Goal: Information Seeking & Learning: Understand process/instructions

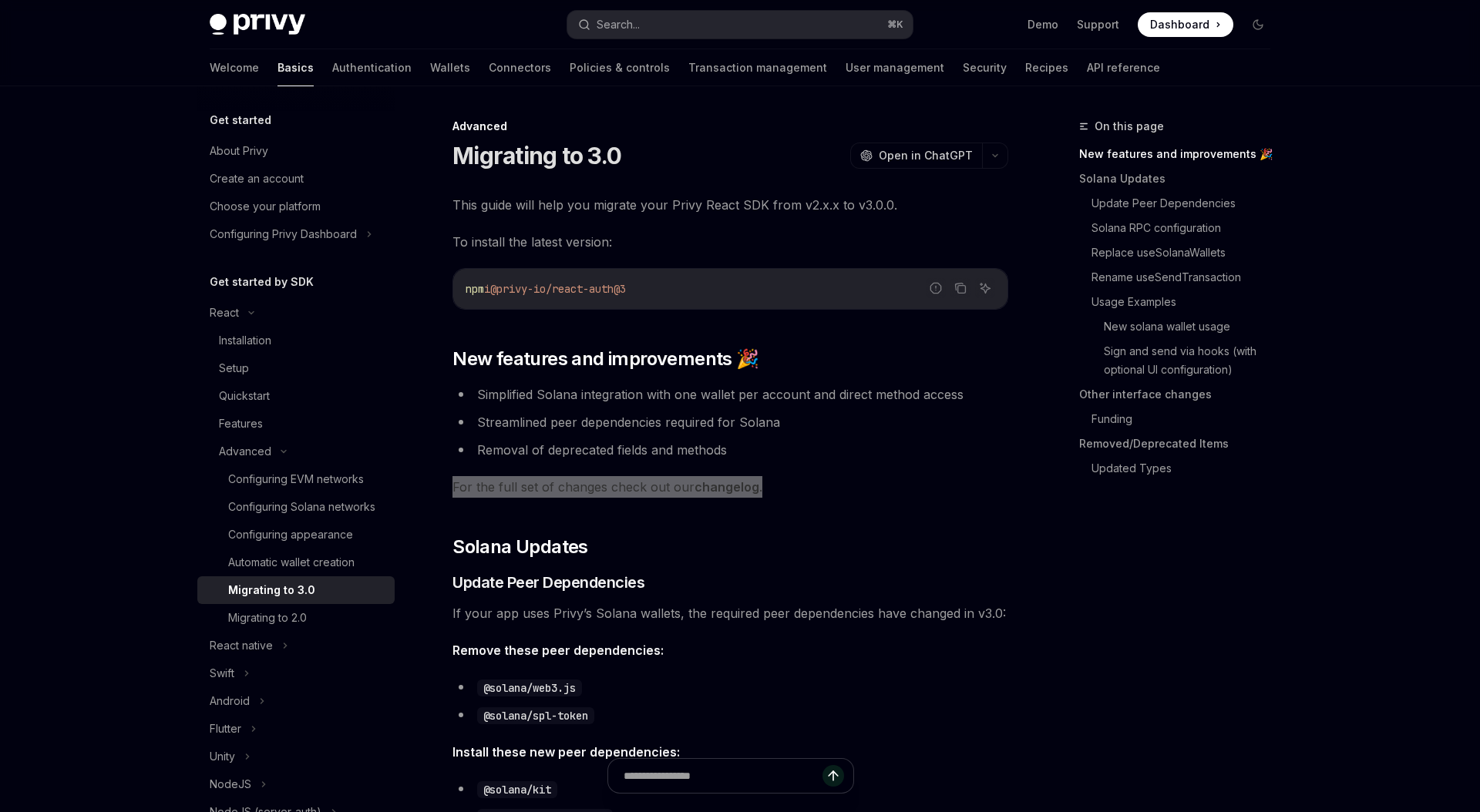
type textarea "*"
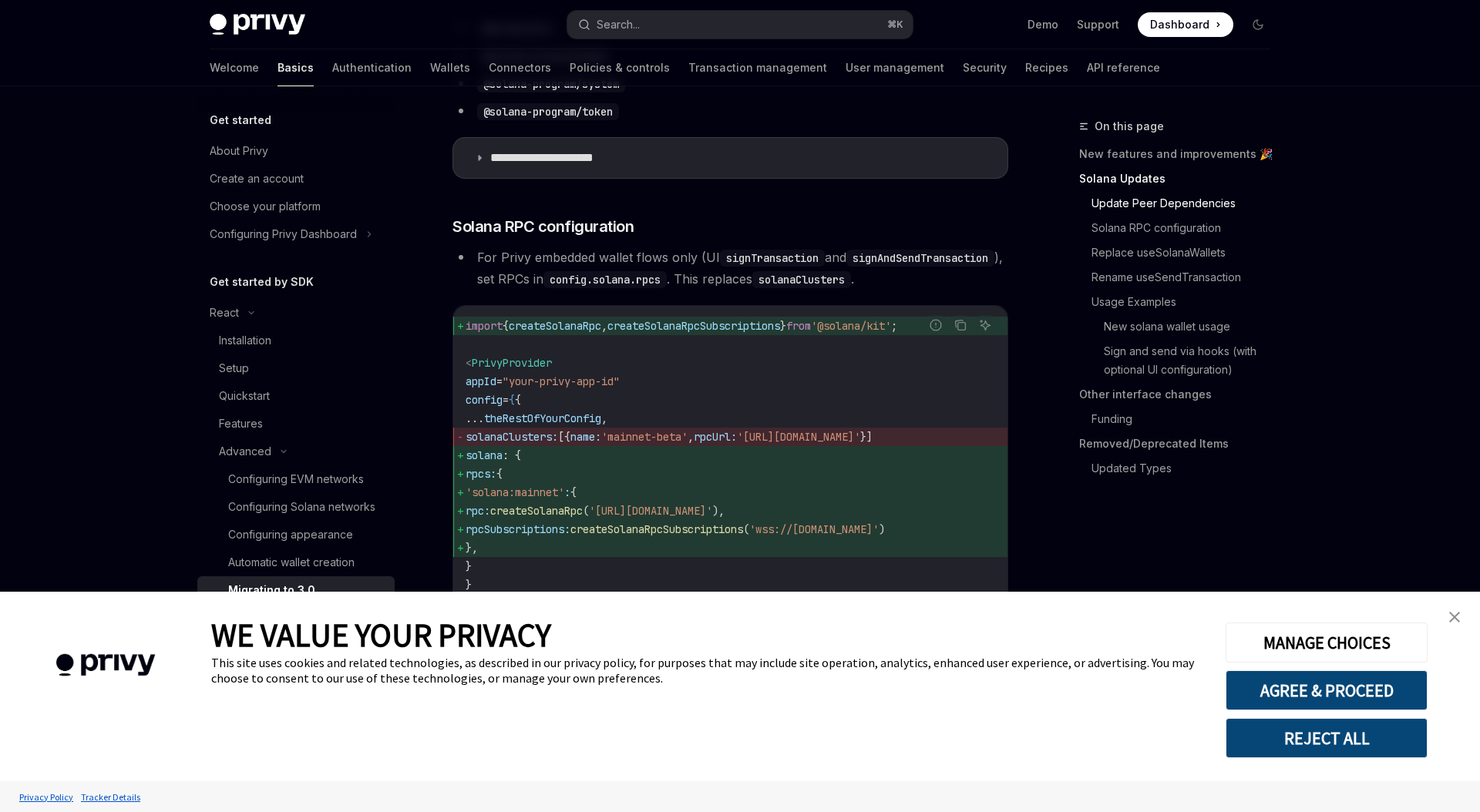
click at [819, 444] on code "import { createSolanaRpc , createSolanaRpcSubscriptions } from '@solana/kit' ; …" at bounding box center [730, 492] width 529 height 351
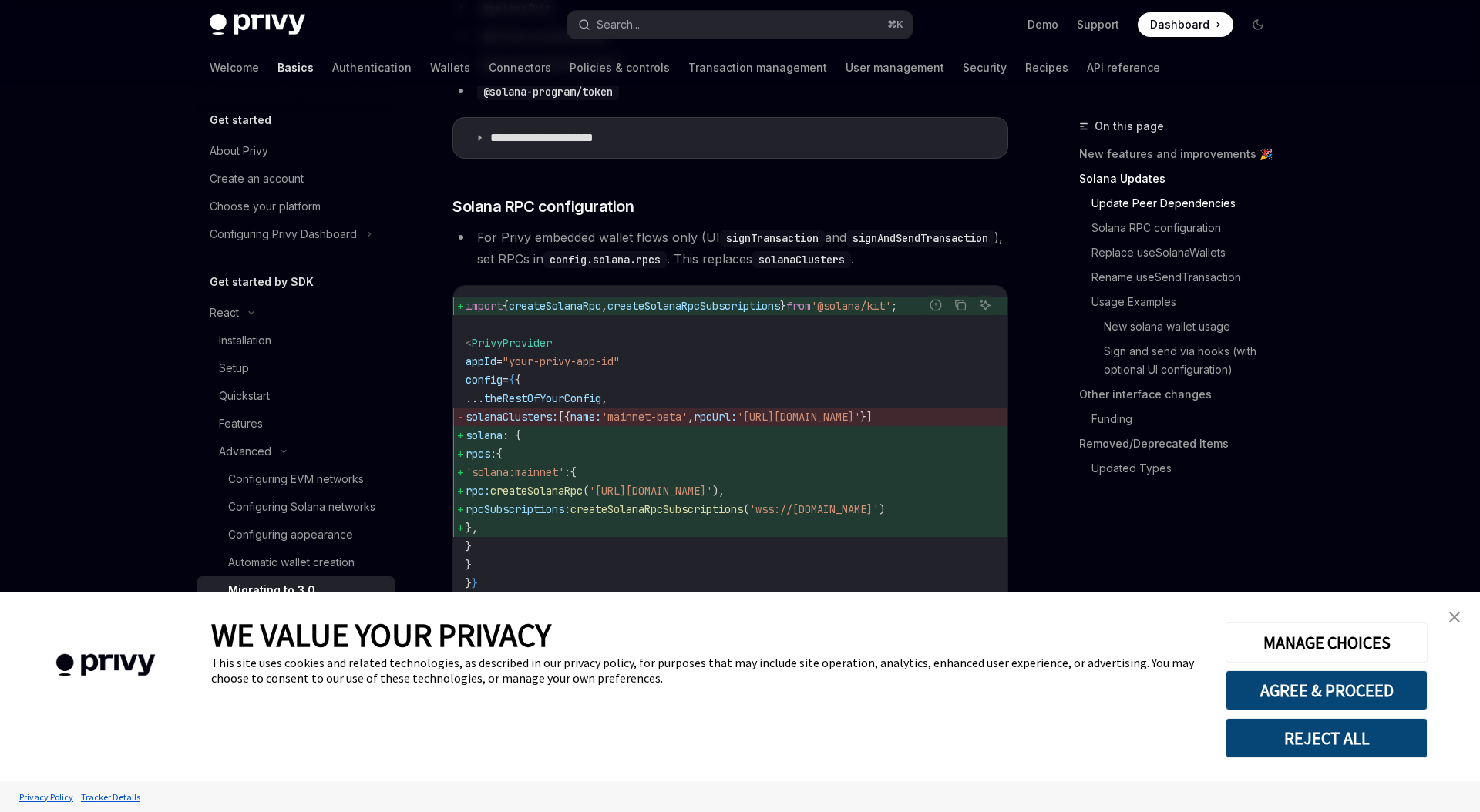
scroll to position [783, 0]
click at [708, 415] on code "import { createSolanaRpc , createSolanaRpcSubscriptions } from '@solana/kit' ; …" at bounding box center [730, 470] width 529 height 351
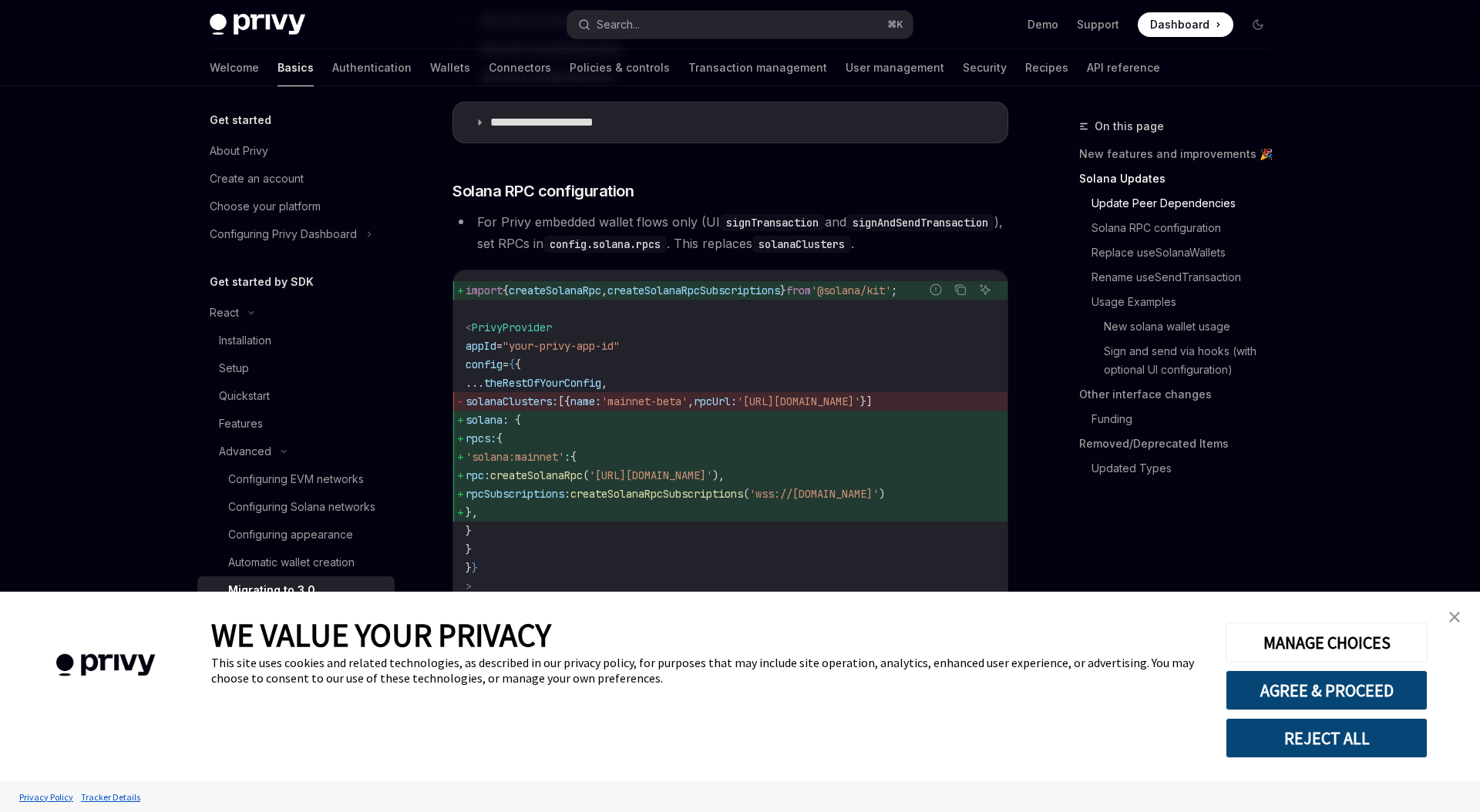
scroll to position [812, 0]
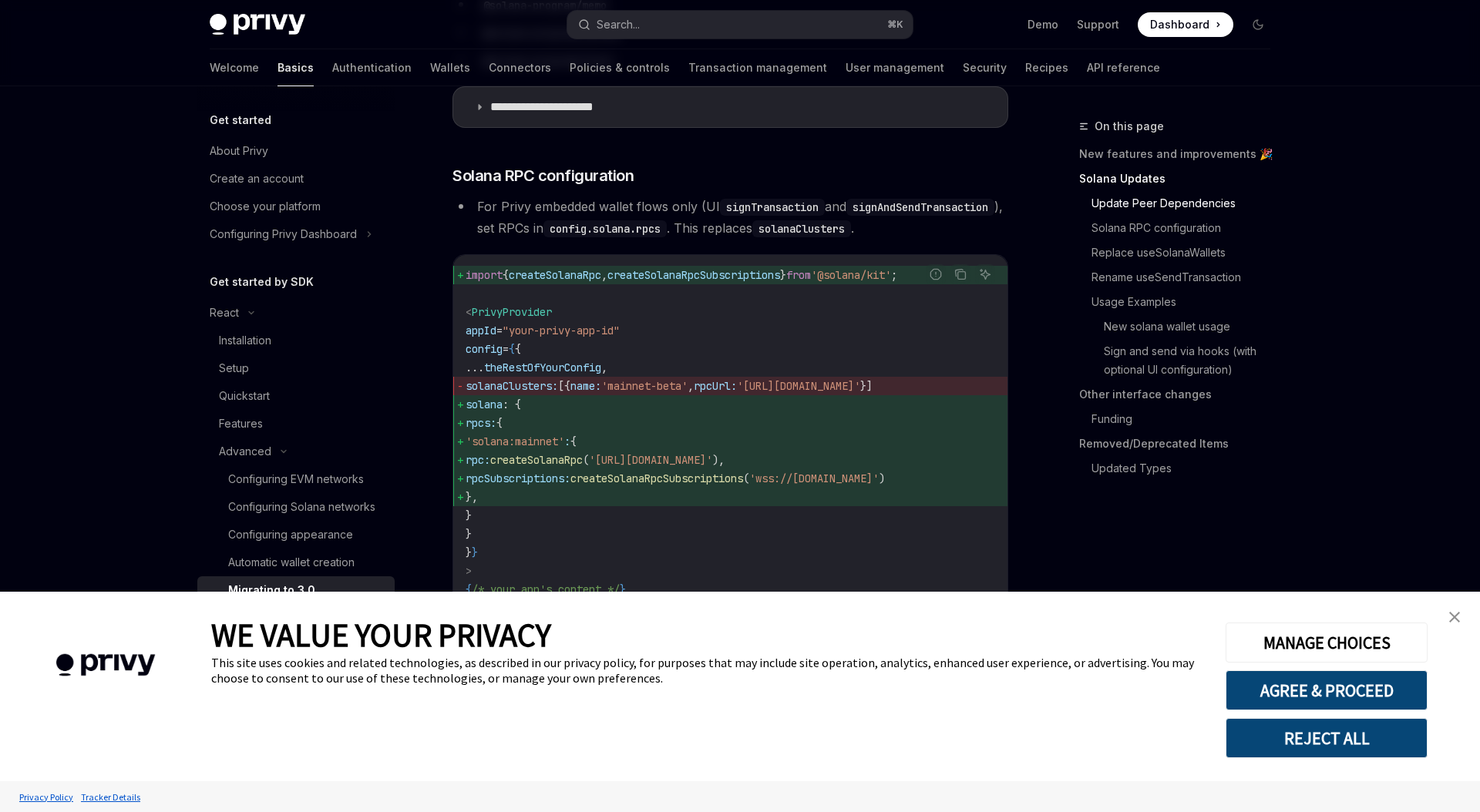
click at [737, 393] on span "rpcUrl:" at bounding box center [715, 386] width 44 height 14
click at [1454, 617] on img "close banner" at bounding box center [1454, 617] width 11 height 11
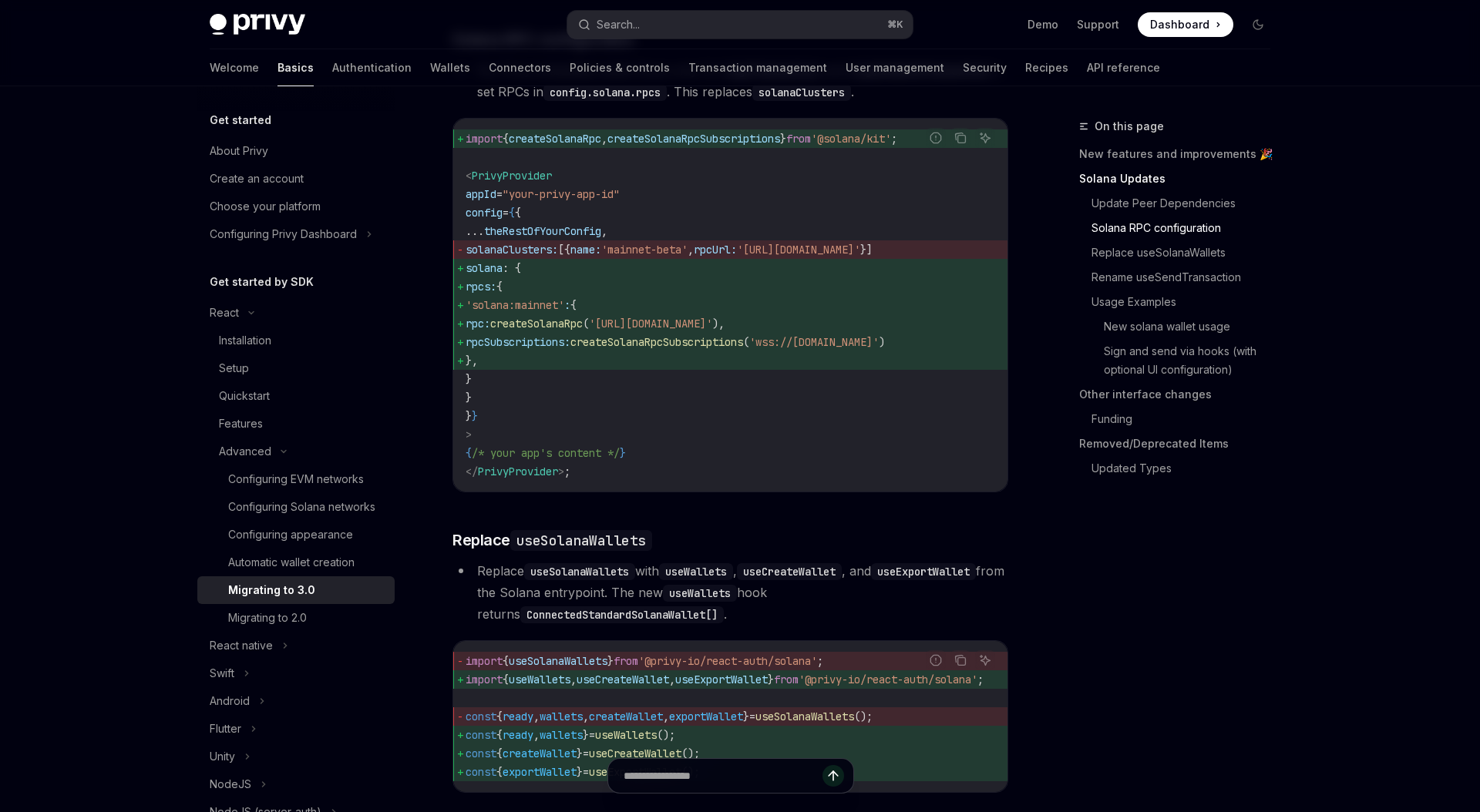
scroll to position [967, 0]
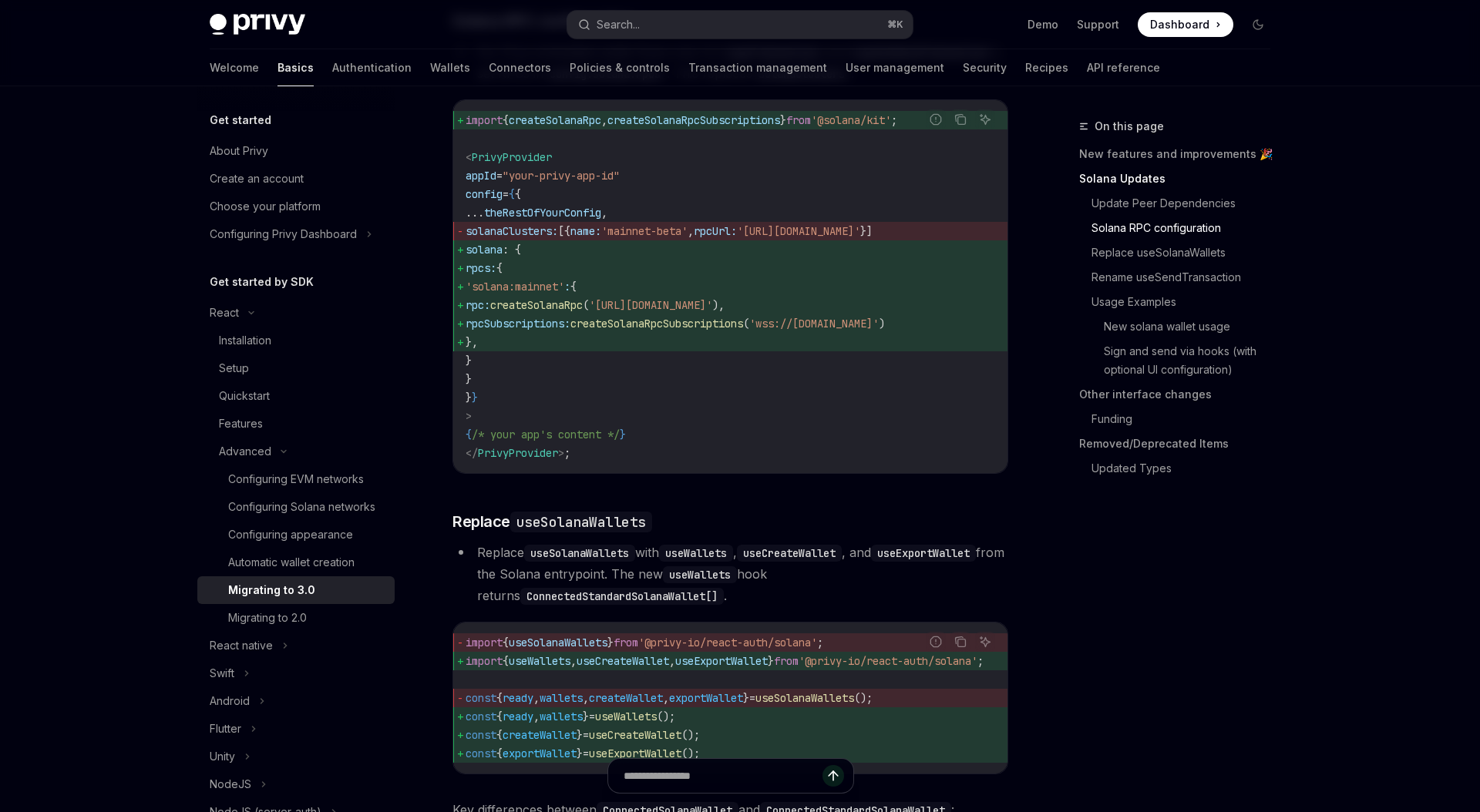
click at [503, 201] on span "config" at bounding box center [484, 194] width 37 height 14
click at [516, 183] on span ""your-privy-app-id"" at bounding box center [561, 176] width 117 height 14
copy code "appId = "your-privy-app-id""
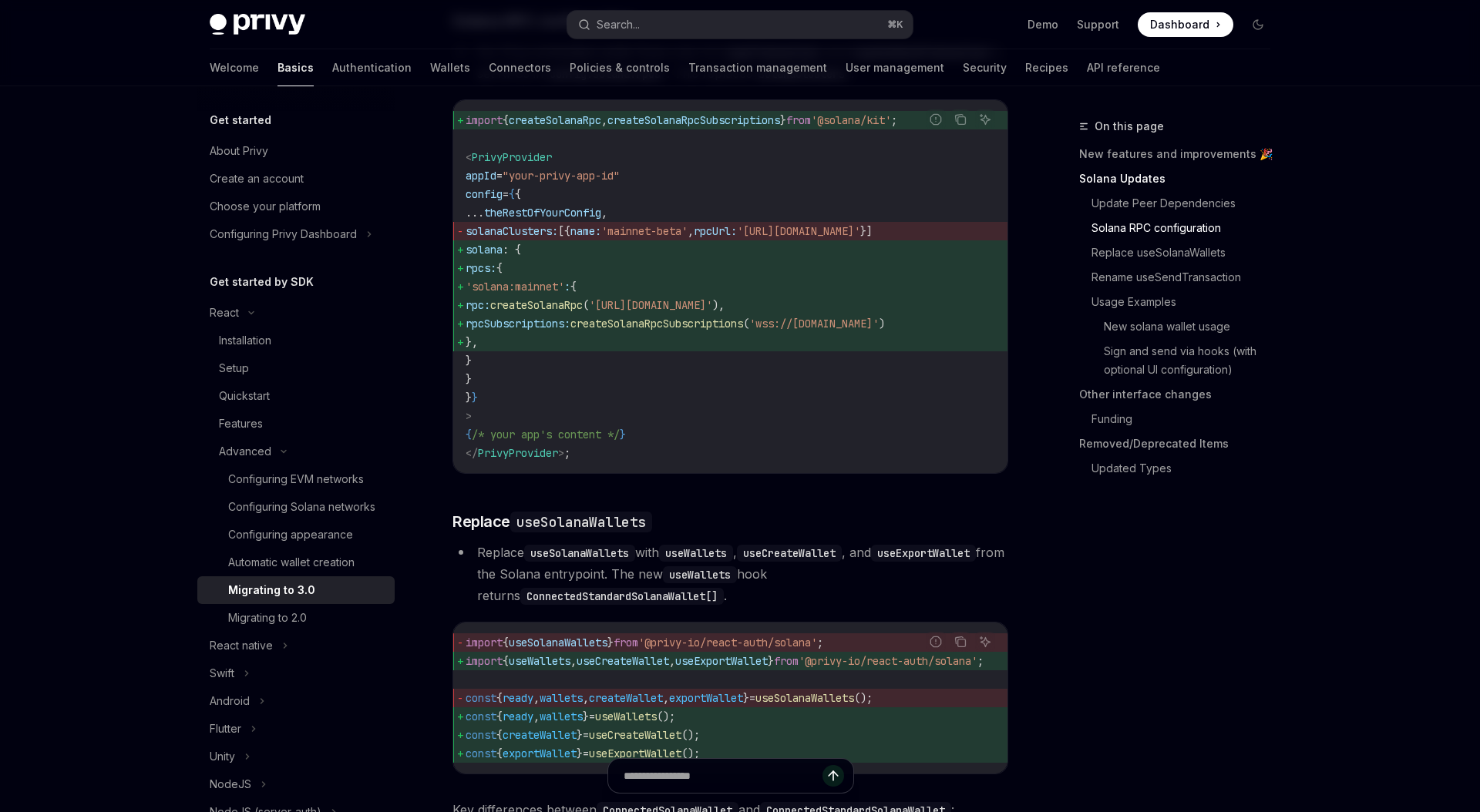
click at [641, 131] on div "import { createSolanaRpc , createSolanaRpcSubscriptions } from '@solana/kit' ; …" at bounding box center [730, 286] width 554 height 373
click at [636, 128] on span "createSolanaRpcSubscriptions" at bounding box center [694, 121] width 173 height 14
copy code "import { createSolanaRpc , createSolanaRpcSubscriptions } from '@solana/kit' ;"
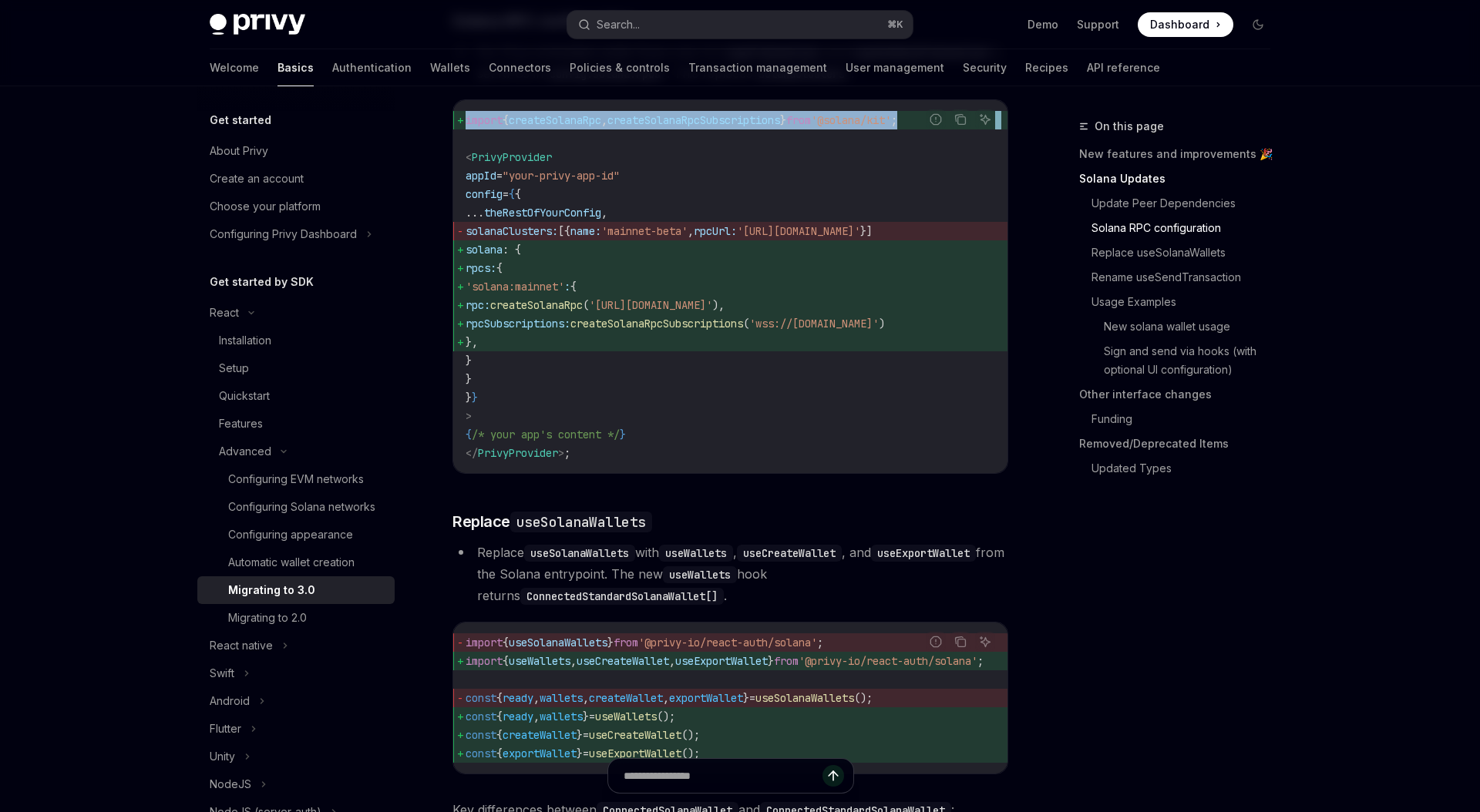
scroll to position [1262, 0]
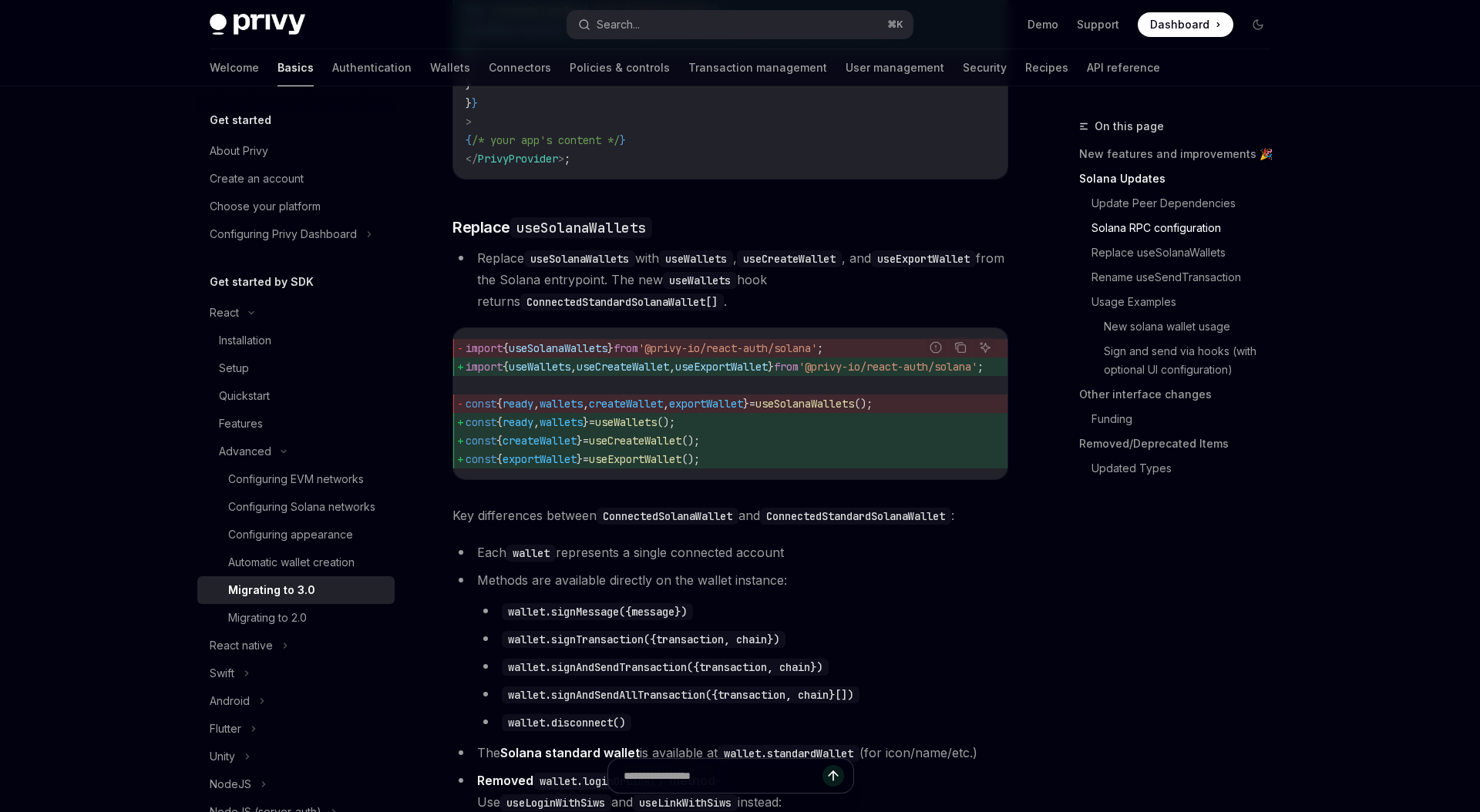
click at [716, 313] on li "Replace useSolanaWallets with useWallets , useCreateWallet , and useExportWalle…" at bounding box center [730, 279] width 556 height 64
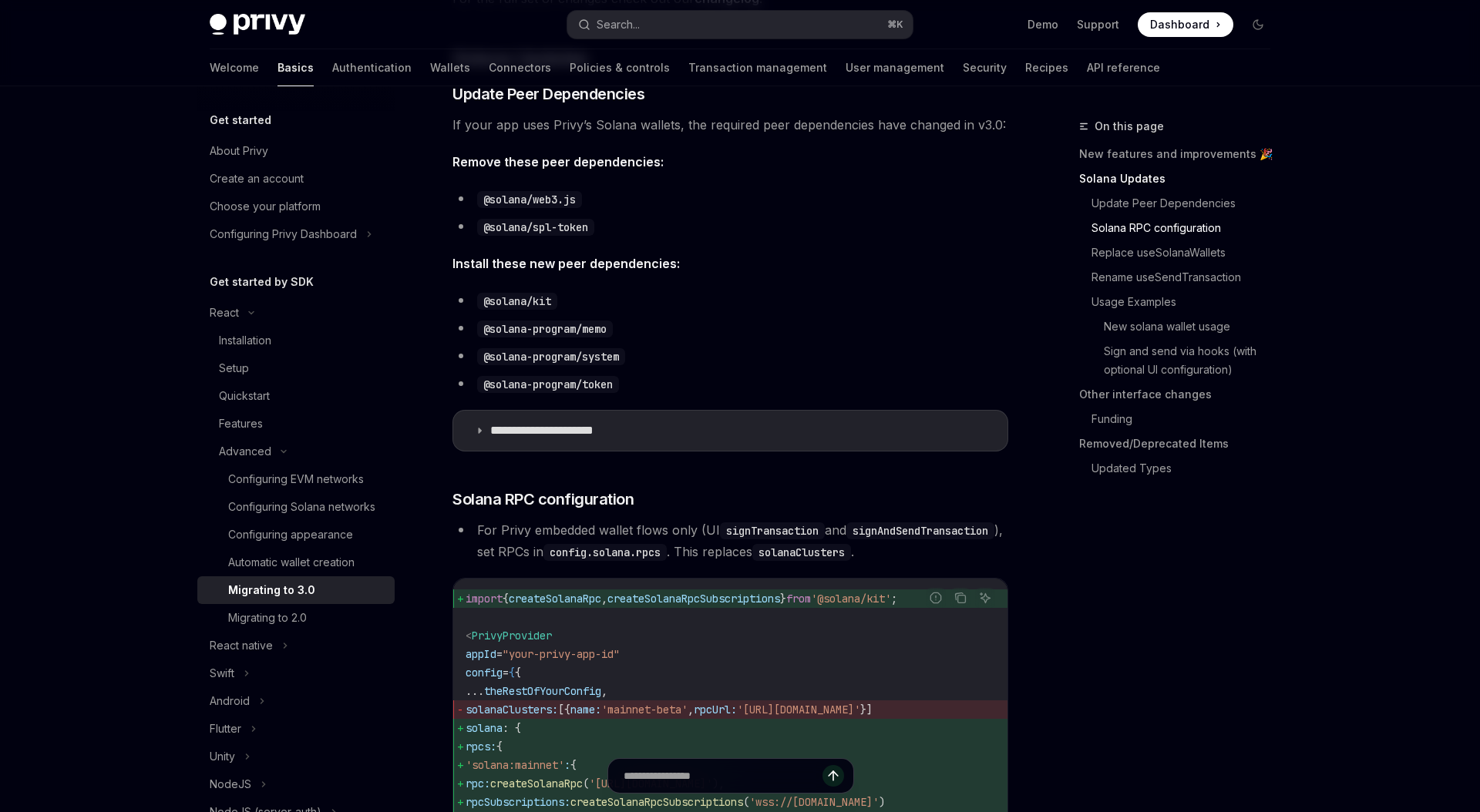
scroll to position [0, 0]
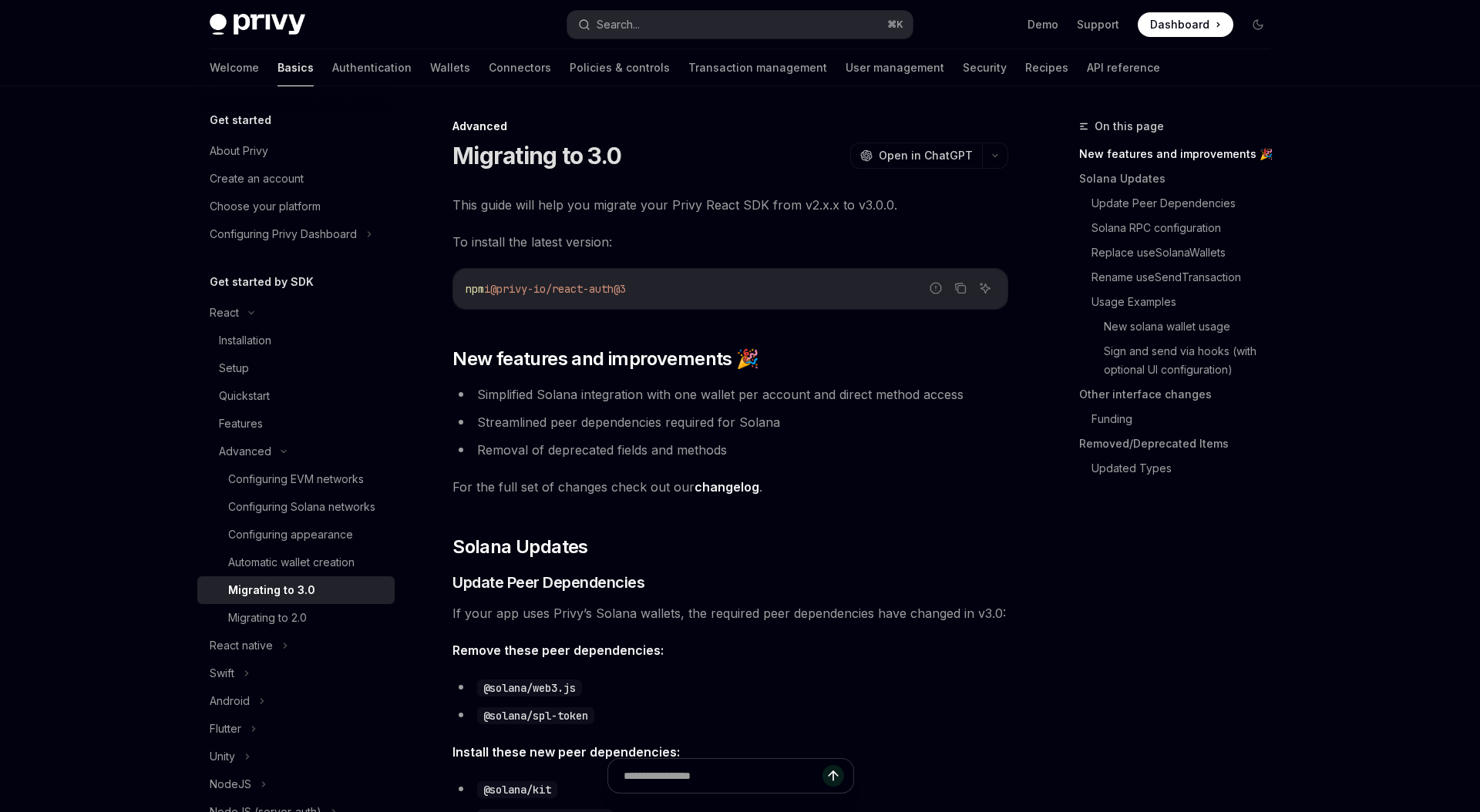
click at [763, 271] on div "npm i @privy-io/react-auth@3" at bounding box center [730, 289] width 554 height 41
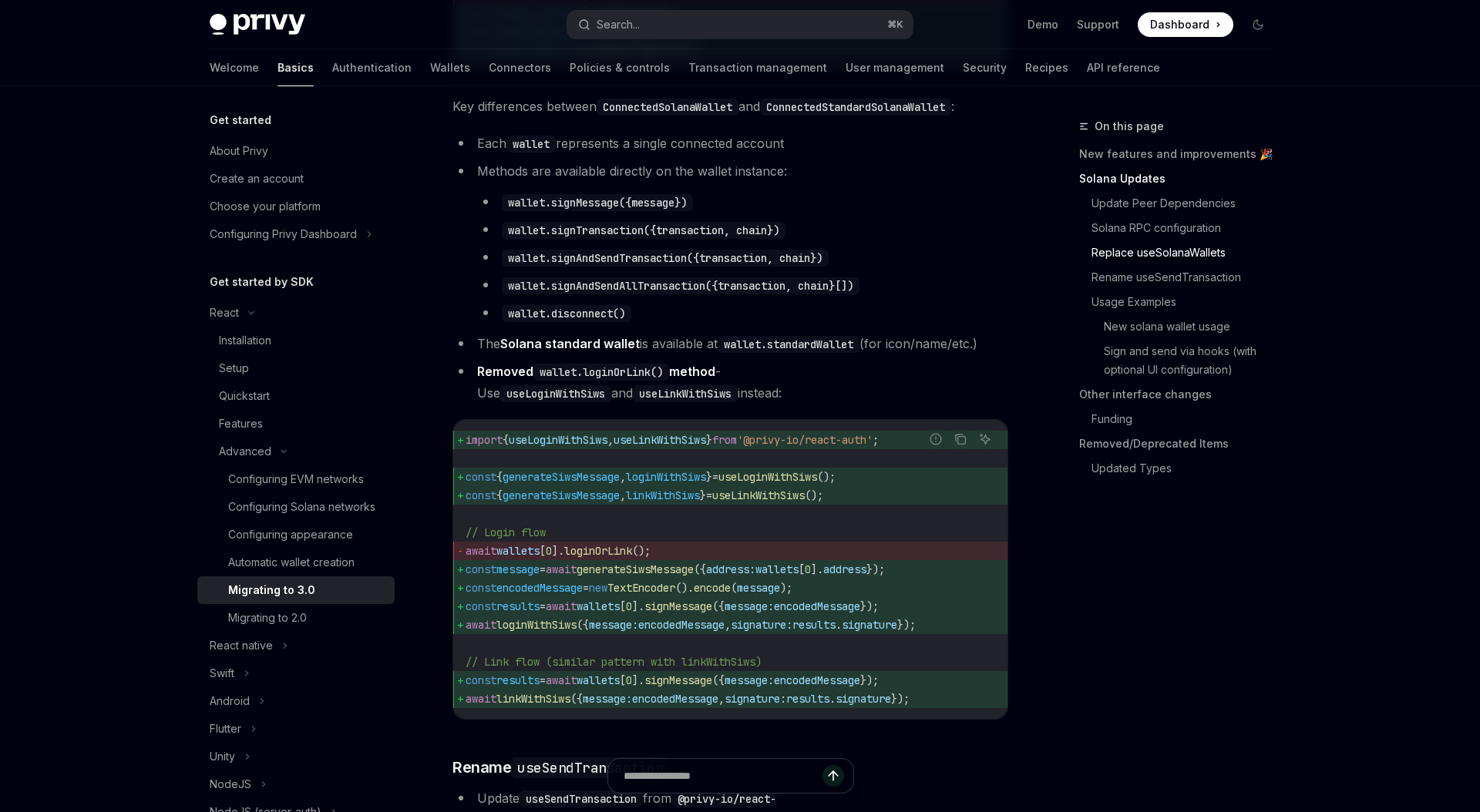
click at [508, 558] on span "wallets" at bounding box center [518, 551] width 44 height 14
click at [491, 577] on span "const" at bounding box center [481, 570] width 31 height 14
click at [536, 577] on span "message" at bounding box center [518, 570] width 44 height 14
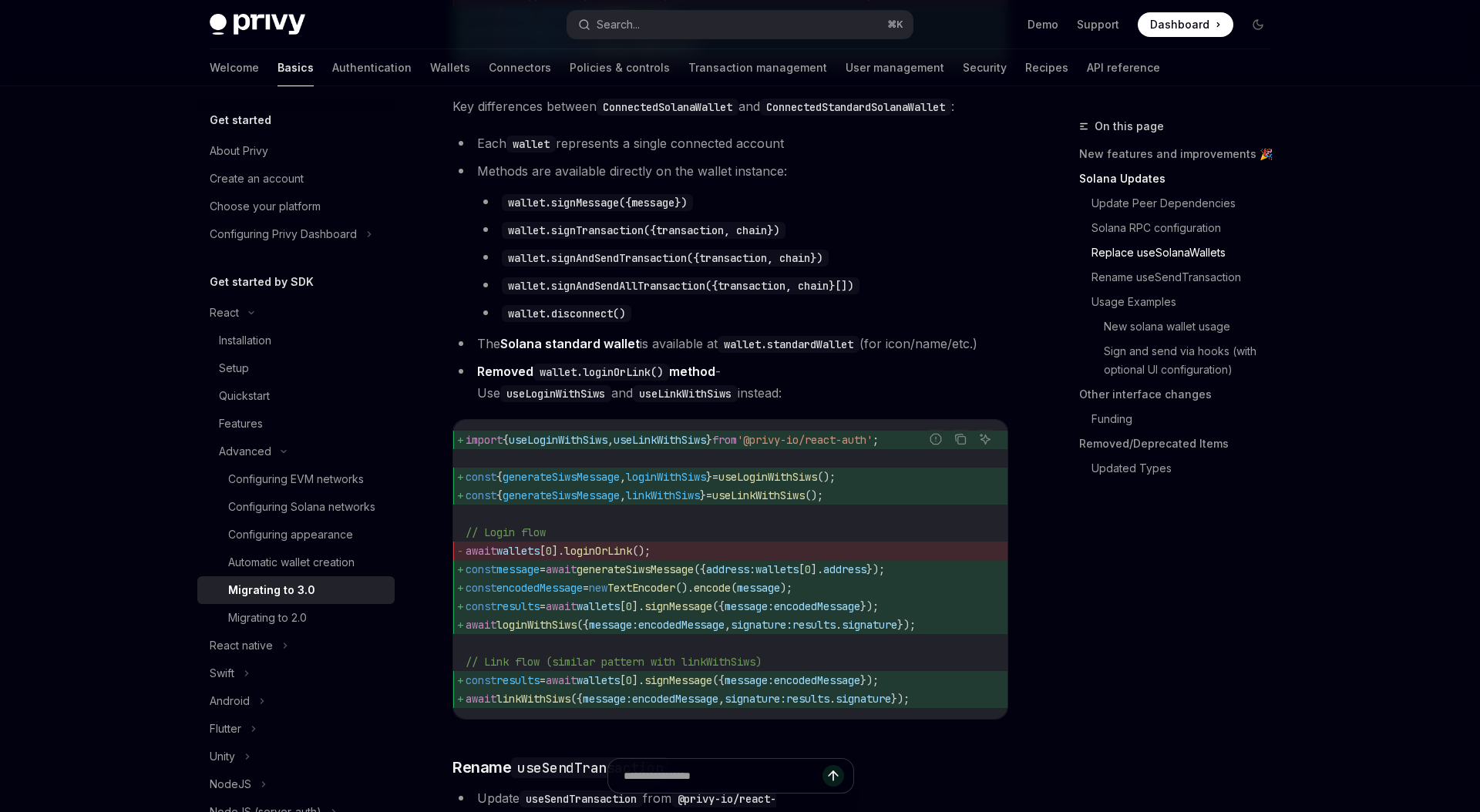
click at [536, 577] on span "message" at bounding box center [518, 570] width 44 height 14
click at [644, 577] on span "generateSiwsMessage" at bounding box center [635, 570] width 117 height 14
click at [560, 595] on span "encodedMessage" at bounding box center [539, 587] width 86 height 14
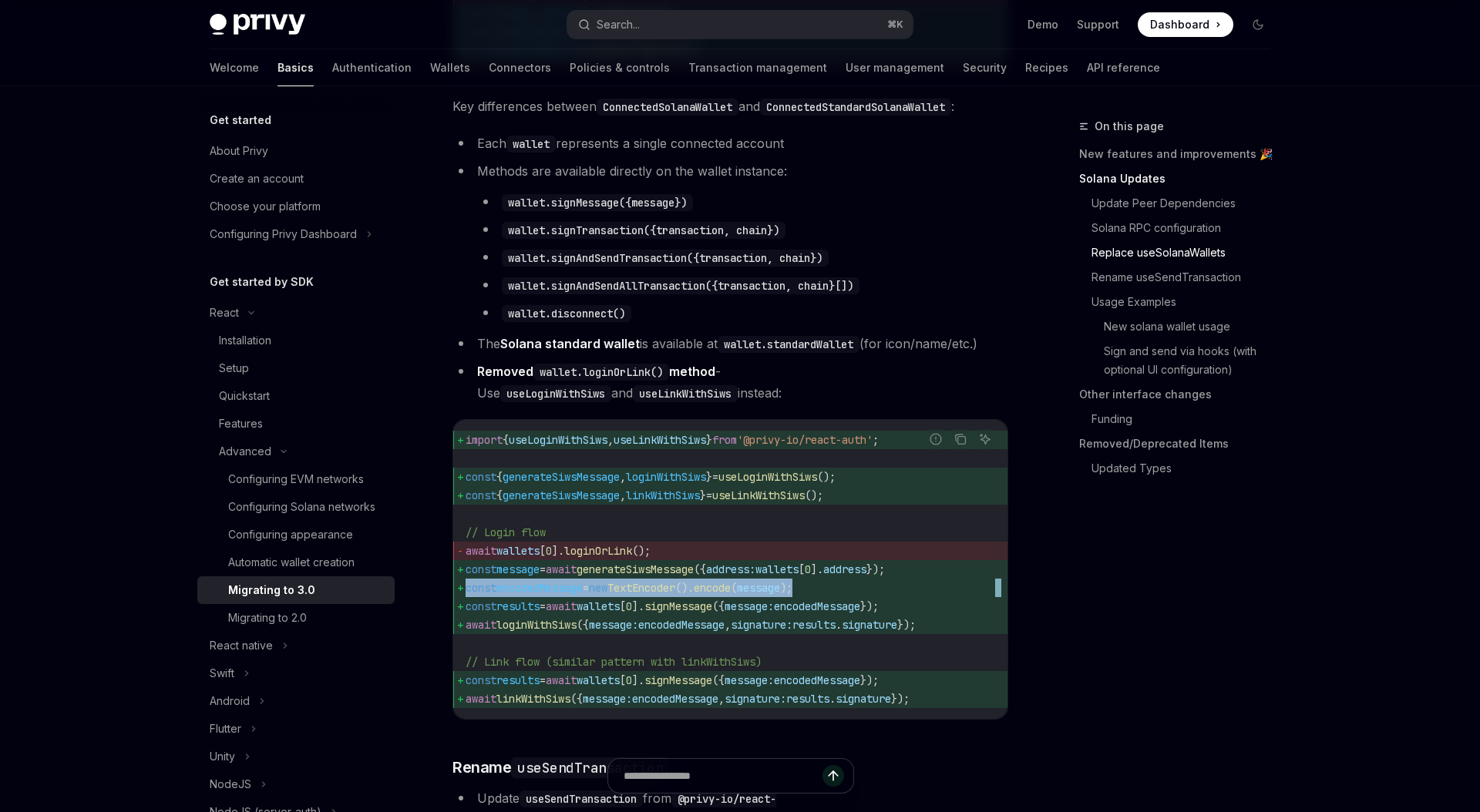
click at [560, 595] on span "encodedMessage" at bounding box center [539, 587] width 86 height 14
copy code "const encodedMessage = new TextEncoder (). encode ( message );"
click at [712, 613] on span "signMessage" at bounding box center [678, 606] width 68 height 14
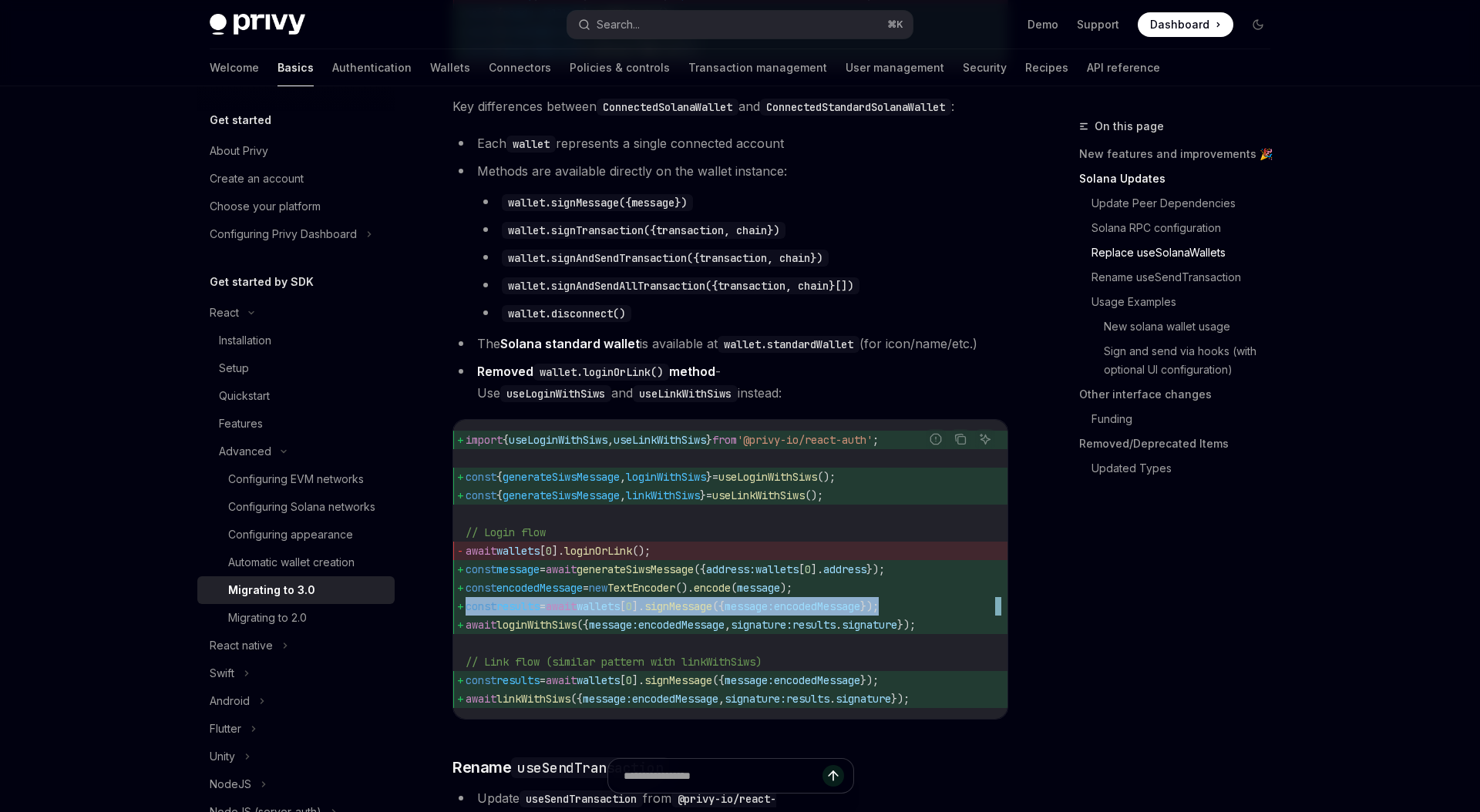
click at [712, 613] on span "signMessage" at bounding box center [678, 606] width 68 height 14
copy code "const results = await wallets [ 0 ]. signMessage ({ message: encodedMessage });"
click at [712, 613] on span "signMessage" at bounding box center [678, 606] width 68 height 14
copy span "signMessage"
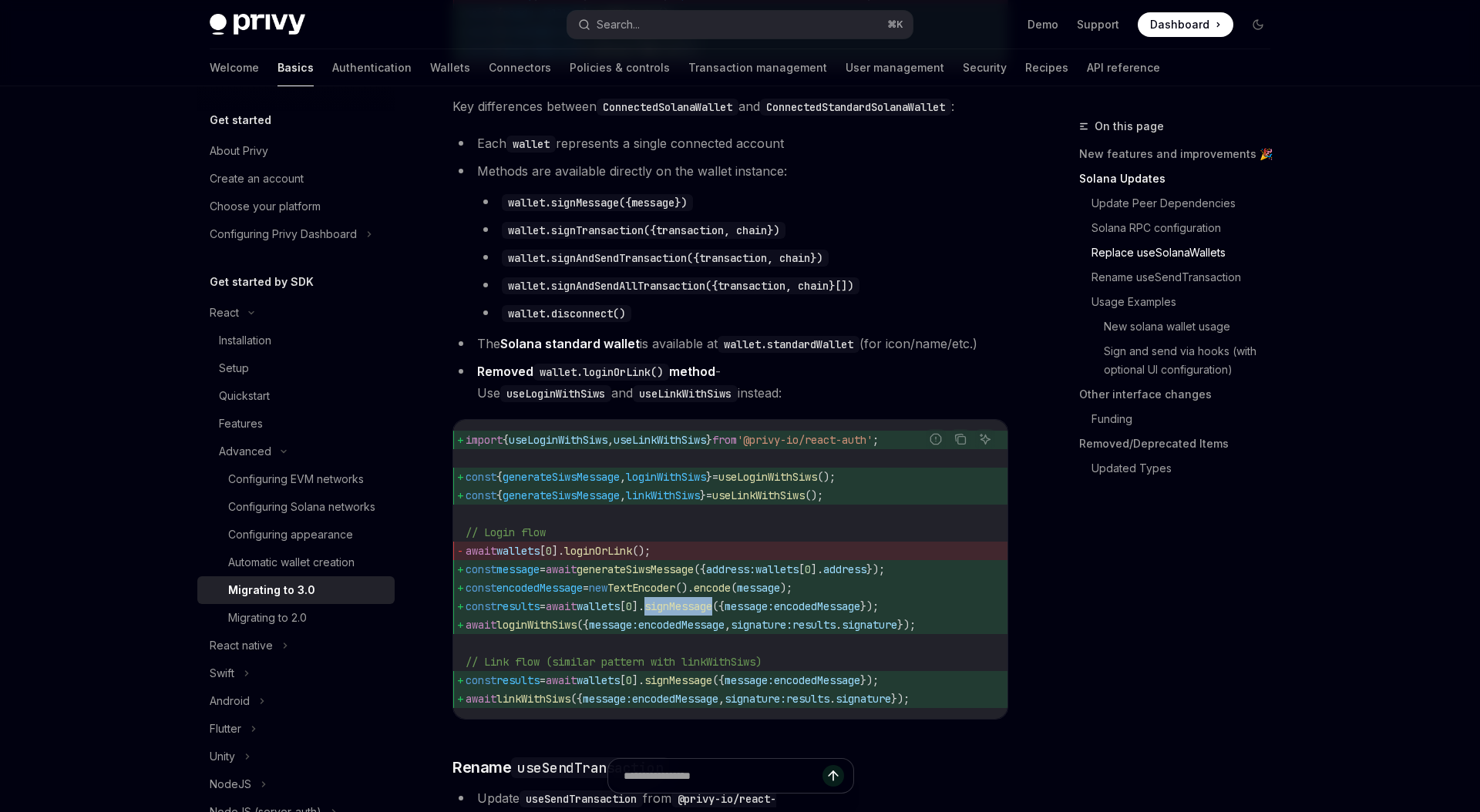
scroll to position [1677, 0]
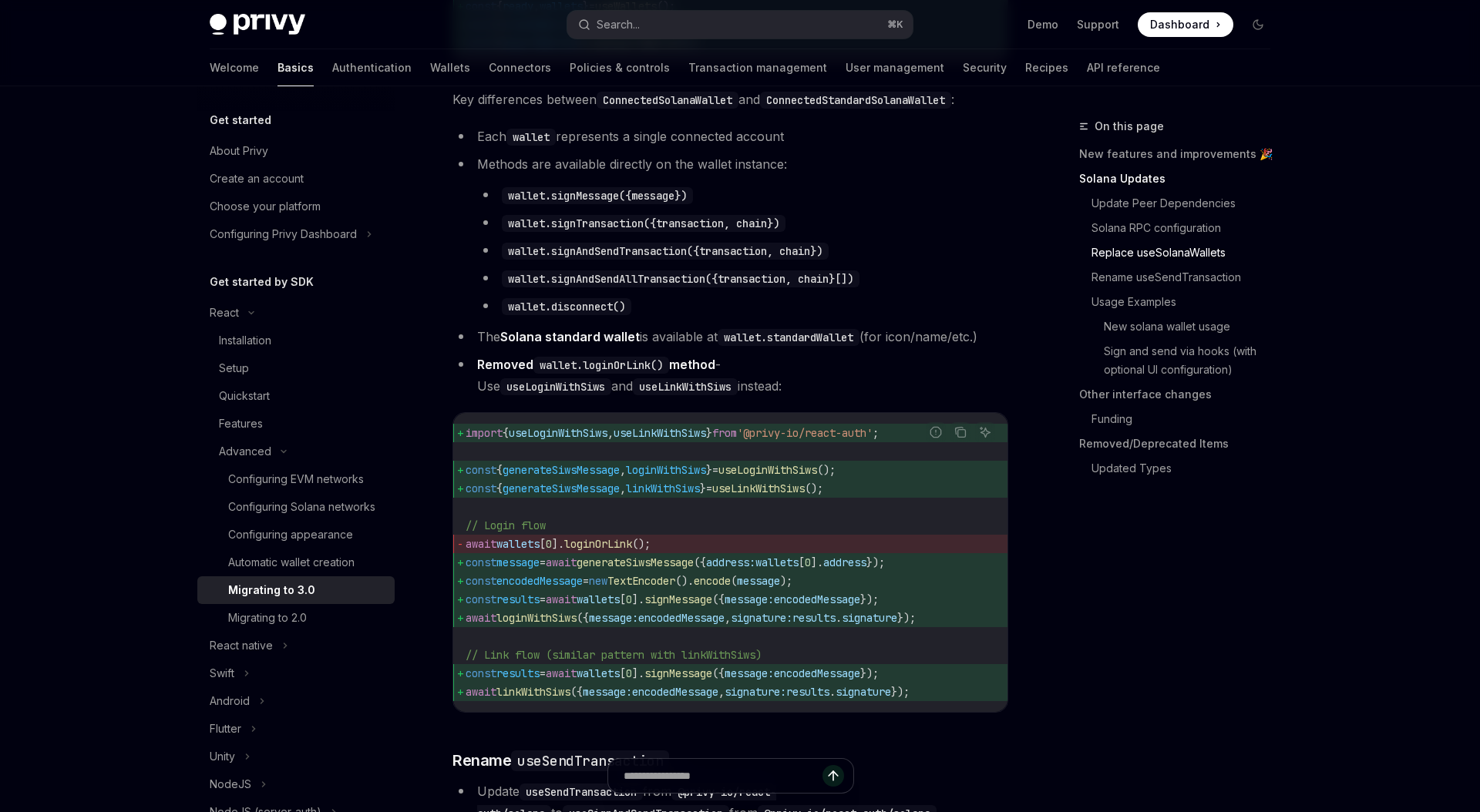
click at [900, 627] on span "await loginWithSiws ({ message: encodedMessage , signature: results . signature…" at bounding box center [730, 618] width 529 height 19
drag, startPoint x: 973, startPoint y: 653, endPoint x: 459, endPoint y: 602, distance: 516.5
click at [466, 602] on code "import { useLoginWithSiws , useLinkWithSiws } from '@privy-io/react-auth' ; con…" at bounding box center [730, 563] width 529 height 278
copy code "const message = await generateSiwsMessage ({ address: wallets [ 0 ]. address })…"
click at [718, 288] on code "wallet.signAndSendAllTransaction({transaction, chain}[])" at bounding box center [681, 278] width 358 height 17
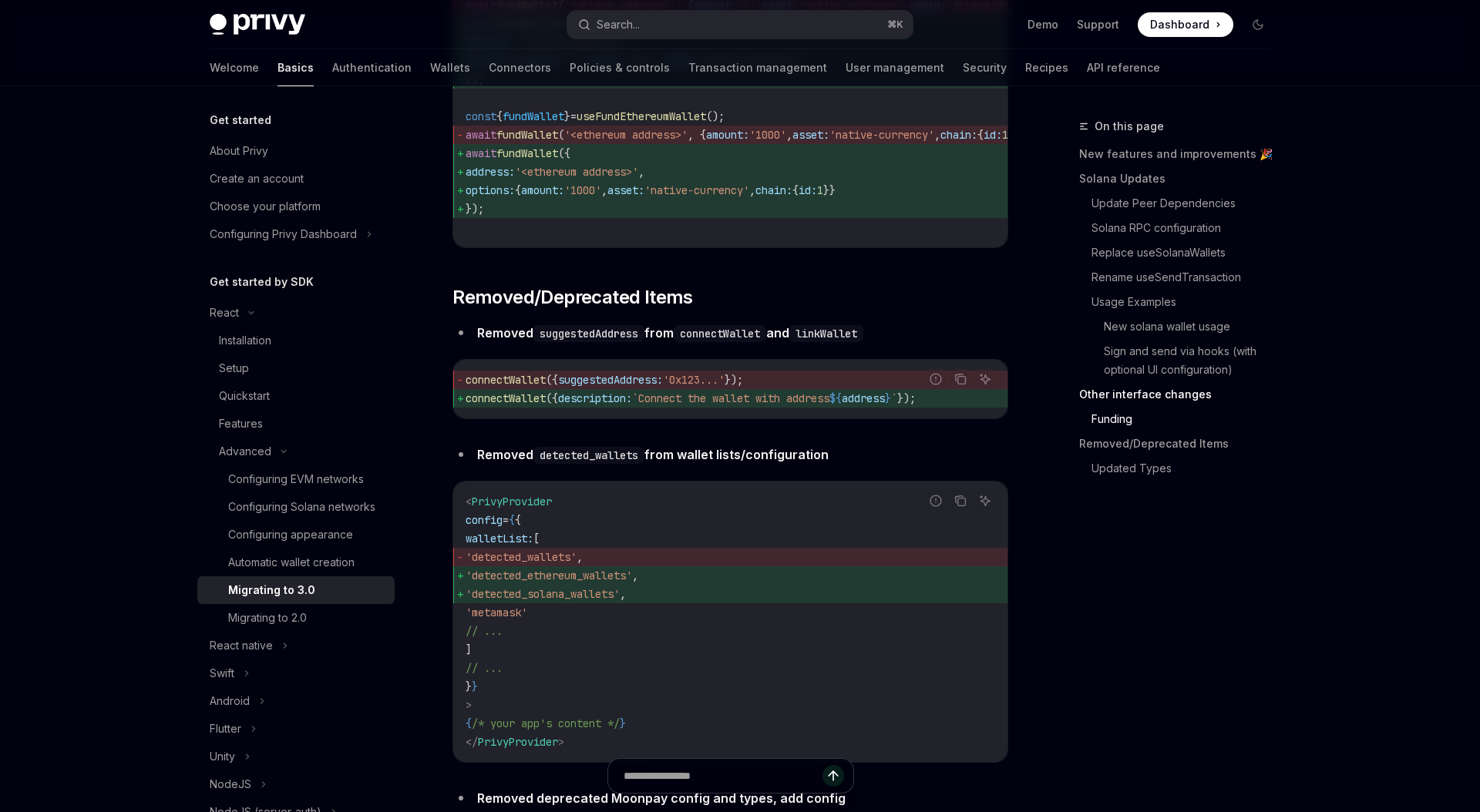
scroll to position [4917, 0]
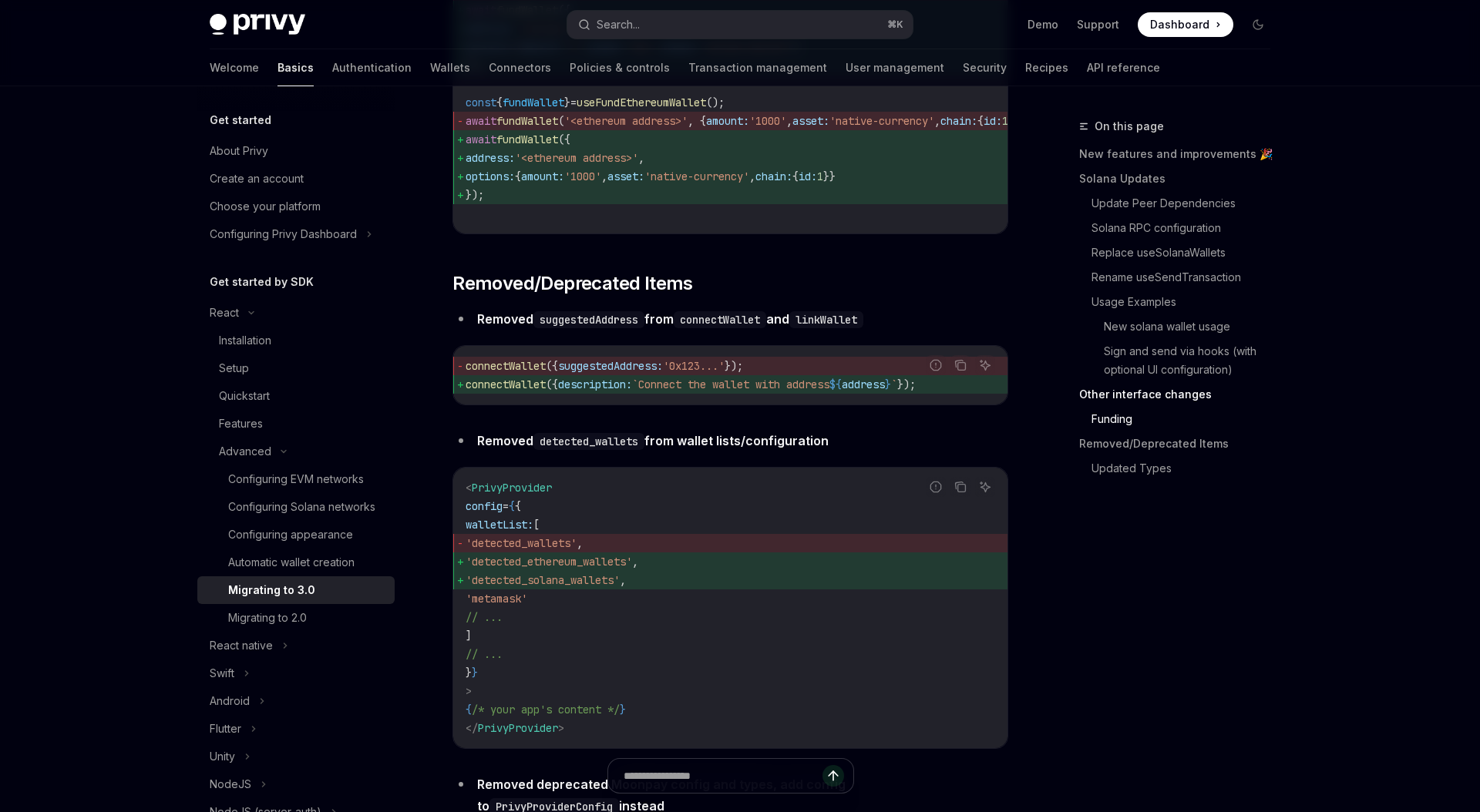
click at [533, 532] on span "walletList:" at bounding box center [500, 525] width 68 height 14
click at [514, 495] on span "PrivyProvider" at bounding box center [511, 488] width 80 height 14
copy span "PrivyProvider"
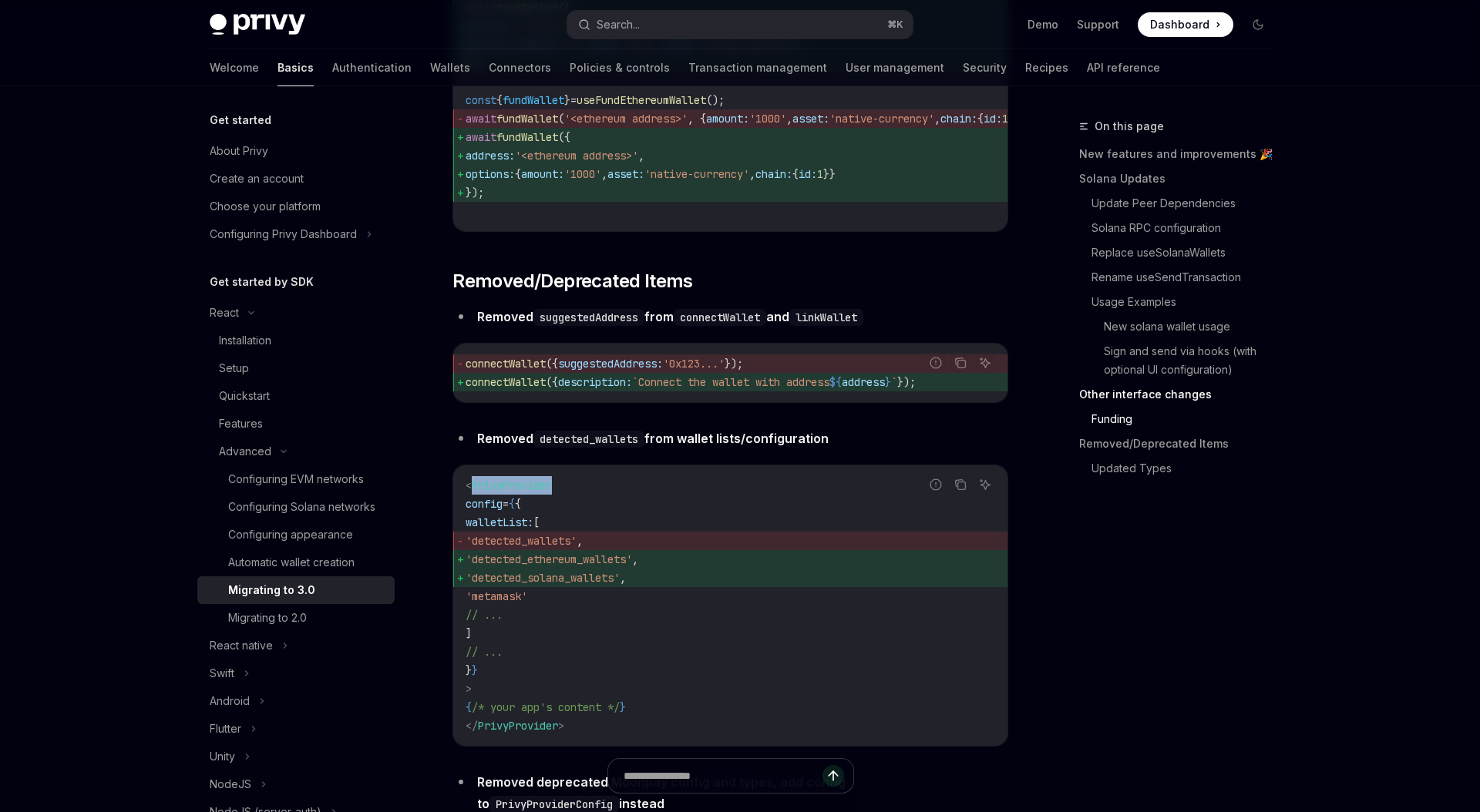
scroll to position [4919, 0]
click at [525, 547] on span "'detected_wallets'" at bounding box center [521, 540] width 111 height 14
copy span "detected_wallets"
click at [619, 585] on span "'detected_solana_wallets'" at bounding box center [543, 578] width 154 height 14
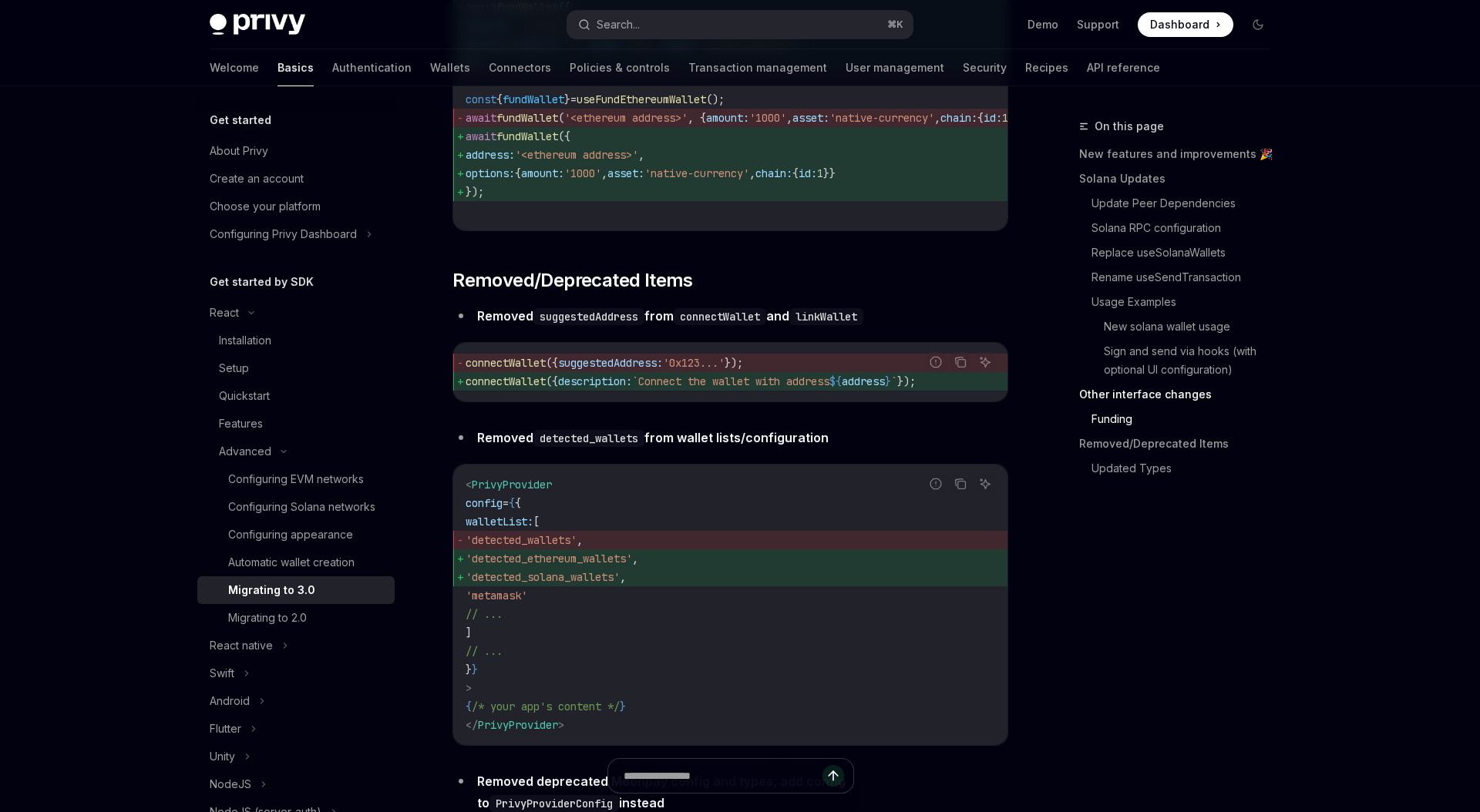
click at [619, 585] on span "'detected_solana_wallets'" at bounding box center [543, 578] width 154 height 14
copy span "detected_solana_wallets"
click at [626, 585] on span "," at bounding box center [622, 578] width 6 height 14
click at [600, 447] on code "detected_wallets" at bounding box center [589, 438] width 111 height 17
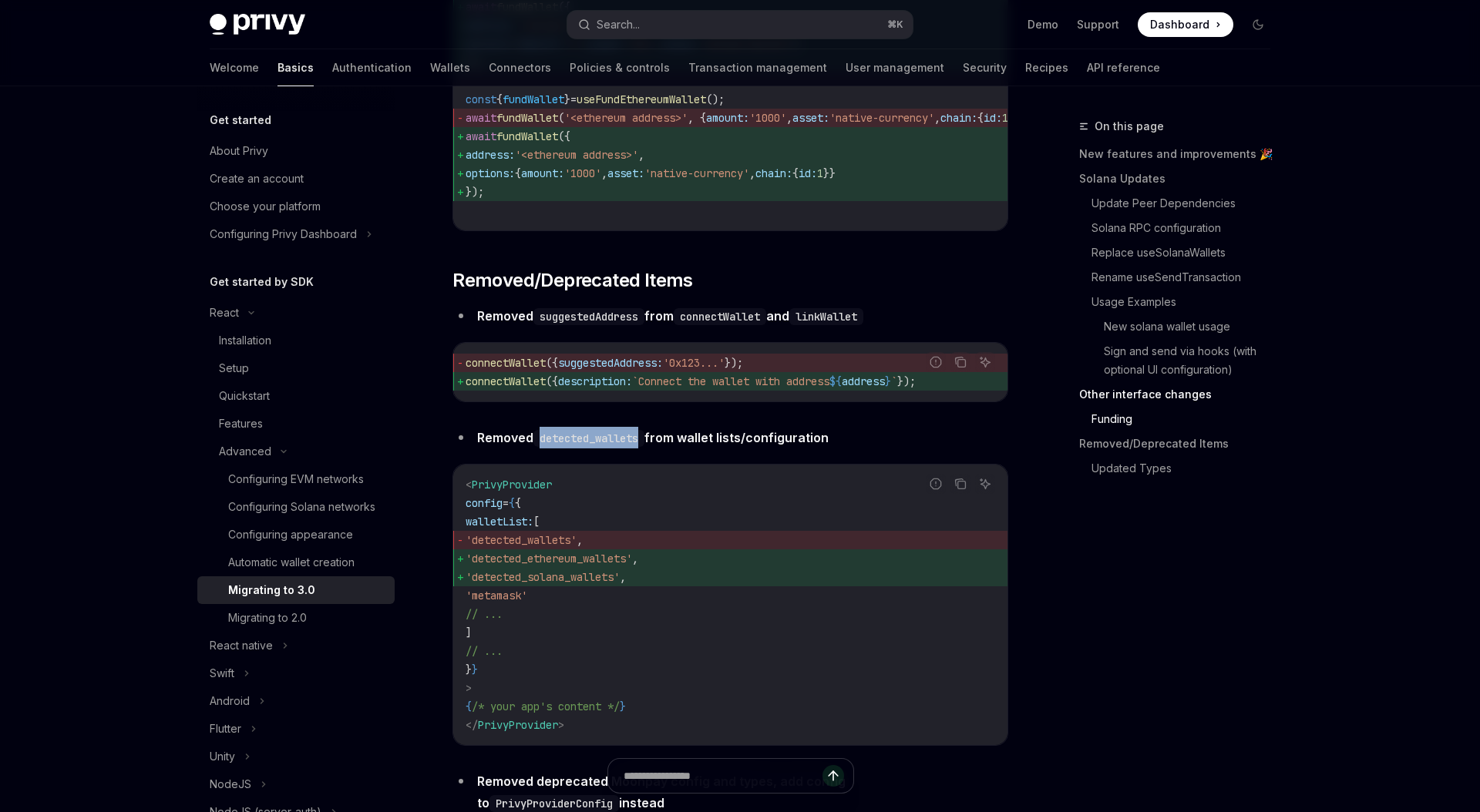
click at [600, 447] on code "detected_wallets" at bounding box center [589, 438] width 111 height 17
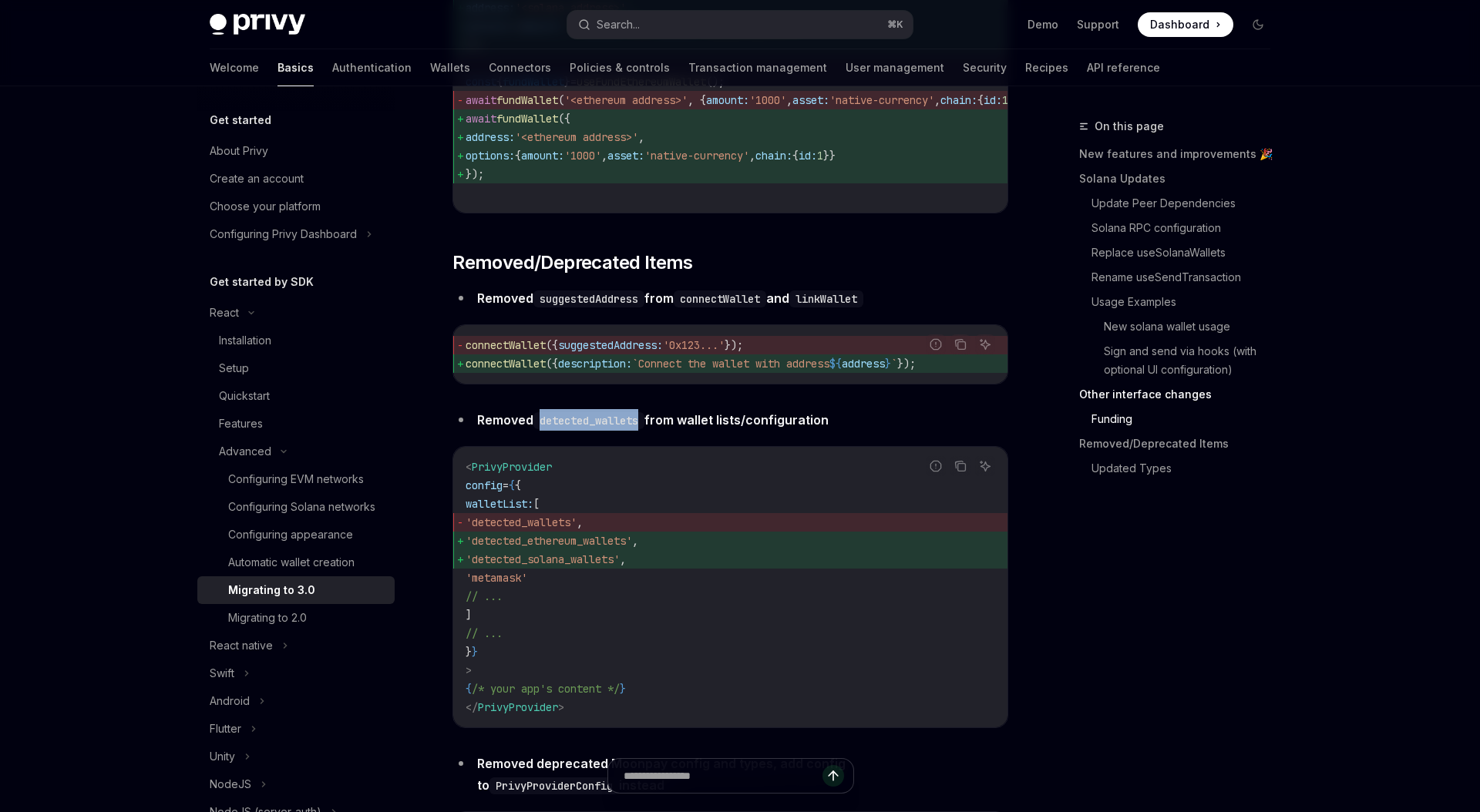
scroll to position [4947, 0]
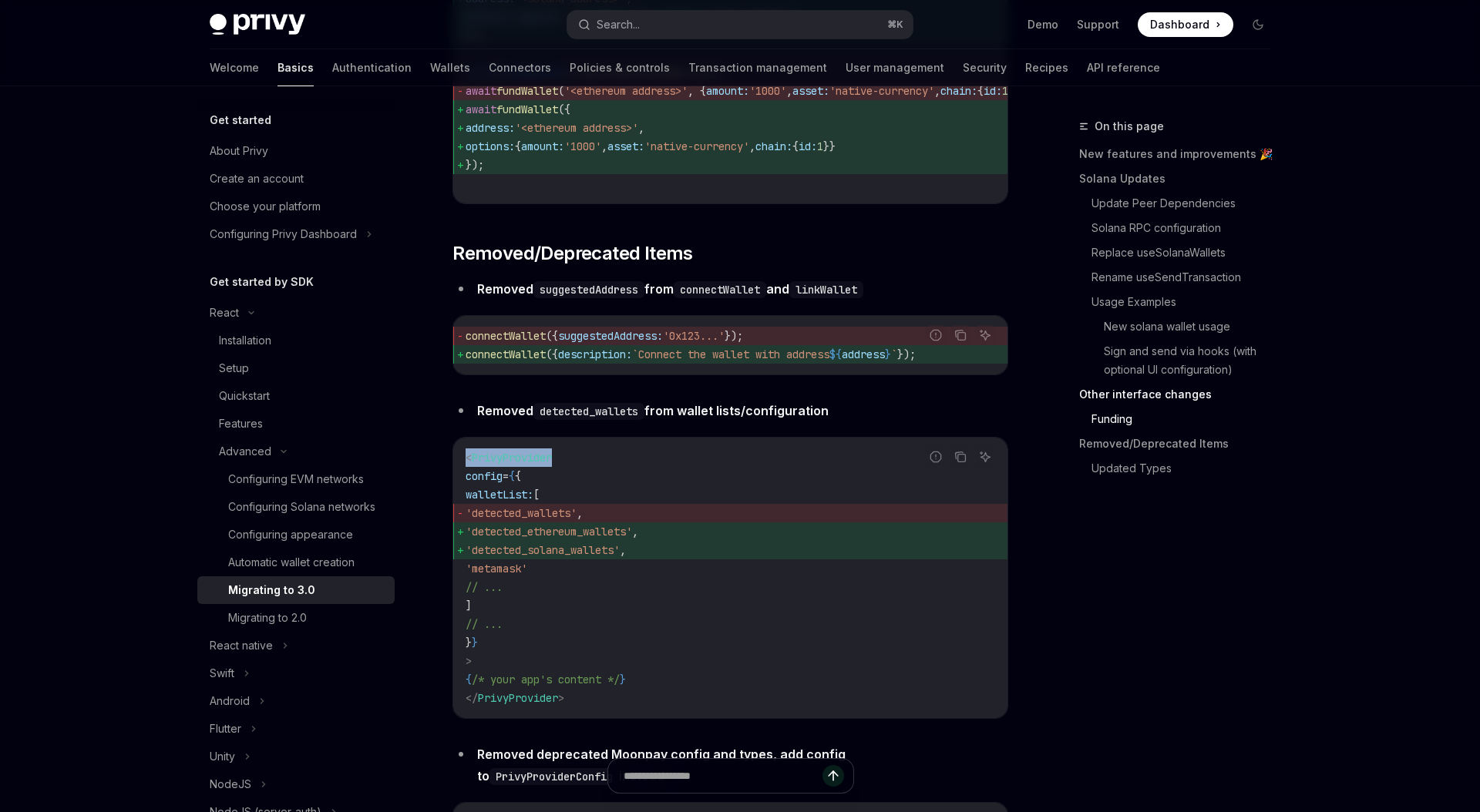
drag, startPoint x: 574, startPoint y: 514, endPoint x: 463, endPoint y: 511, distance: 111.0
click at [463, 511] on div "< PrivyProvider config = { { walletList: [ 'detected_wallets' , 'detected_ether…" at bounding box center [730, 579] width 554 height 281
copy span "< PrivyProvider"
click at [584, 539] on span "'detected_ethereum_wallets'" at bounding box center [549, 532] width 166 height 14
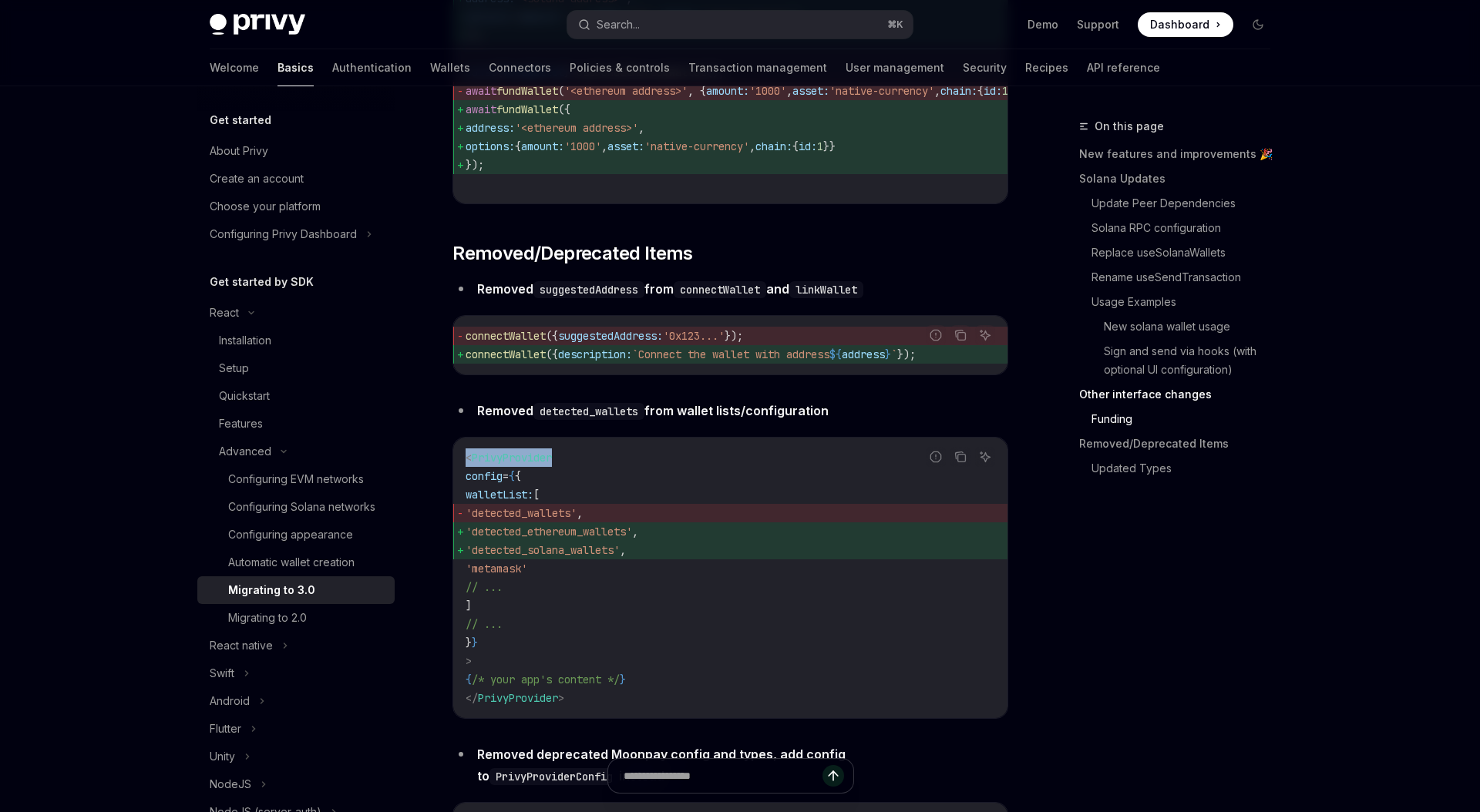
drag, startPoint x: 702, startPoint y: 605, endPoint x: 454, endPoint y: 600, distance: 248.1
click at [466, 591] on code "< PrivyProvider config = { { walletList: [ 'detected_wallets' , 'detected_ether…" at bounding box center [730, 578] width 529 height 259
click at [721, 612] on code "< PrivyProvider config = { { walletList: [ 'detected_wallets' , 'detected_ether…" at bounding box center [730, 578] width 529 height 259
click at [503, 501] on span "walletList:" at bounding box center [500, 495] width 68 height 14
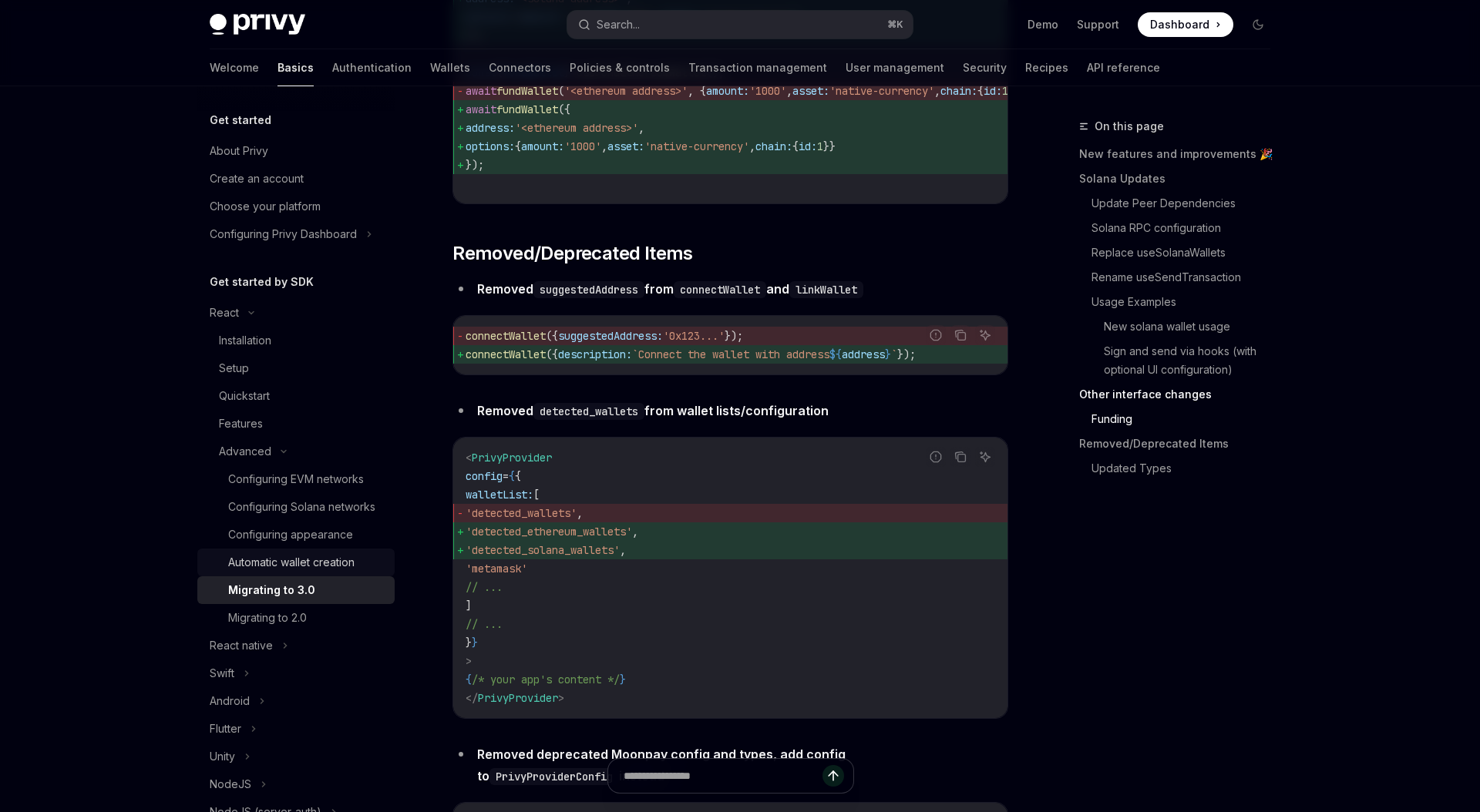
drag, startPoint x: 553, startPoint y: 667, endPoint x: 381, endPoint y: 570, distance: 197.5
click at [543, 557] on span "'detected_solana_wallets'" at bounding box center [543, 550] width 154 height 14
drag, startPoint x: 519, startPoint y: 655, endPoint x: 449, endPoint y: 550, distance: 126.2
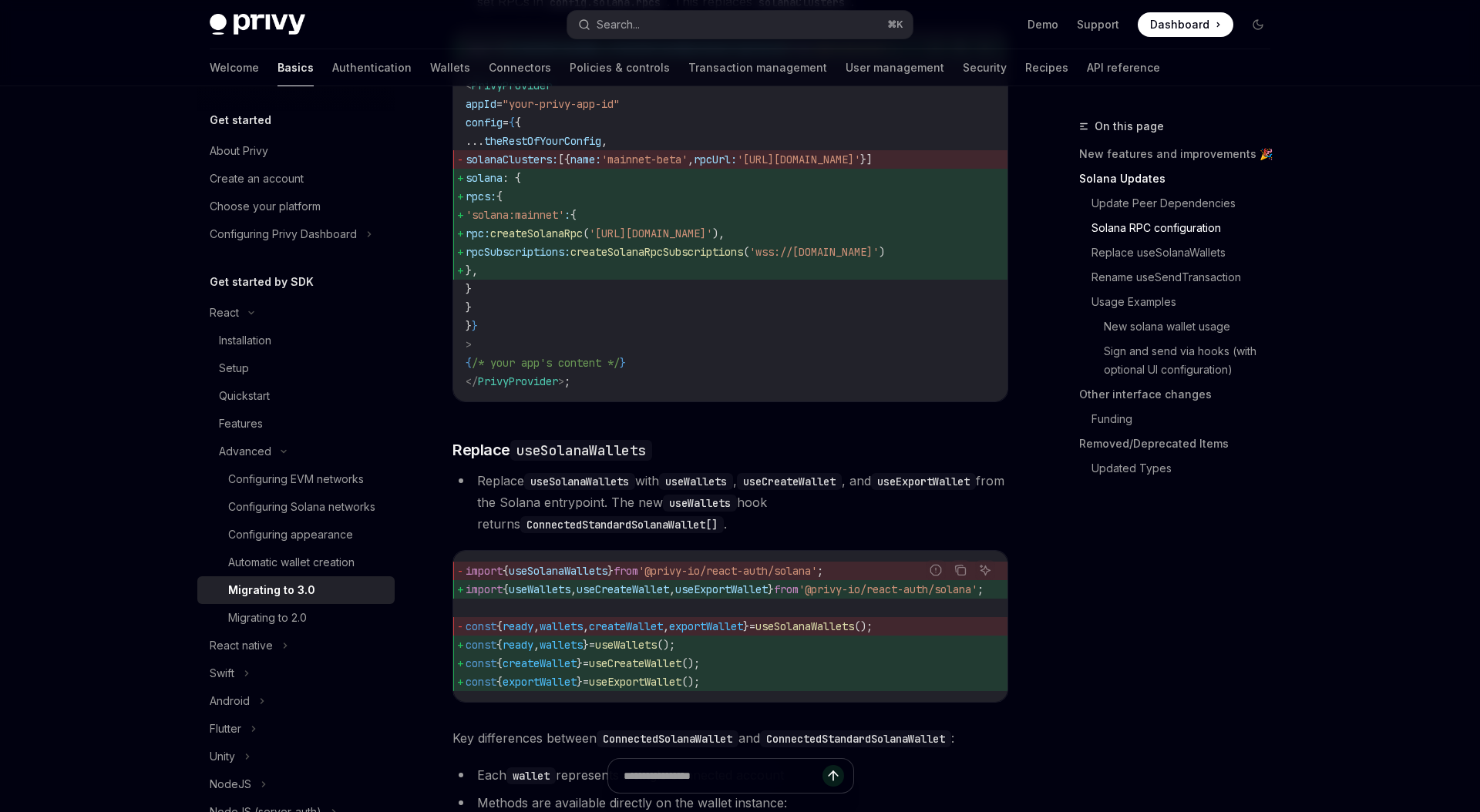
scroll to position [1107, 0]
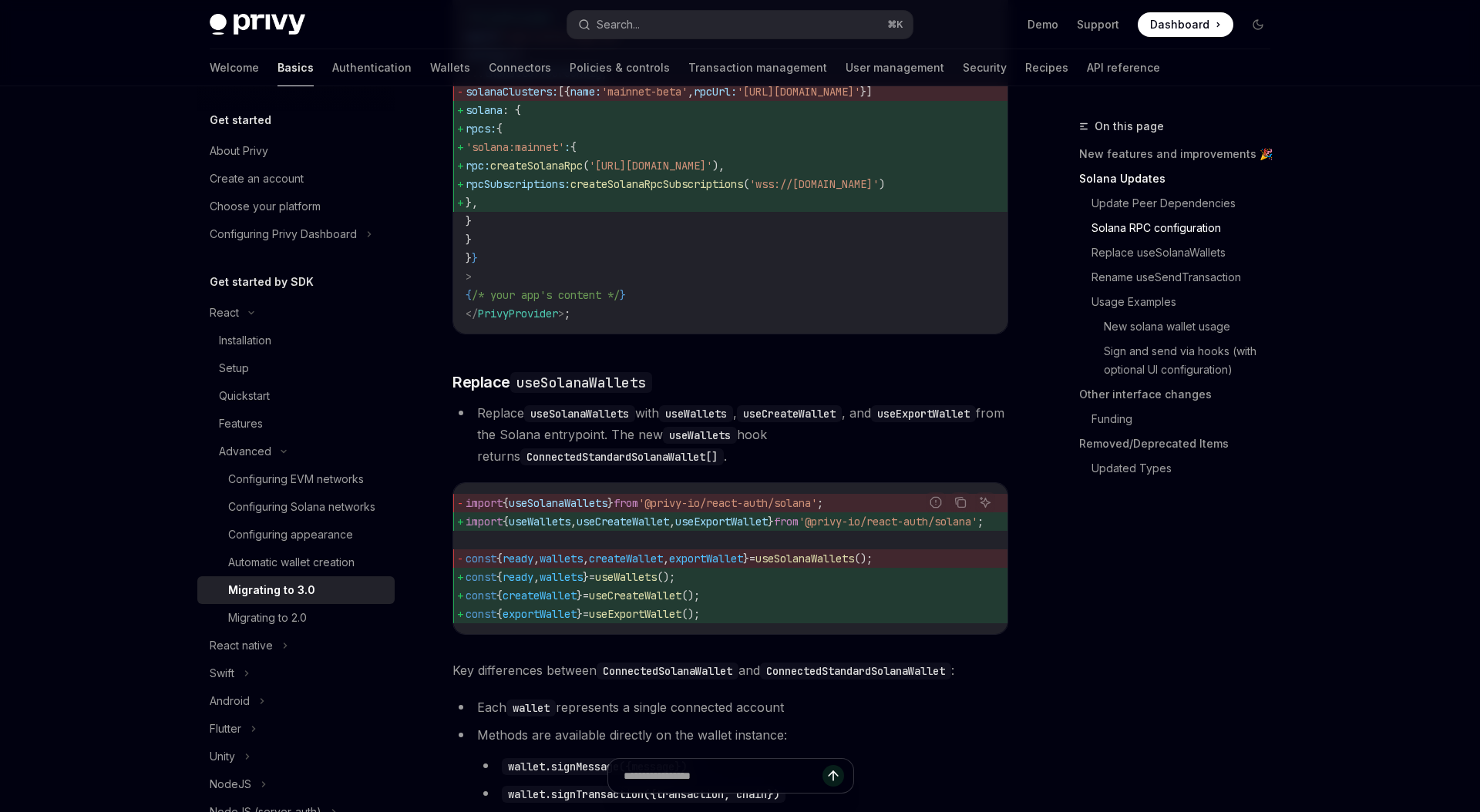
click at [669, 562] on code "import { useSolanaWallets } from '@privy-io/react-auth/solana' ; import { useWa…" at bounding box center [743, 558] width 555 height 130
click at [669, 529] on span "useCreateWallet" at bounding box center [623, 521] width 93 height 14
click at [663, 566] on span "createWallet" at bounding box center [625, 559] width 74 height 14
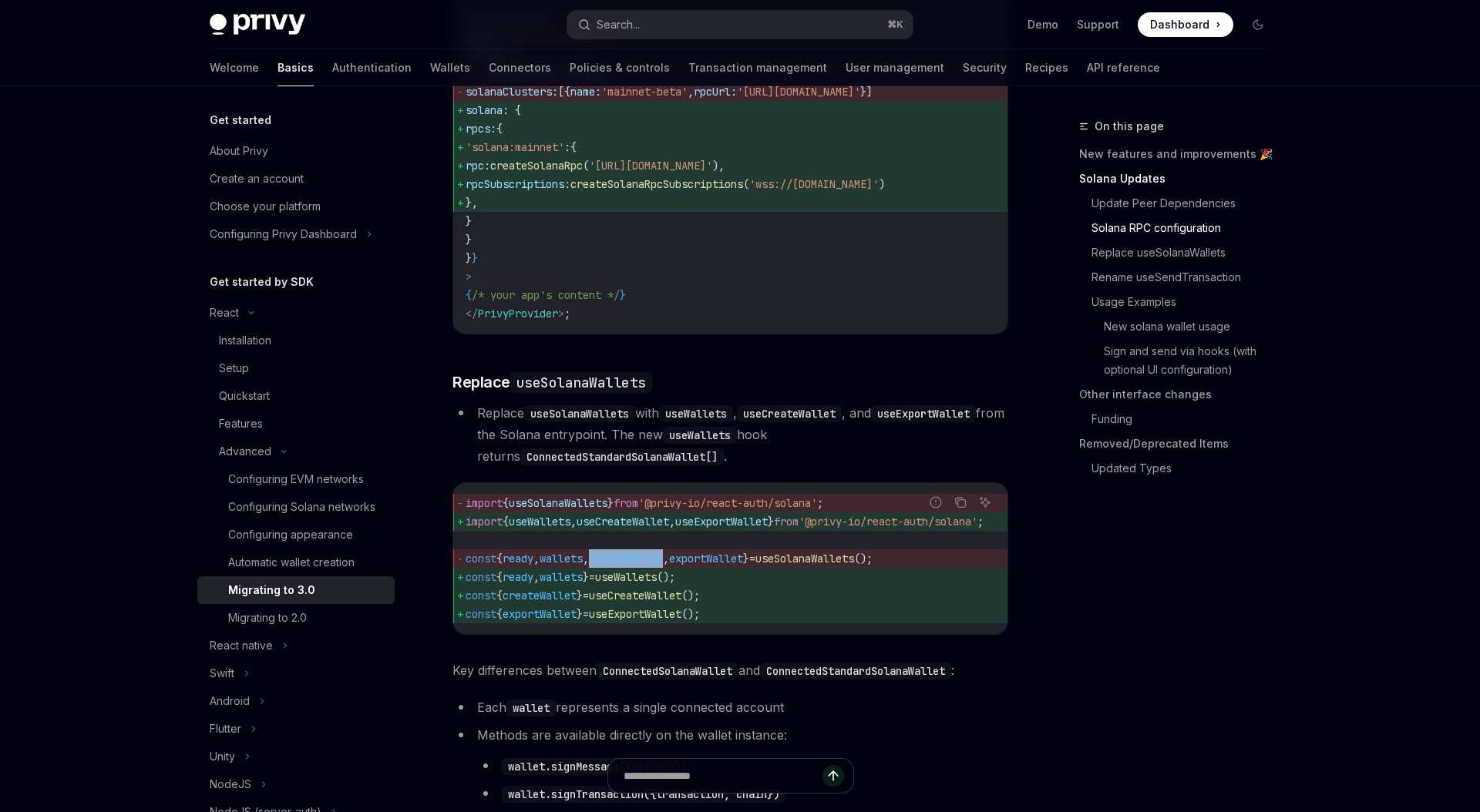
click at [854, 566] on span "useSolanaWallets" at bounding box center [805, 559] width 99 height 14
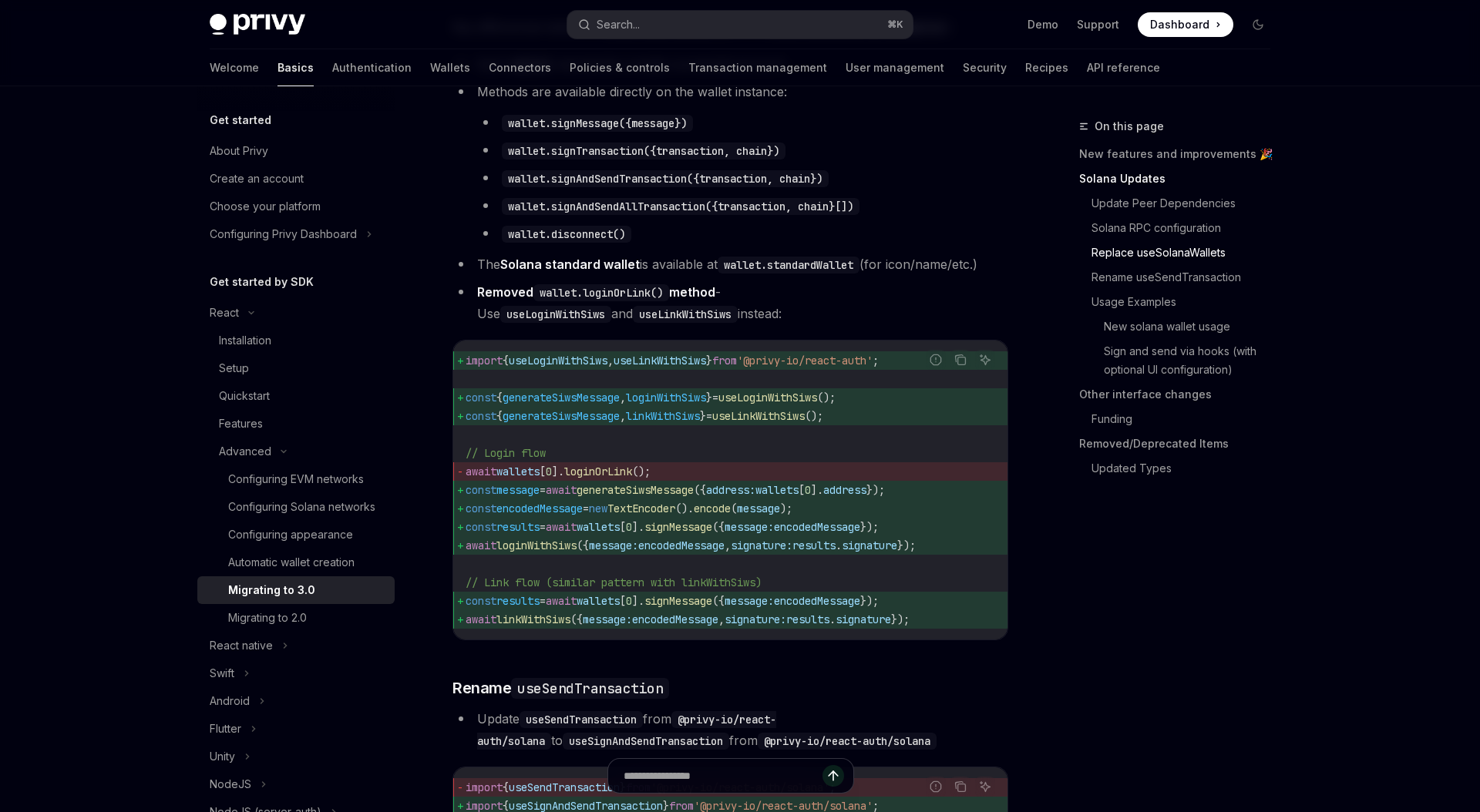
scroll to position [1800, 0]
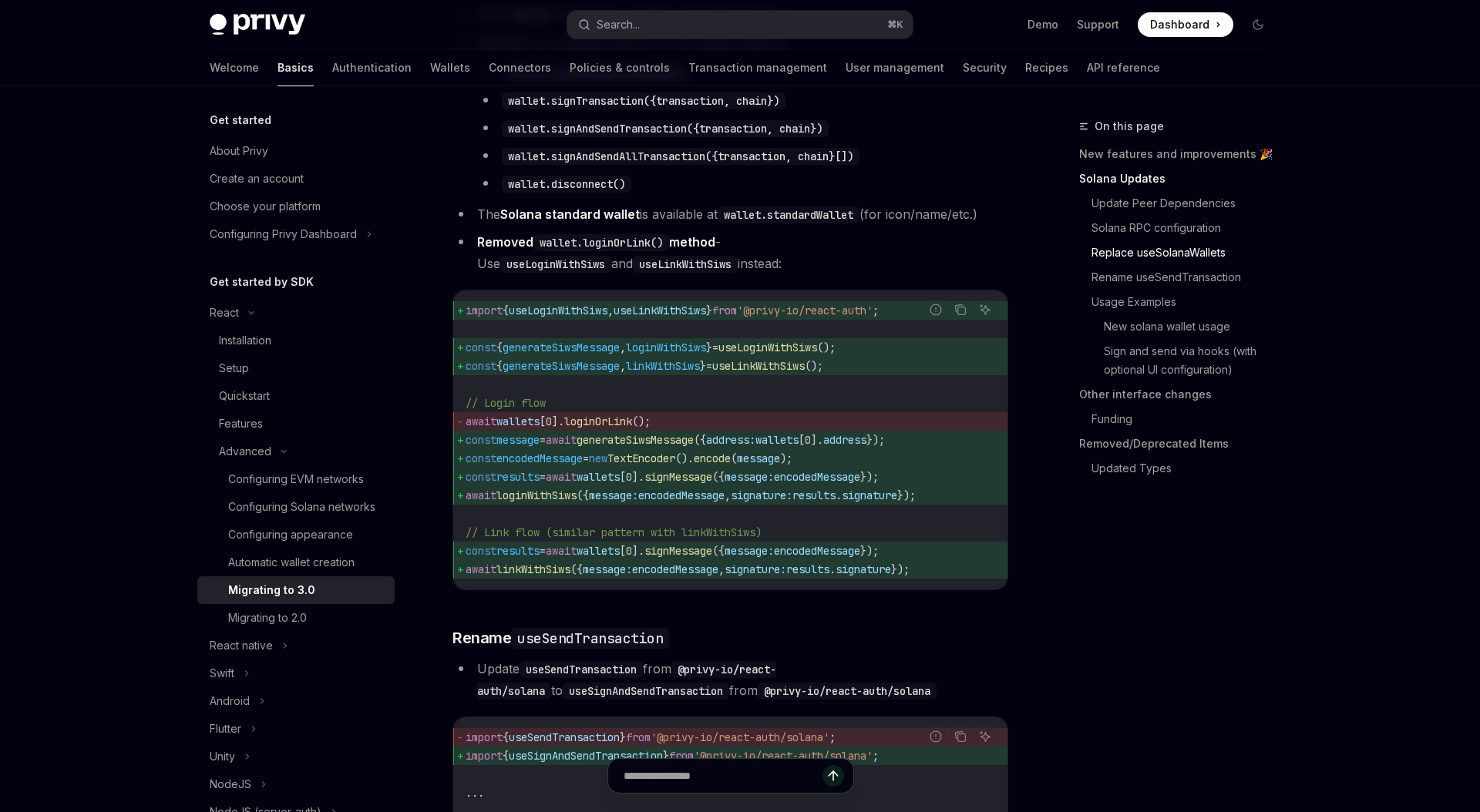
click at [602, 317] on span "useLoginWithSiws" at bounding box center [558, 311] width 99 height 14
click at [593, 317] on span "useLoginWithSiws" at bounding box center [558, 311] width 99 height 14
click at [567, 317] on span "useLoginWithSiws" at bounding box center [558, 311] width 99 height 14
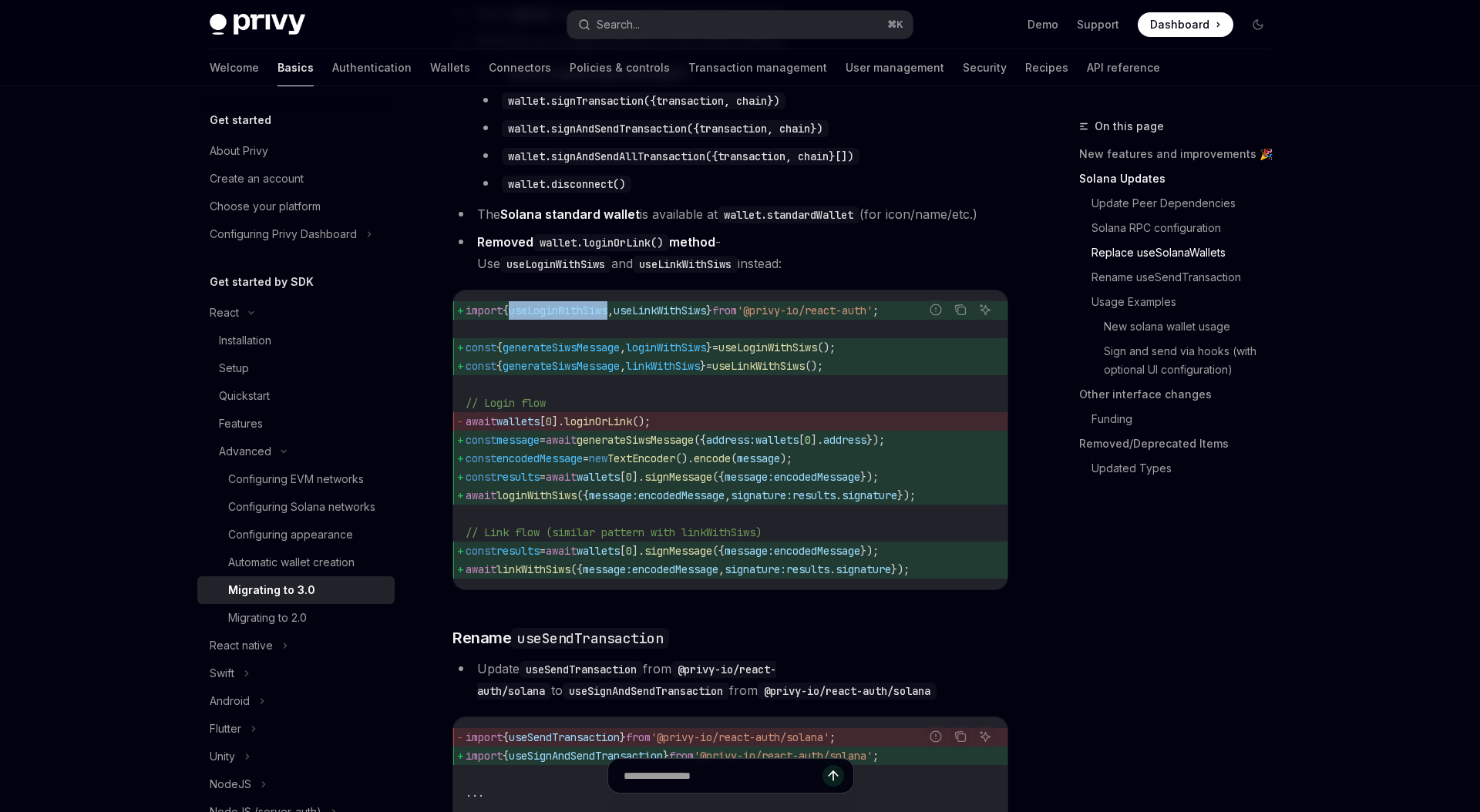
click at [567, 317] on span "useLoginWithSiws" at bounding box center [558, 311] width 99 height 14
click at [706, 317] on span "useLinkWithSiws" at bounding box center [660, 311] width 93 height 14
click at [567, 367] on code "import { useLoginWithSiws , useLinkWithSiws } from '@privy-io/react-auth' ; con…" at bounding box center [730, 440] width 529 height 278
click at [560, 354] on span "generateSiwsMessage" at bounding box center [561, 347] width 117 height 14
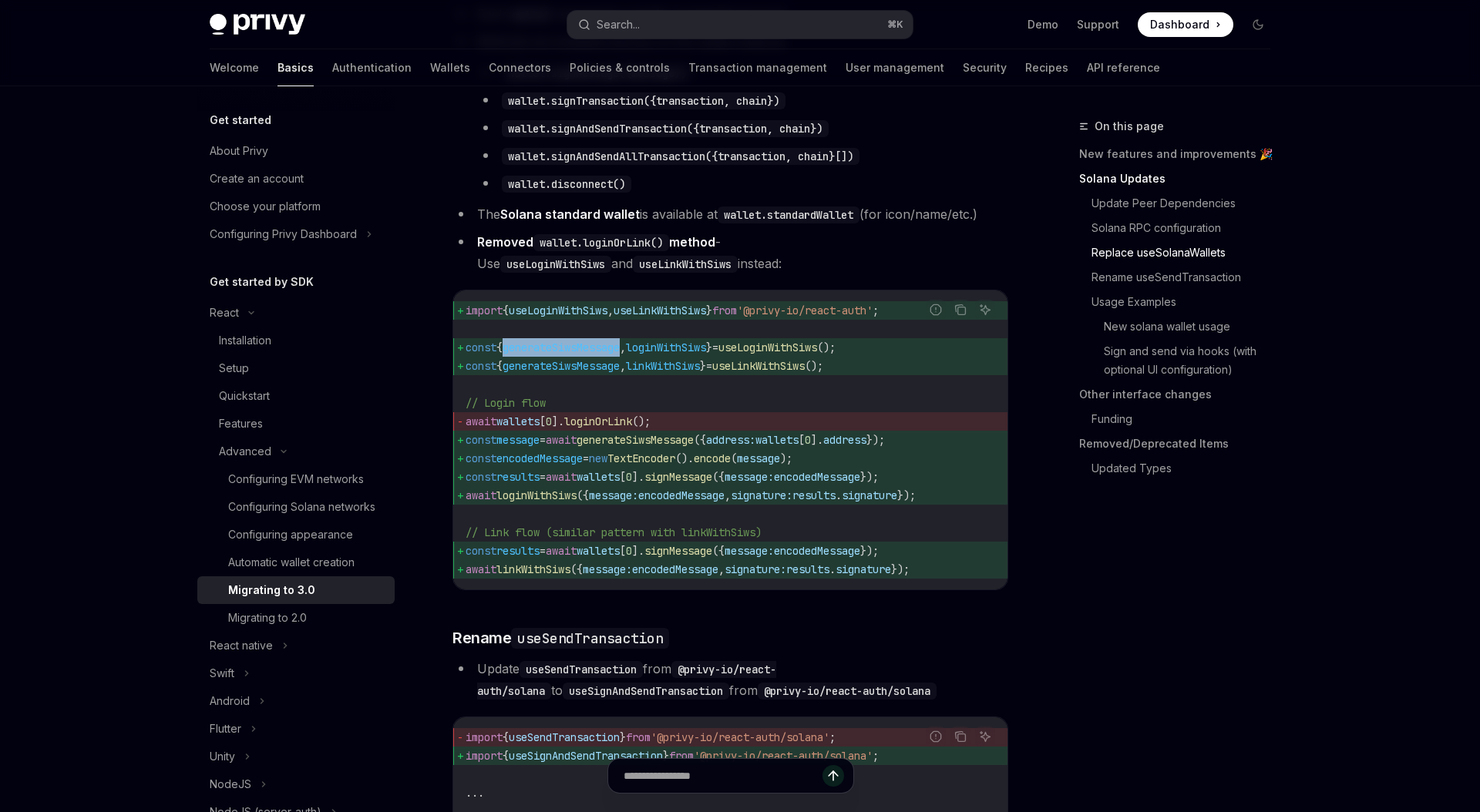
click at [560, 354] on span "generateSiwsMessage" at bounding box center [561, 347] width 117 height 14
click at [872, 360] on code "import { useLoginWithSiws , useLinkWithSiws } from '@privy-io/react-auth' ; con…" at bounding box center [730, 440] width 529 height 278
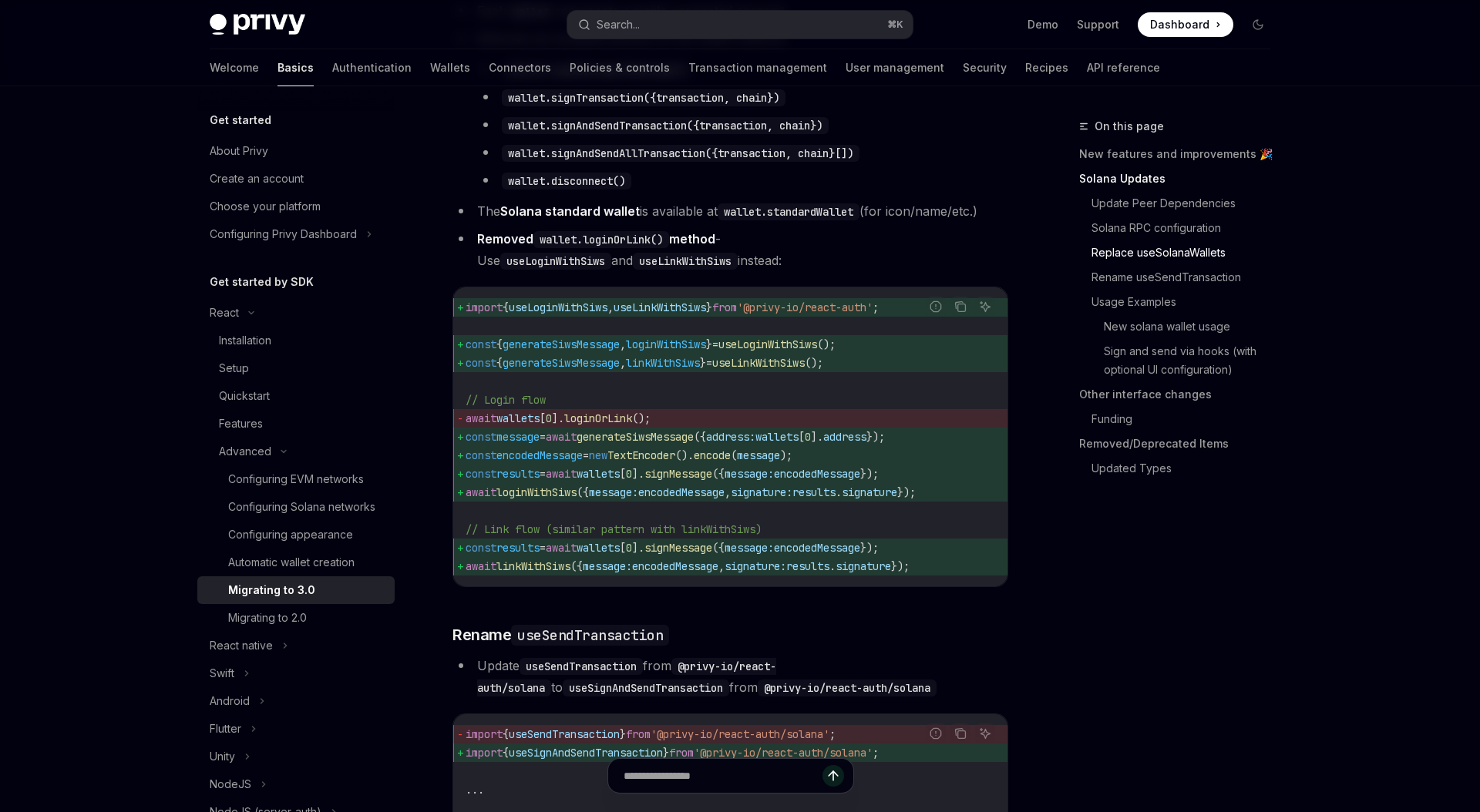
click at [756, 351] on span "useLoginWithSiws" at bounding box center [768, 344] width 99 height 14
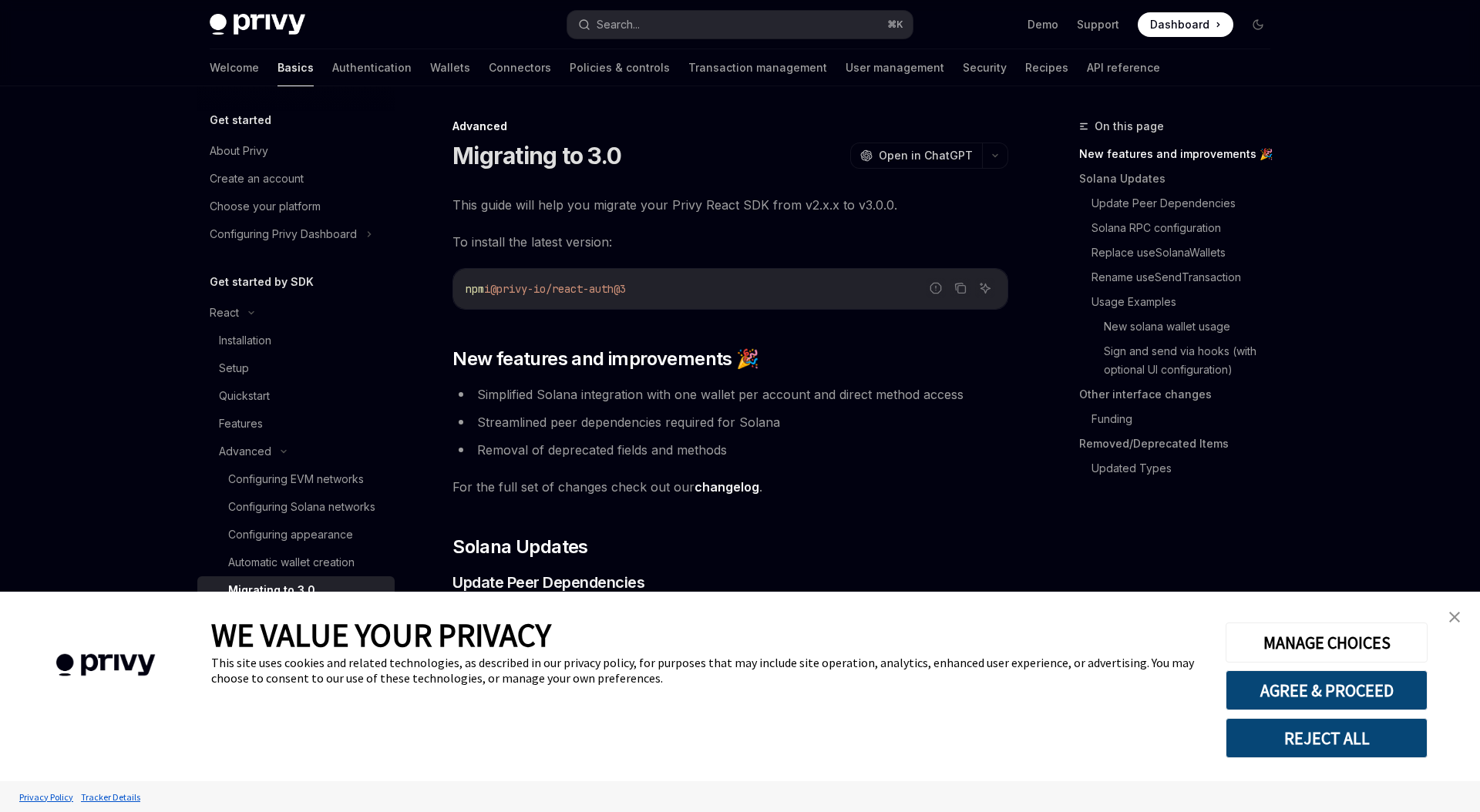
click at [898, 494] on span "For the full set of changes check out our changelog ." at bounding box center [730, 488] width 556 height 22
click at [1450, 617] on img "close banner" at bounding box center [1454, 617] width 11 height 11
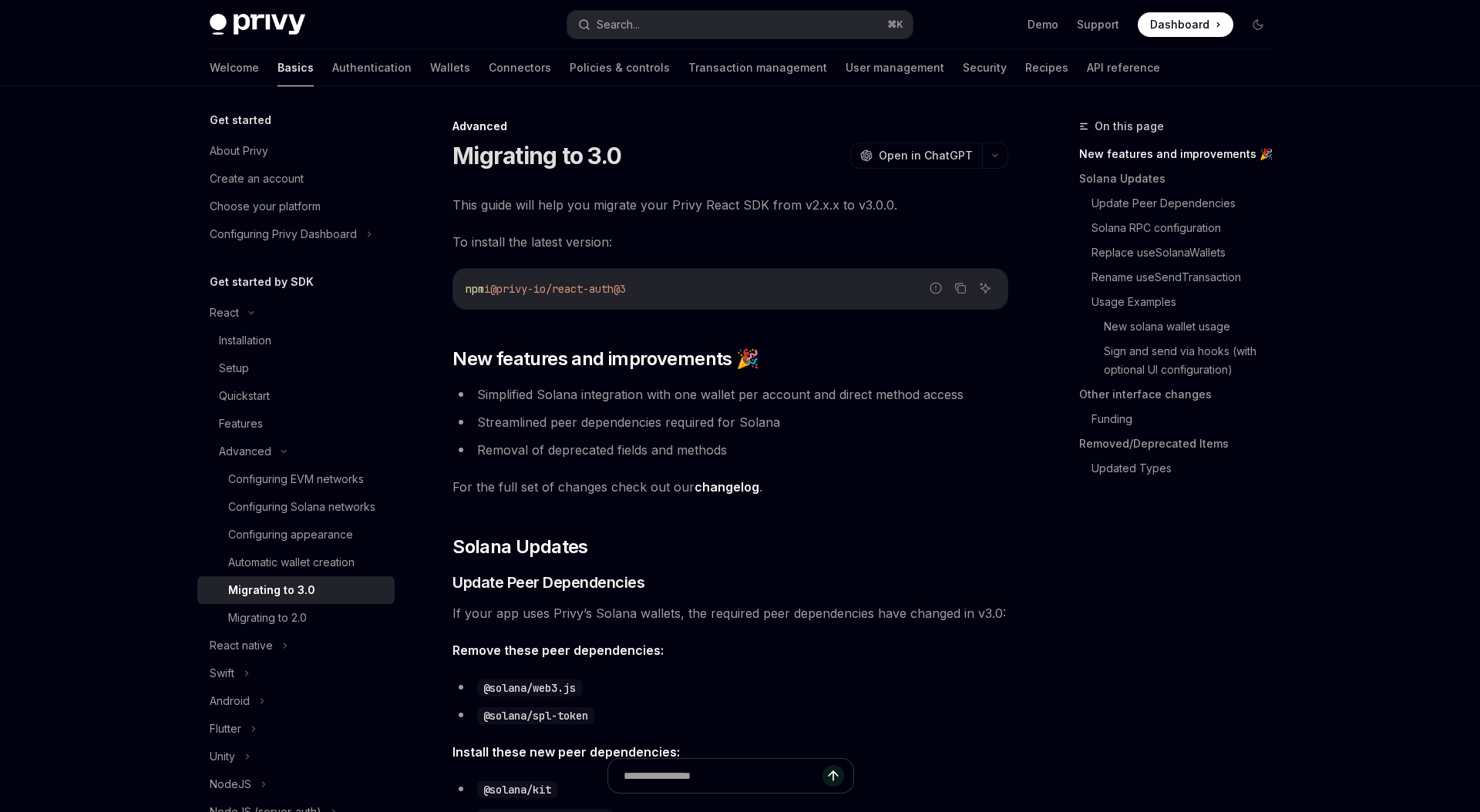
click at [1249, 618] on div "On this page New features and improvements 🎉 Solana Updates Update Peer Depende…" at bounding box center [1165, 464] width 234 height 695
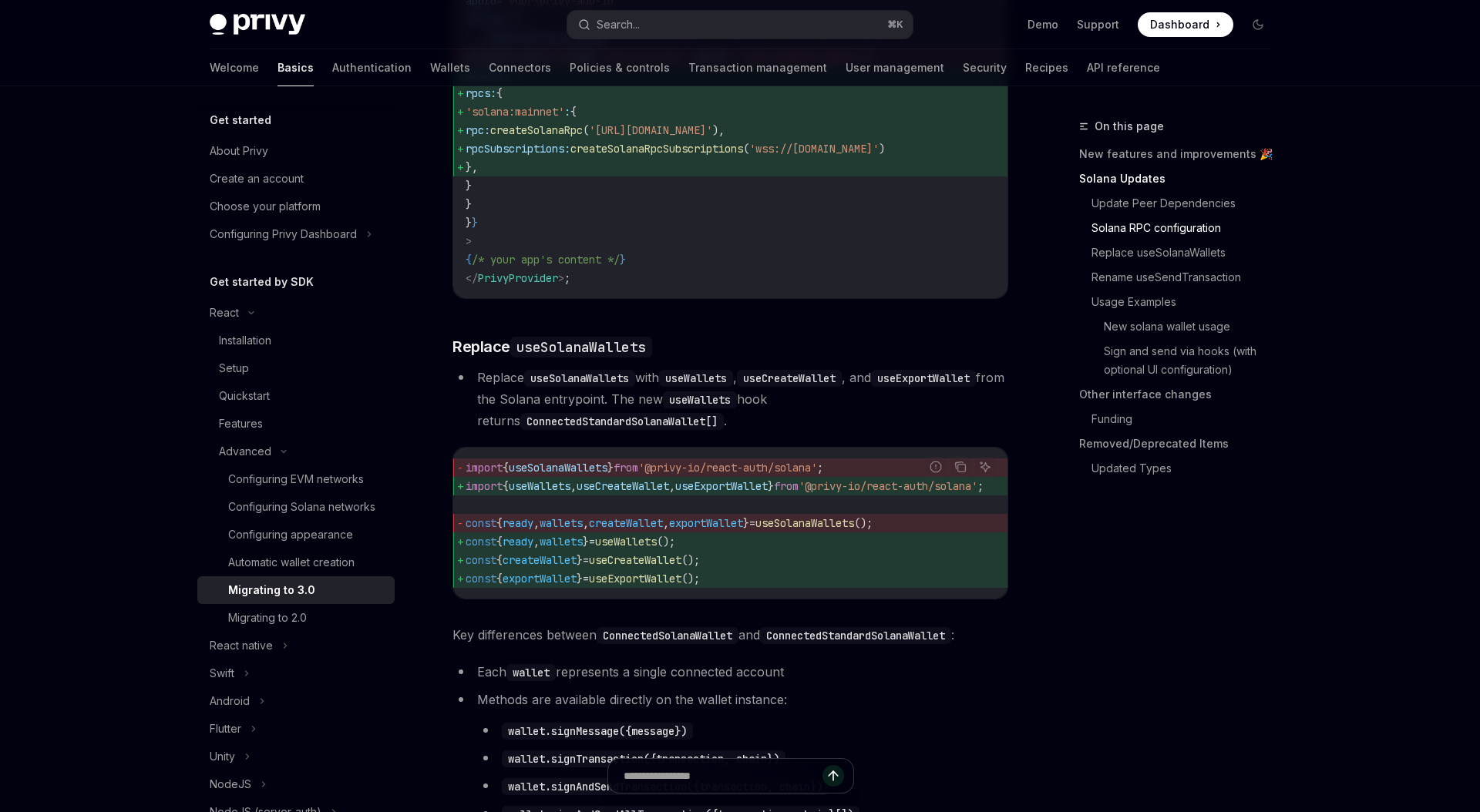
click at [502, 598] on div "import { useSolanaWallets } from '@privy-io/react-auth/solana' ; import { useWa…" at bounding box center [730, 523] width 554 height 151
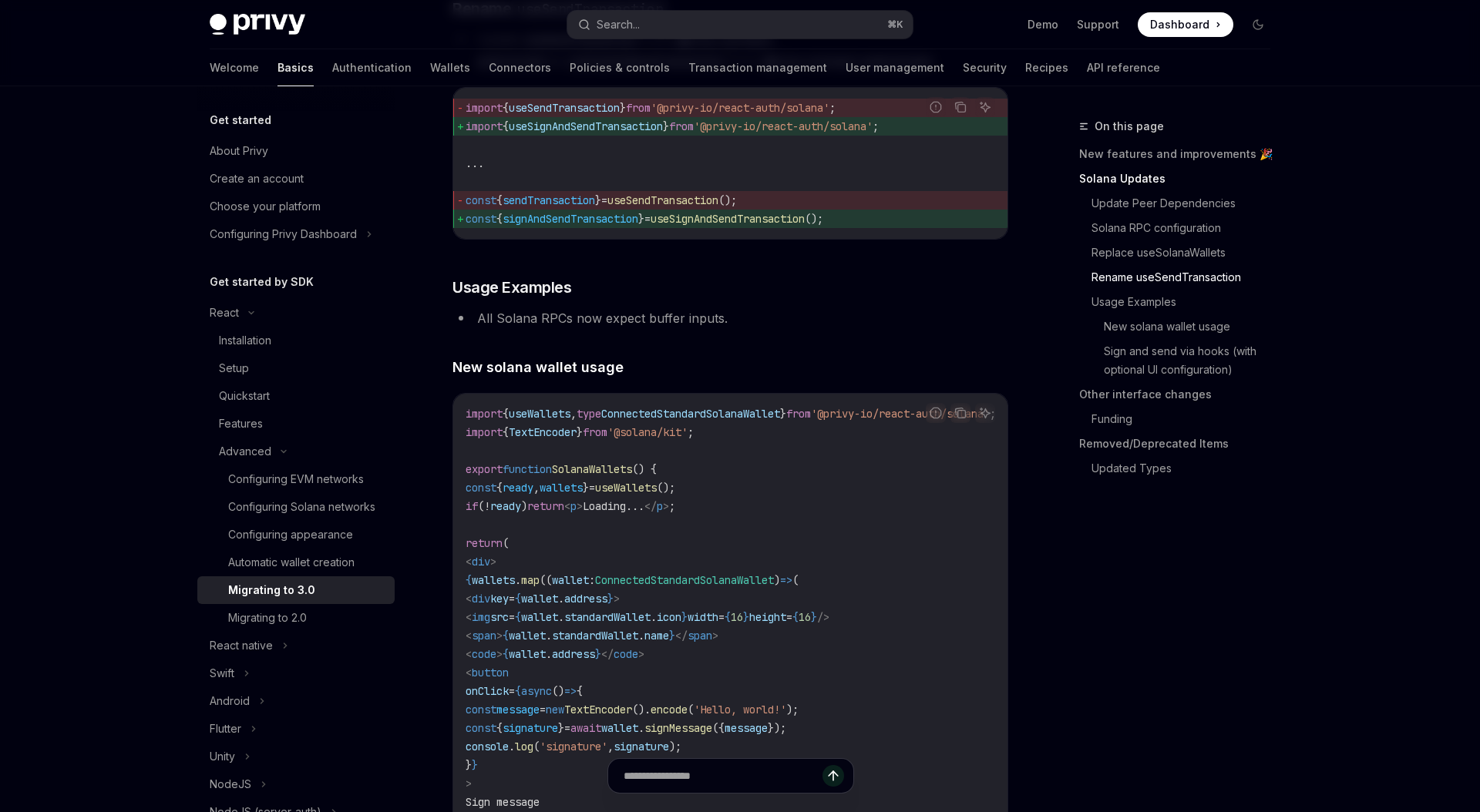
scroll to position [2432, 0]
click at [521, 511] on span "ready" at bounding box center [506, 504] width 31 height 14
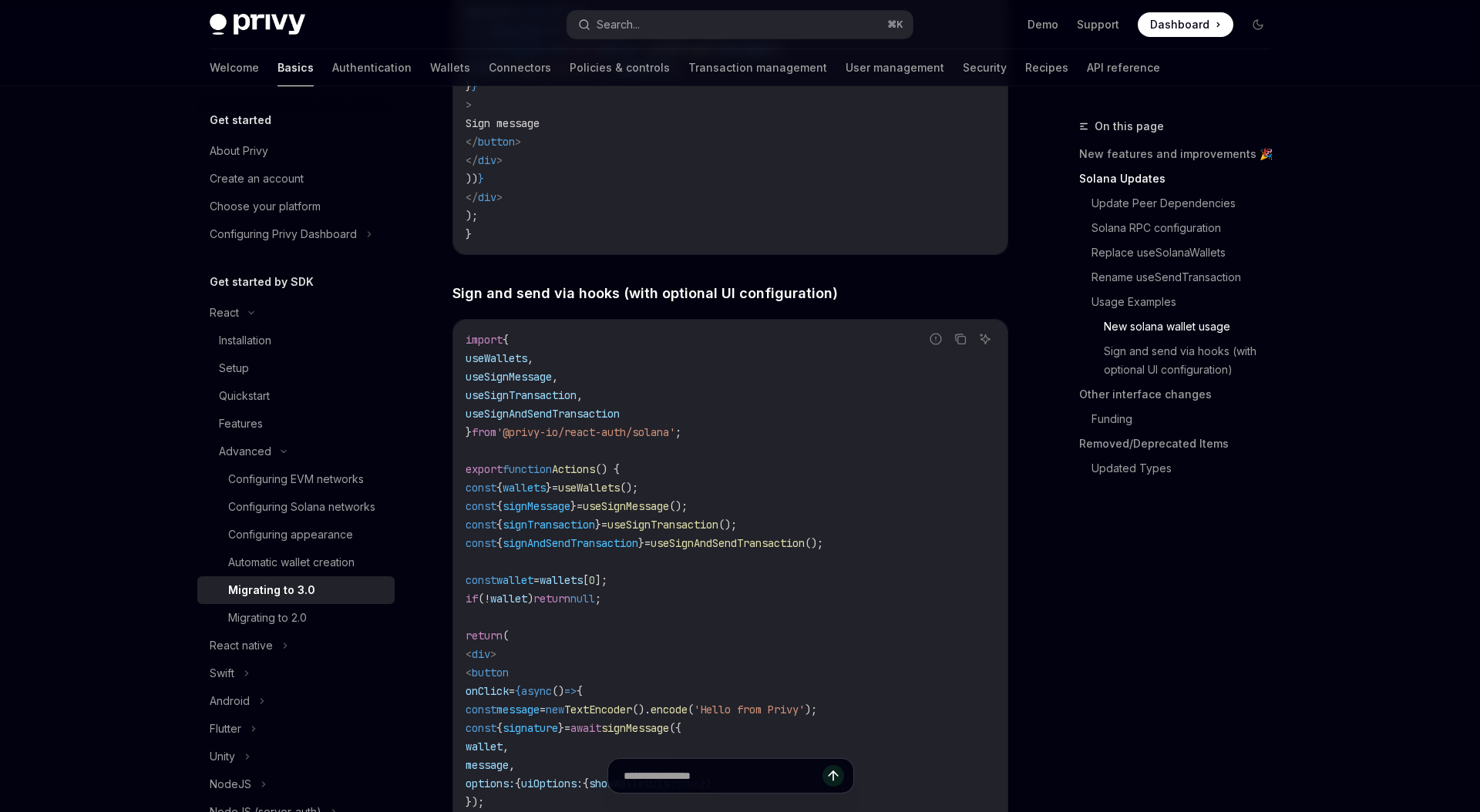
scroll to position [3110, 0]
click at [550, 512] on span "signMessage" at bounding box center [536, 505] width 68 height 14
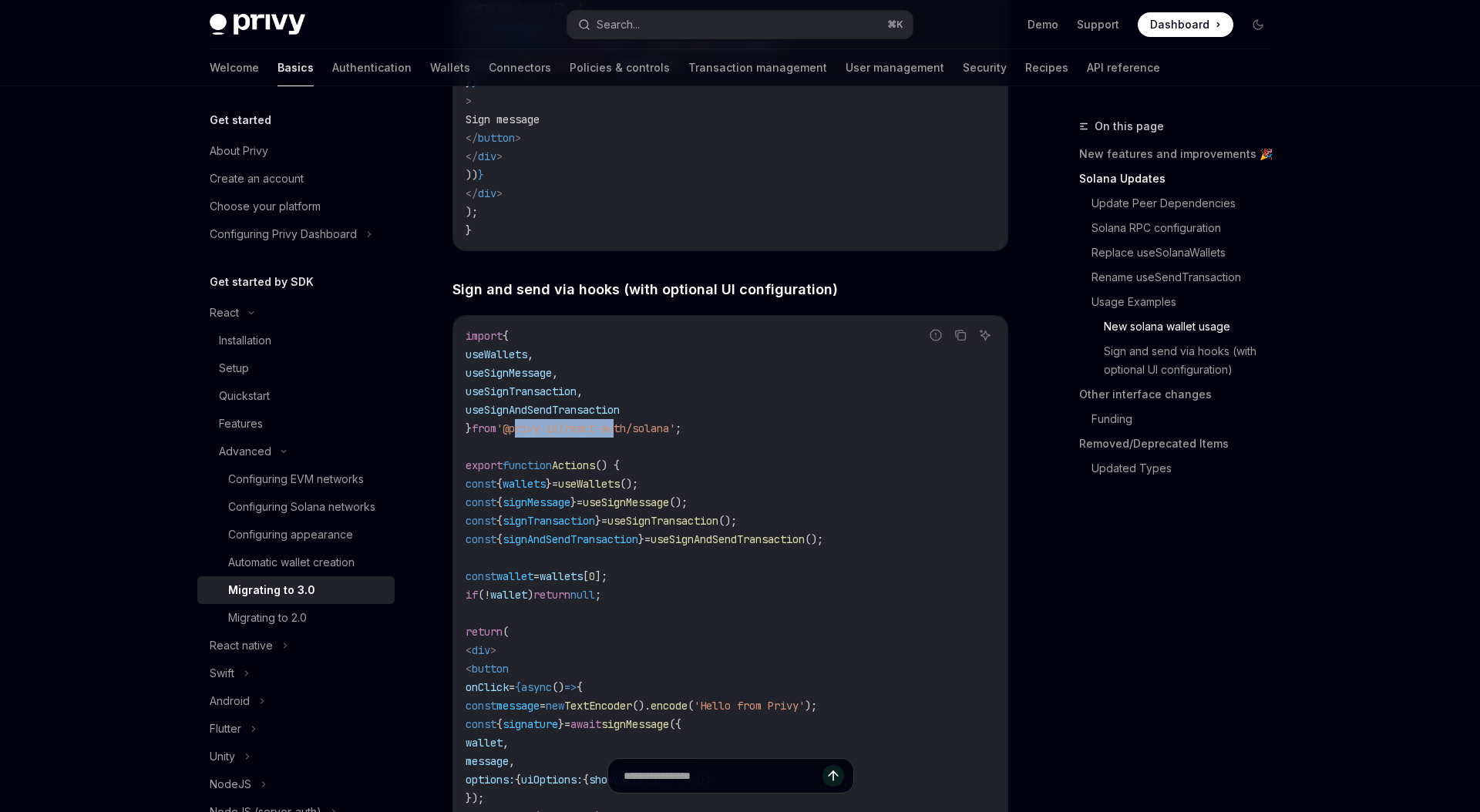
drag, startPoint x: 526, startPoint y: 477, endPoint x: 626, endPoint y: 484, distance: 100.2
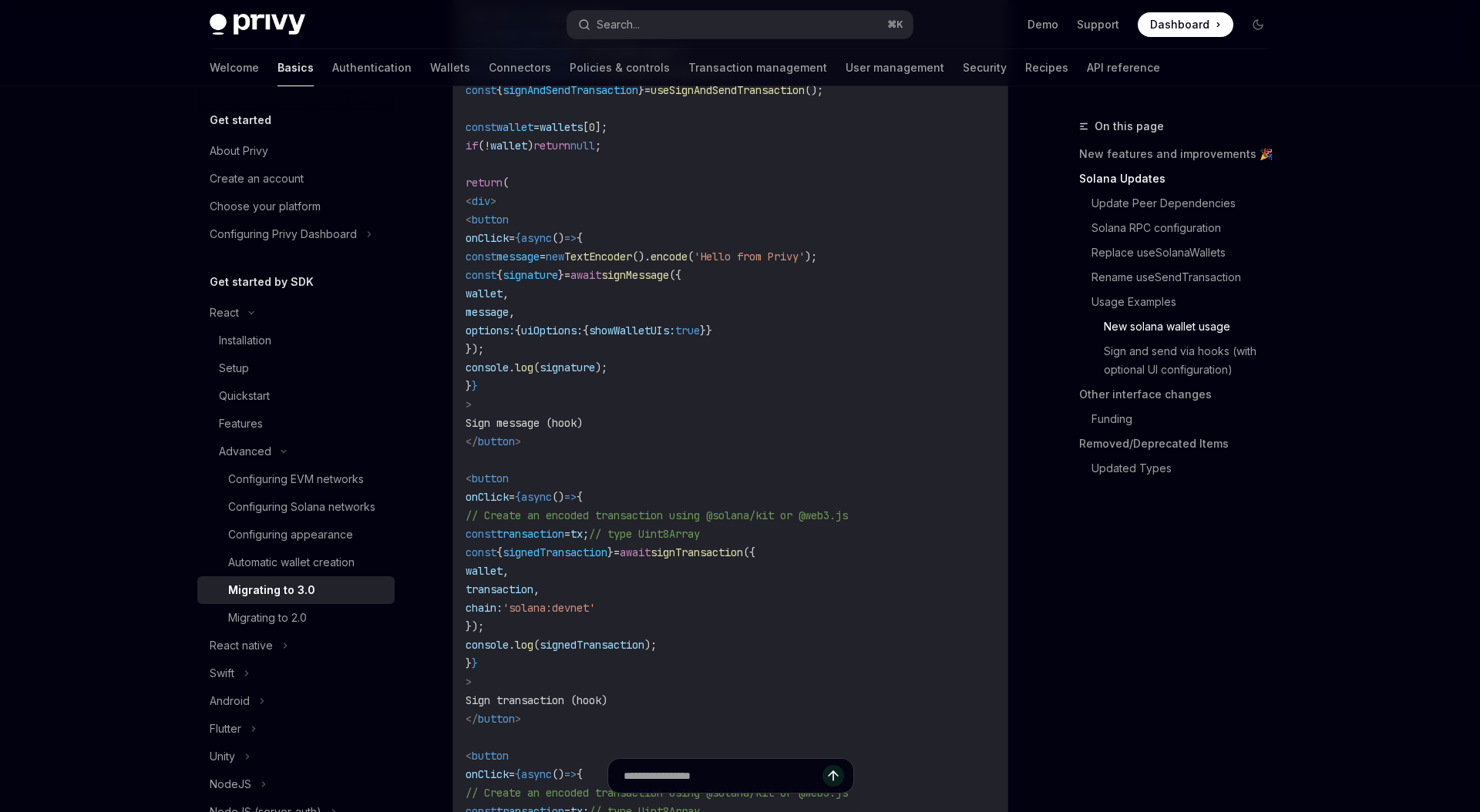
scroll to position [3580, 0]
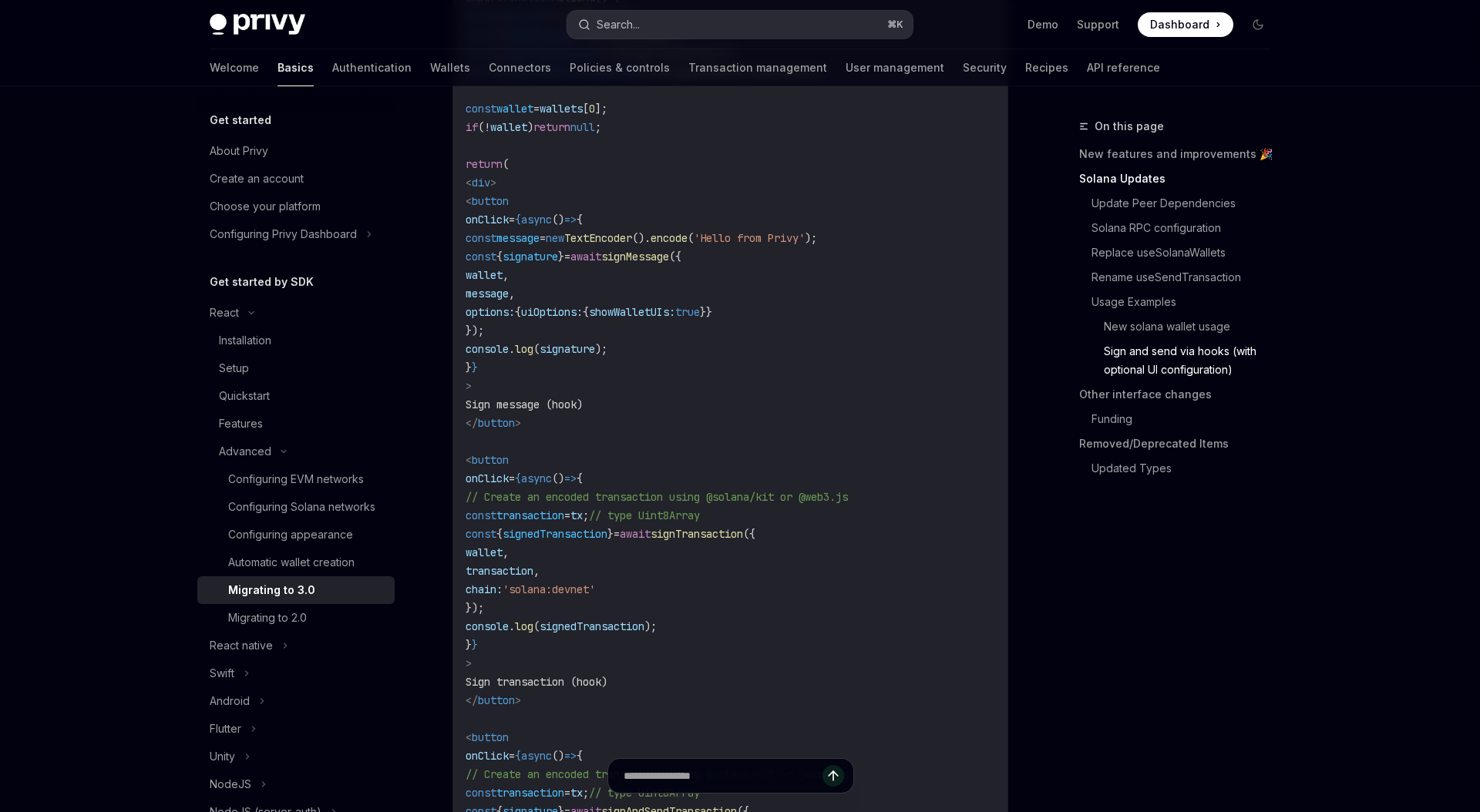
click at [726, 32] on button "Search... ⌘ K" at bounding box center [739, 25] width 345 height 28
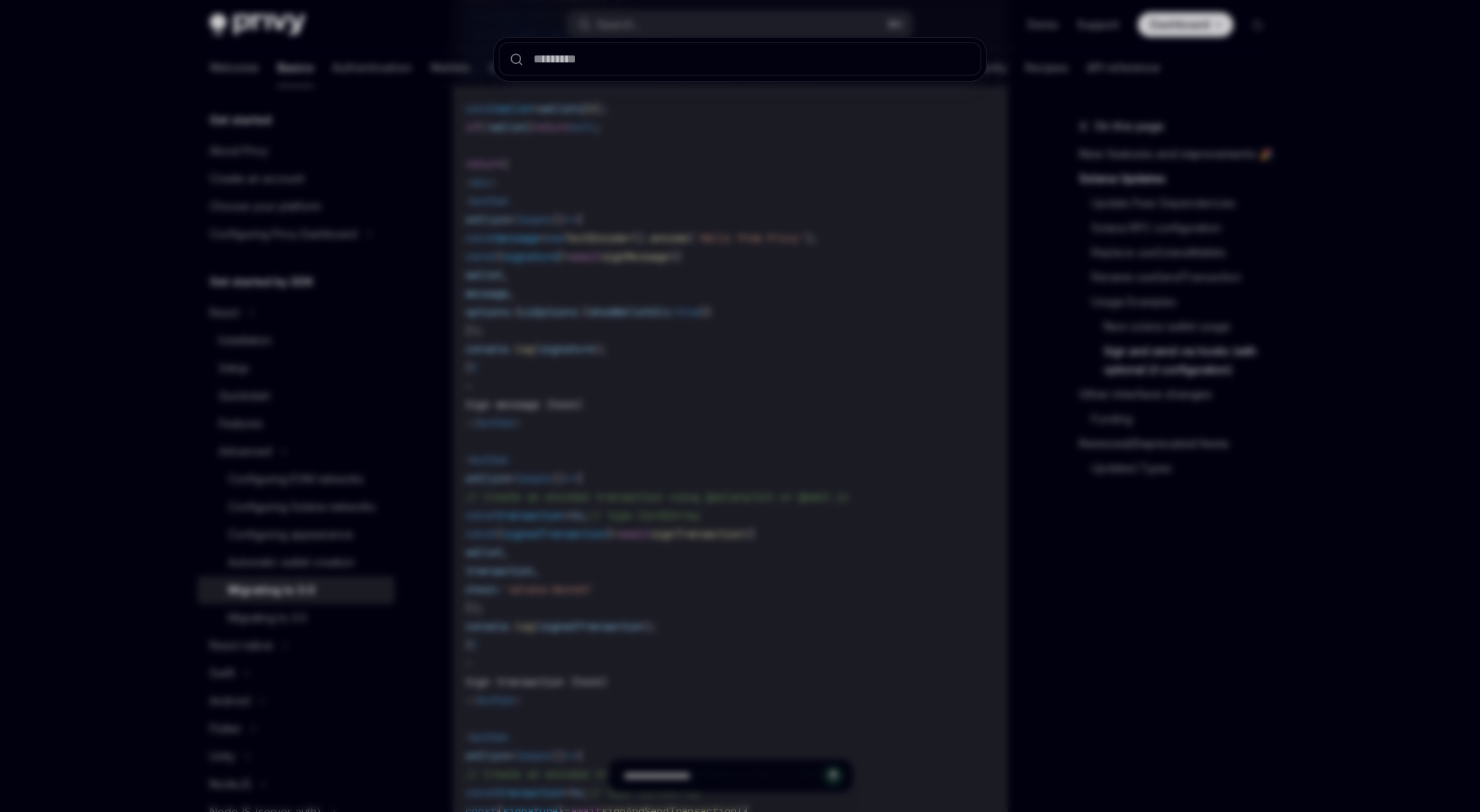
click at [733, 24] on div at bounding box center [740, 406] width 1480 height 812
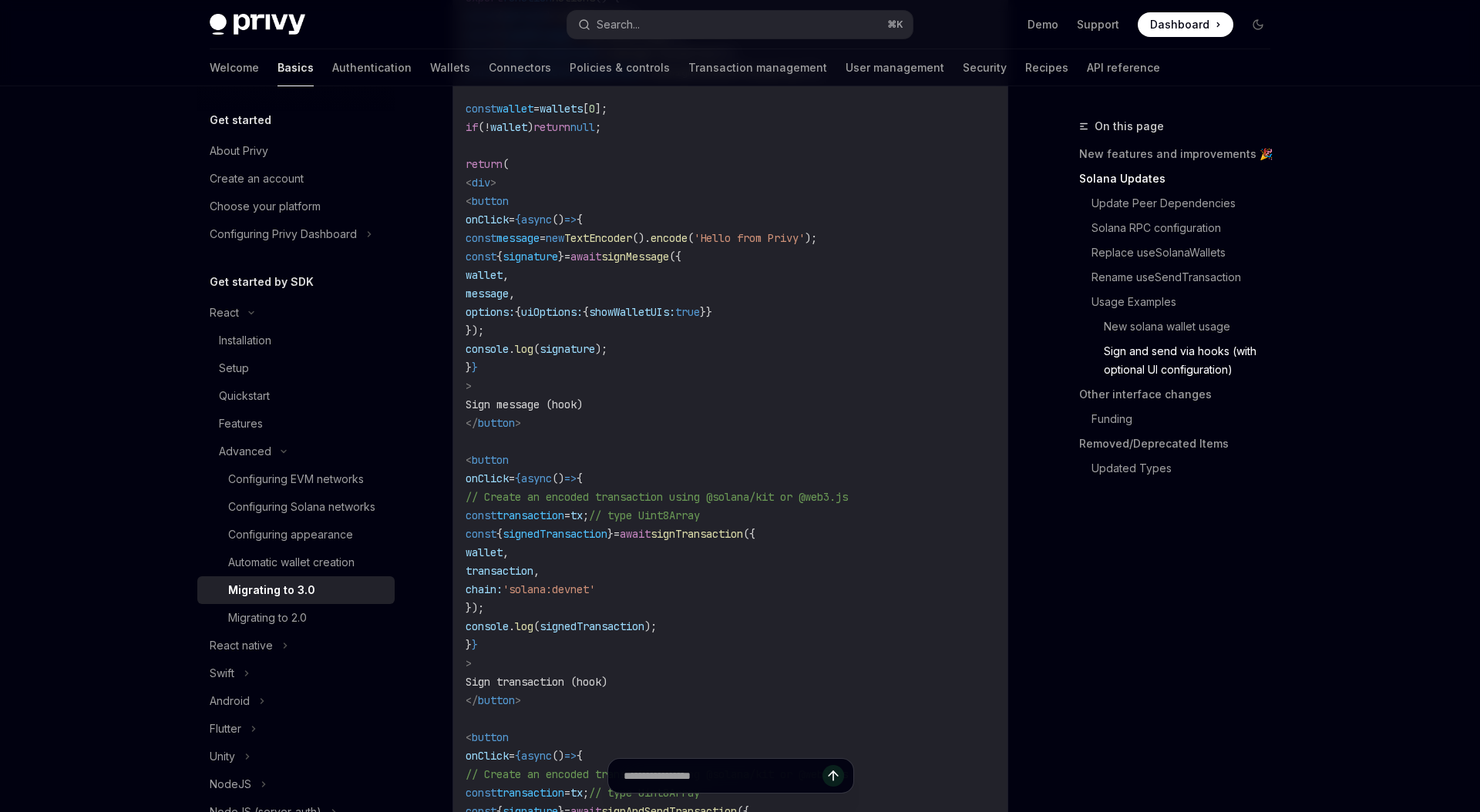
click at [717, 41] on div "Privy Docs home page Search... ⌘ K Demo Support Dashboard Dashboard Search..." at bounding box center [740, 25] width 1061 height 49
click at [728, 34] on button "Search... ⌘ K" at bounding box center [739, 25] width 345 height 28
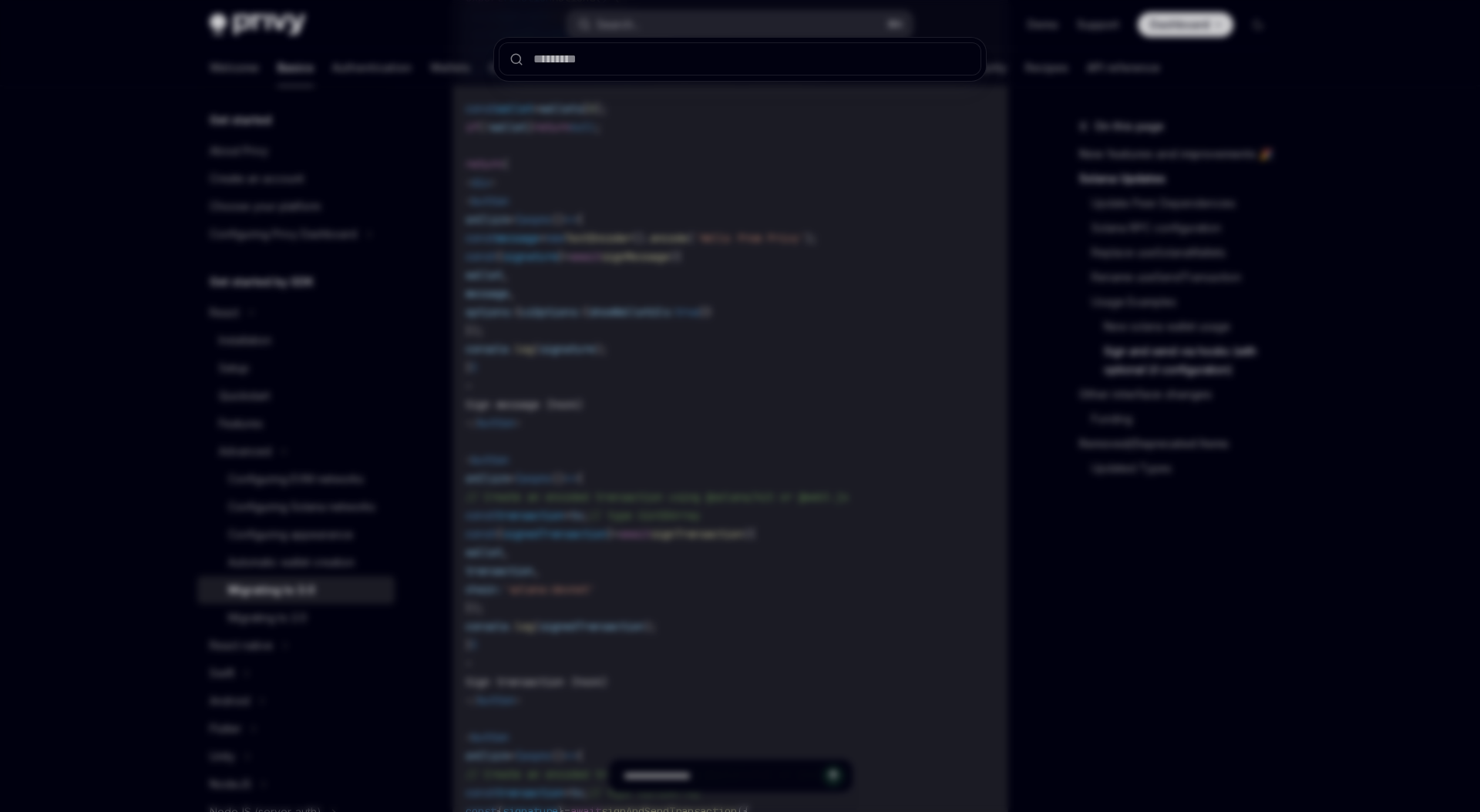
type input "**********"
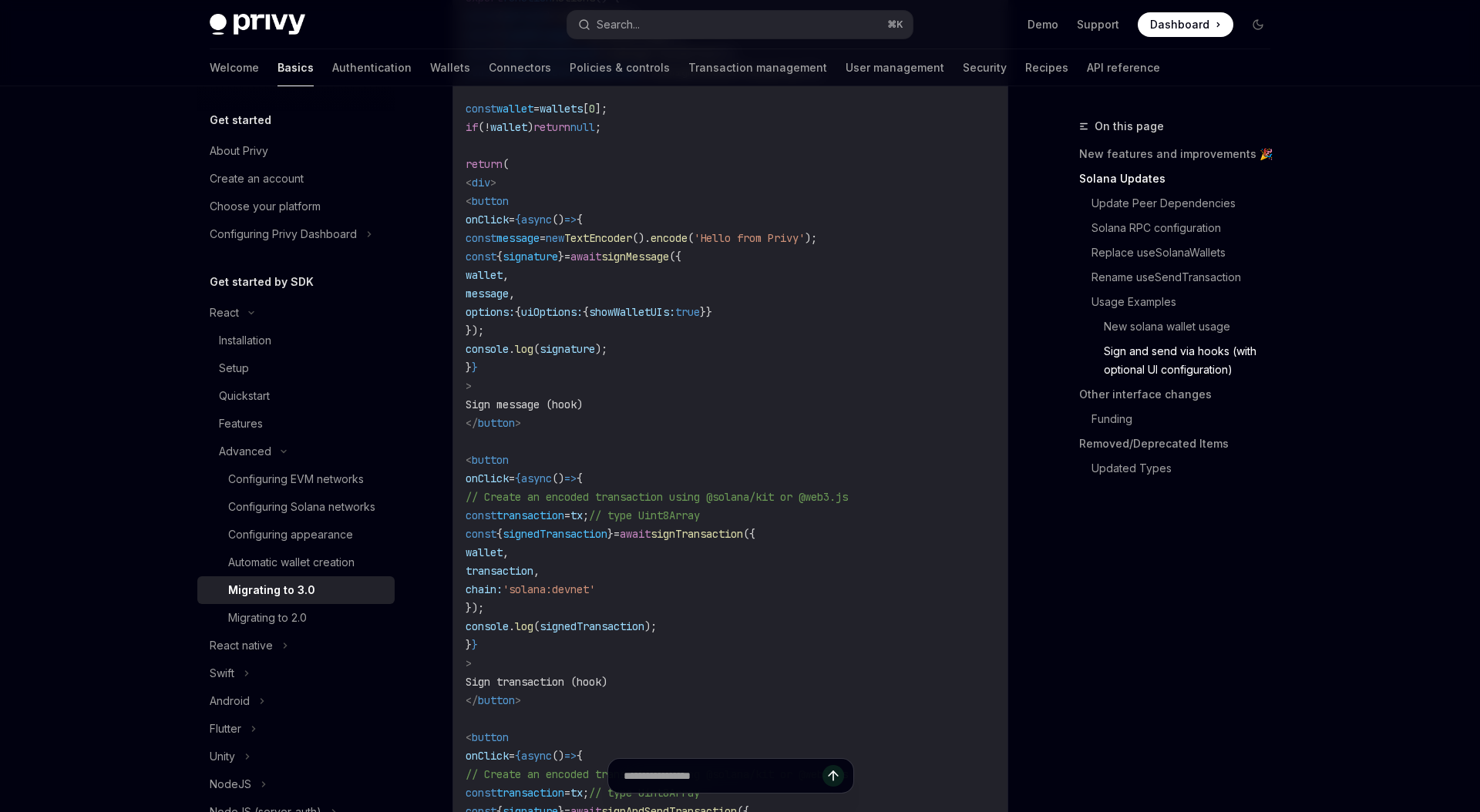
scroll to position [86, 0]
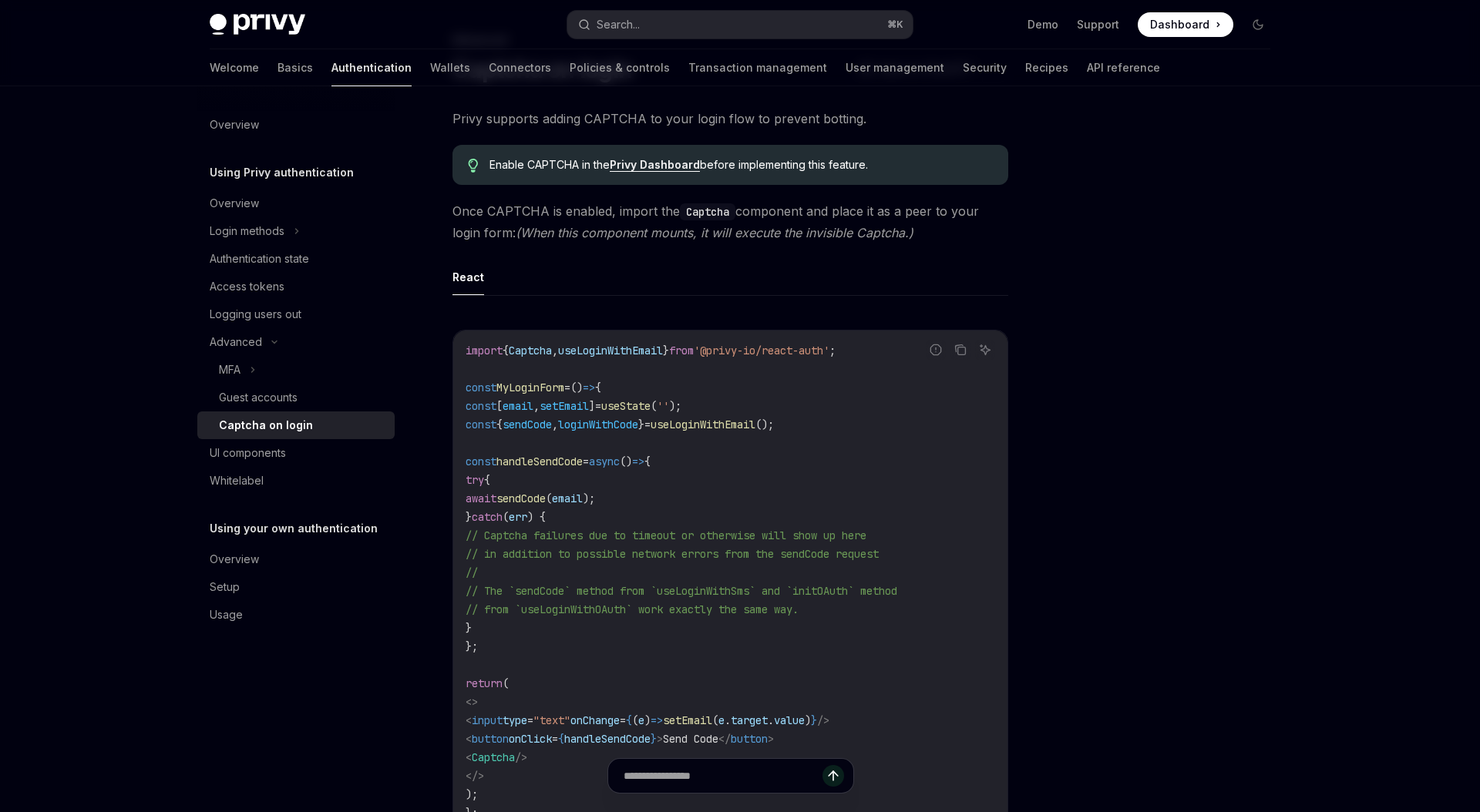
click at [923, 313] on div "React Report incorrect code Copy Ask AI import { Captcha , useLoginWithEmail } …" at bounding box center [730, 559] width 556 height 599
click at [611, 270] on ul "React" at bounding box center [730, 277] width 556 height 37
type textarea "*"
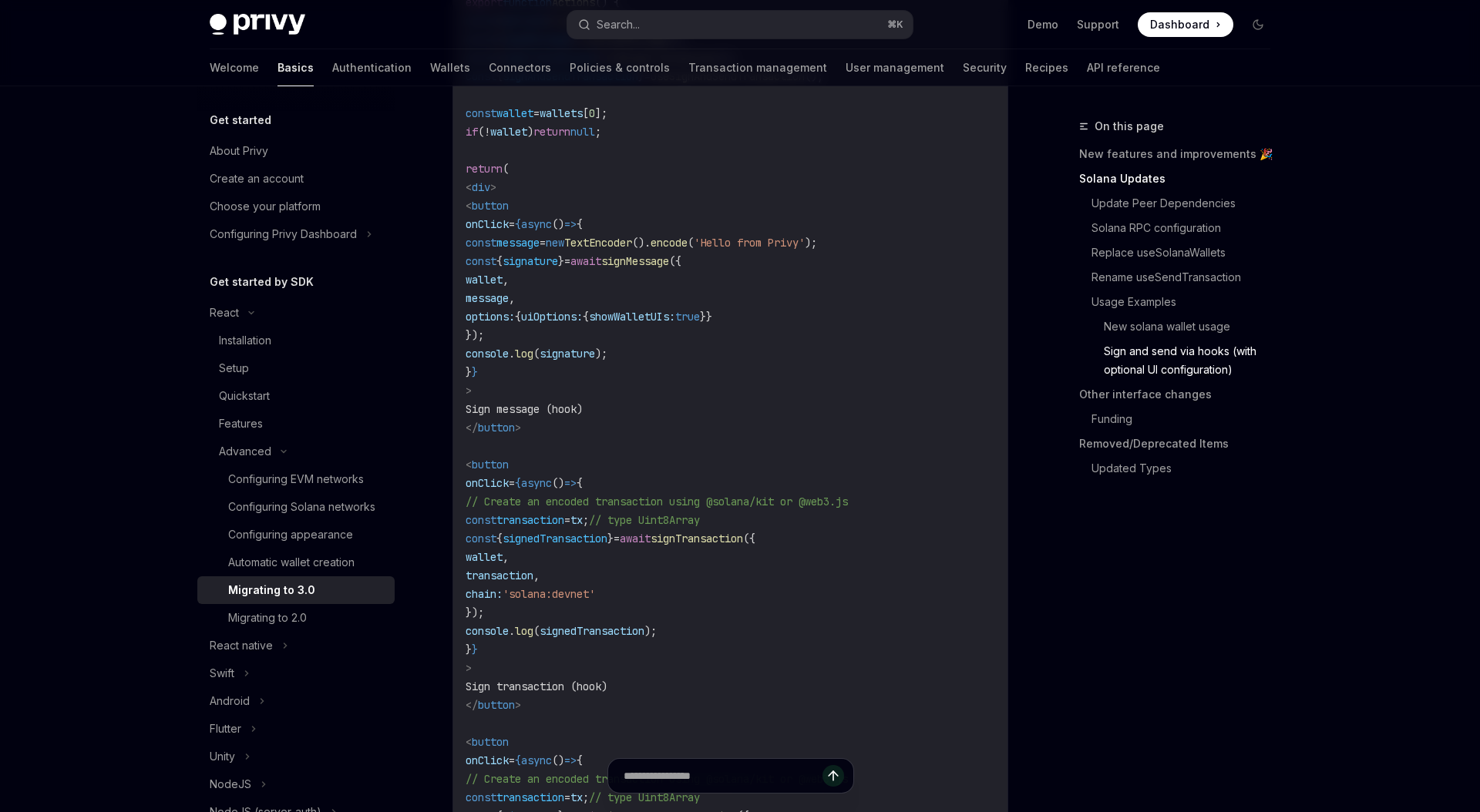
scroll to position [1501, 0]
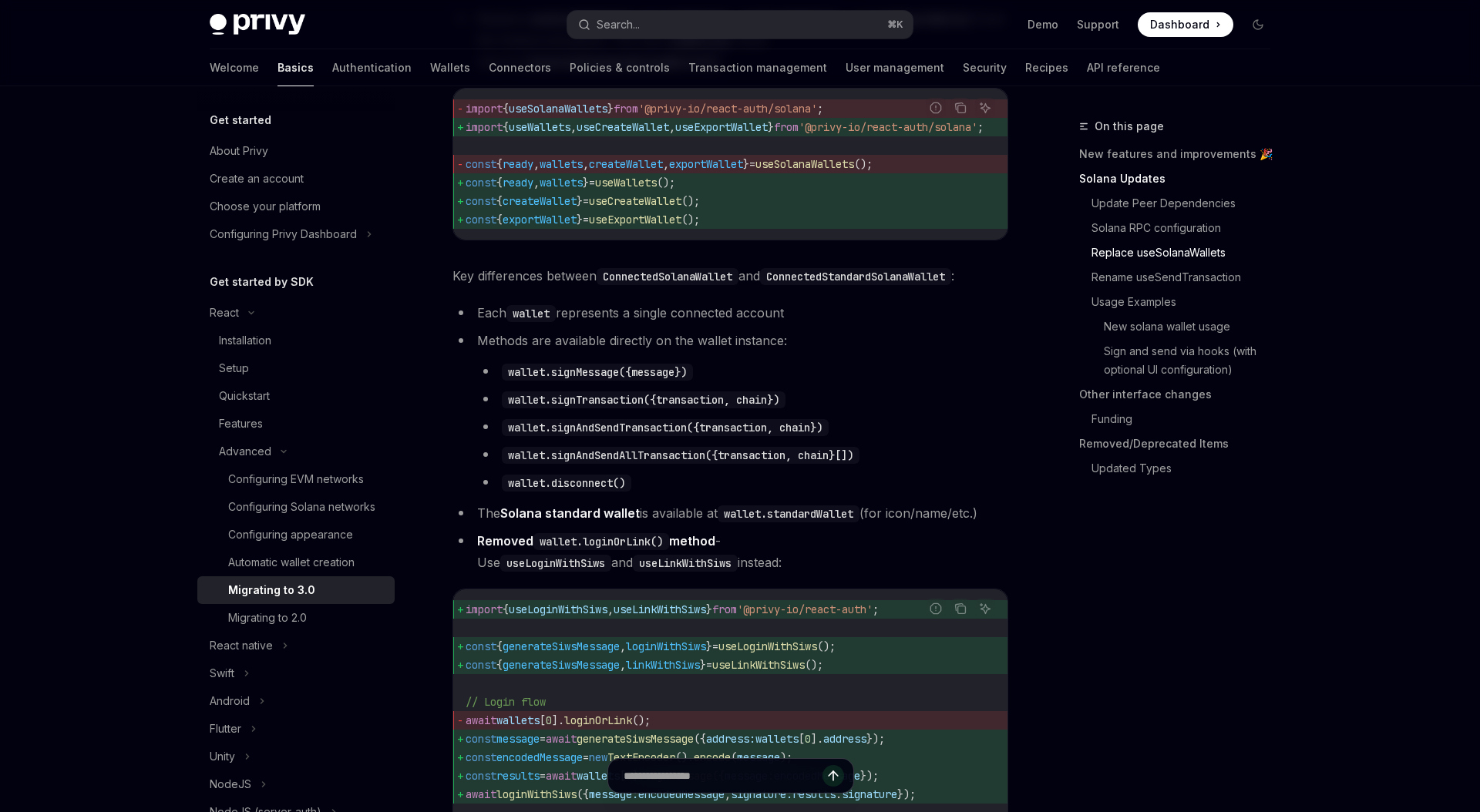
click at [605, 381] on code "wallet.signMessage({message})" at bounding box center [597, 372] width 191 height 17
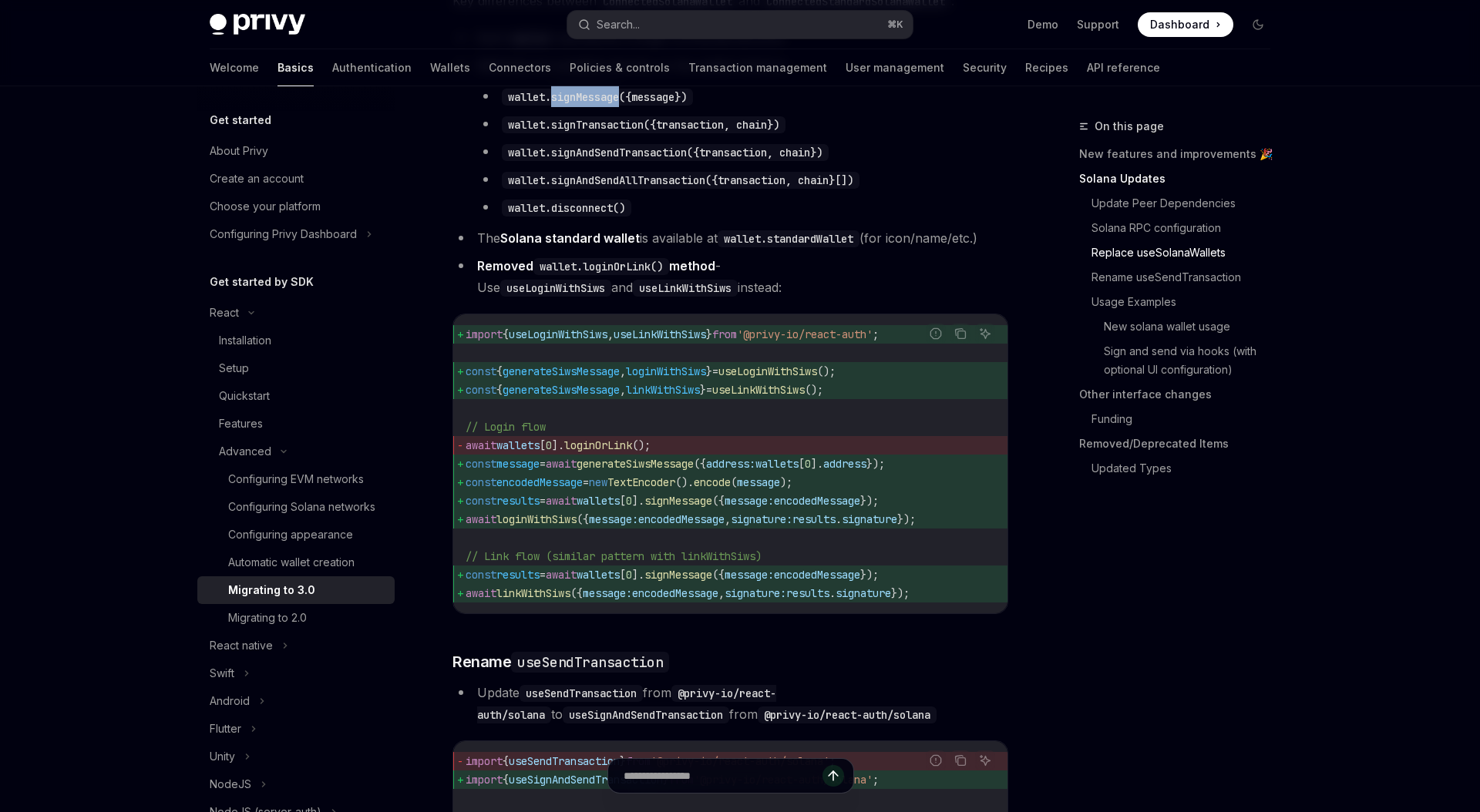
scroll to position [1778, 0]
click at [548, 488] on span "encodedMessage" at bounding box center [539, 481] width 86 height 14
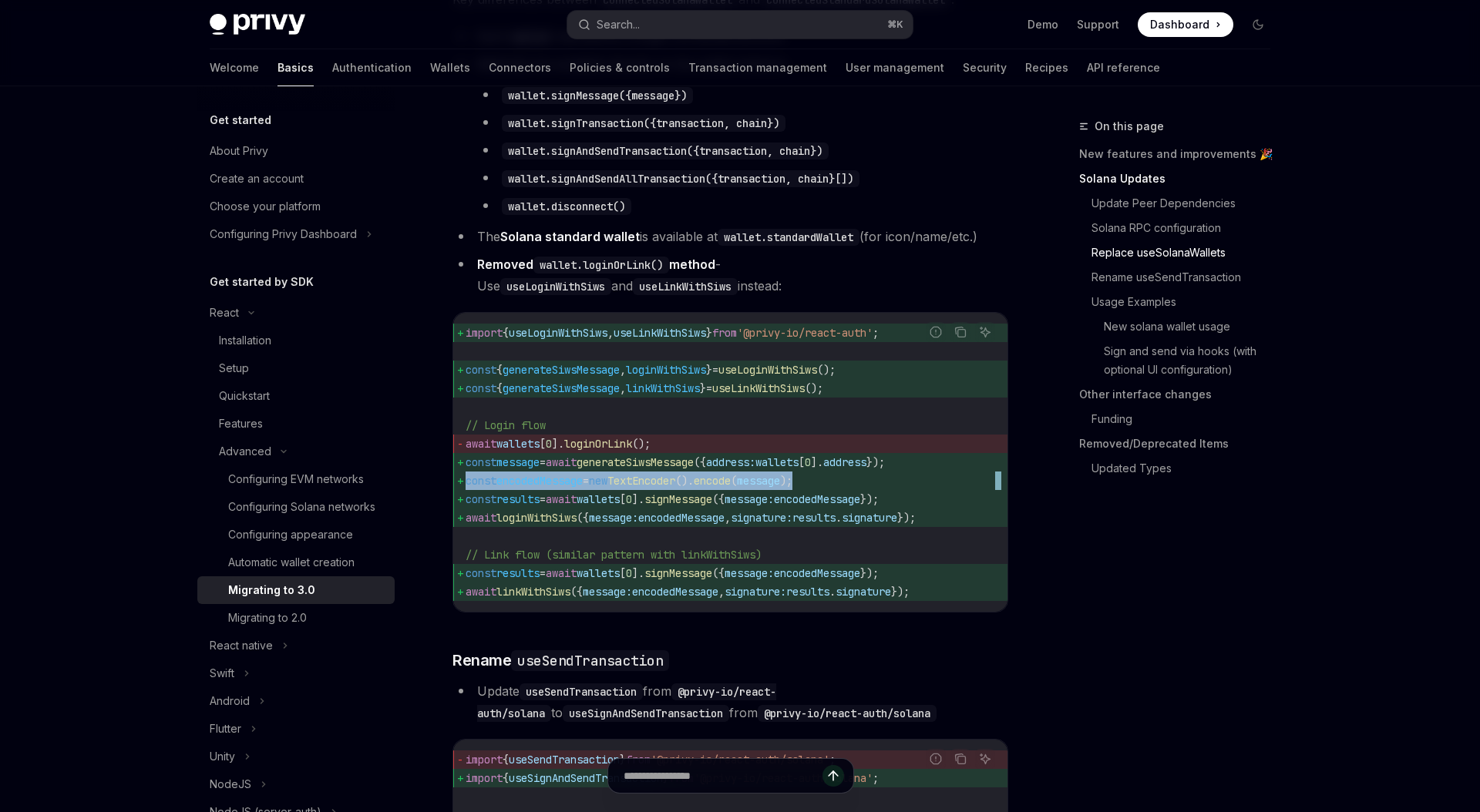
click at [548, 488] on span "encodedMessage" at bounding box center [539, 481] width 86 height 14
click at [546, 470] on span "=" at bounding box center [542, 462] width 6 height 14
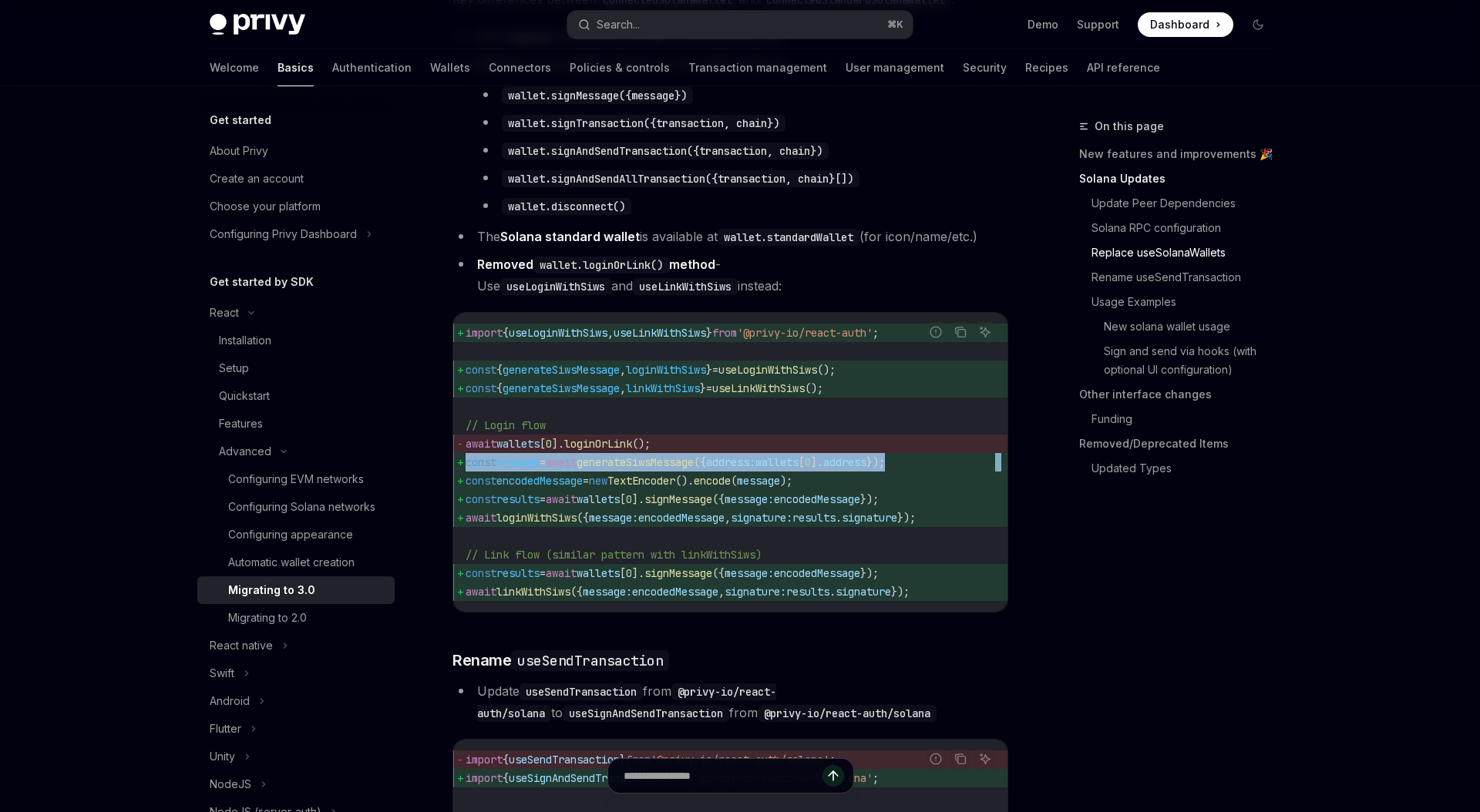
click at [546, 470] on span "=" at bounding box center [542, 462] width 6 height 14
click at [554, 488] on span "encodedMessage" at bounding box center [539, 481] width 86 height 14
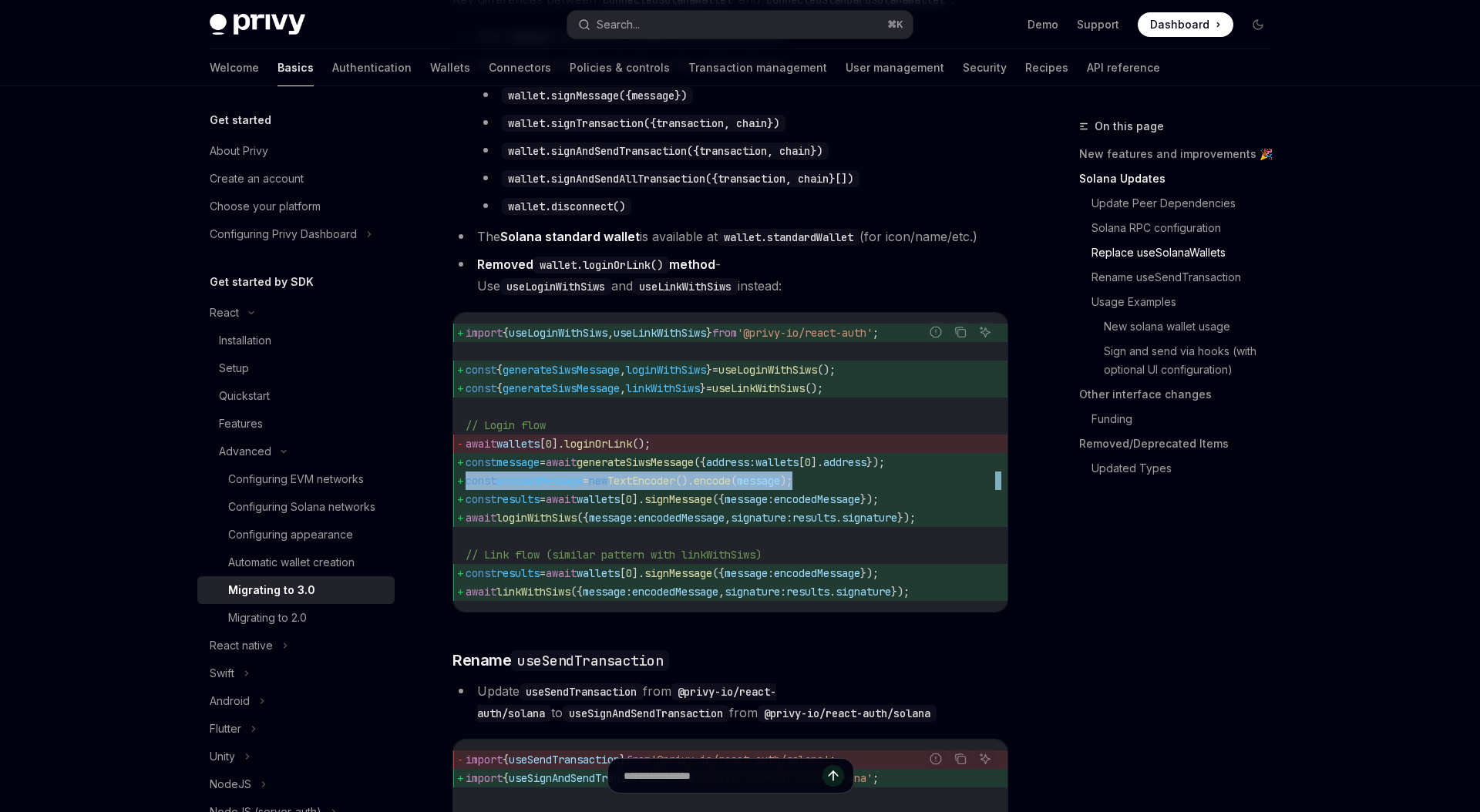
click at [554, 488] on span "encodedMessage" at bounding box center [539, 481] width 86 height 14
copy code "const encodedMessage = new TextEncoder (). encode ( message );"
click at [616, 506] on span "wallets" at bounding box center [599, 499] width 44 height 14
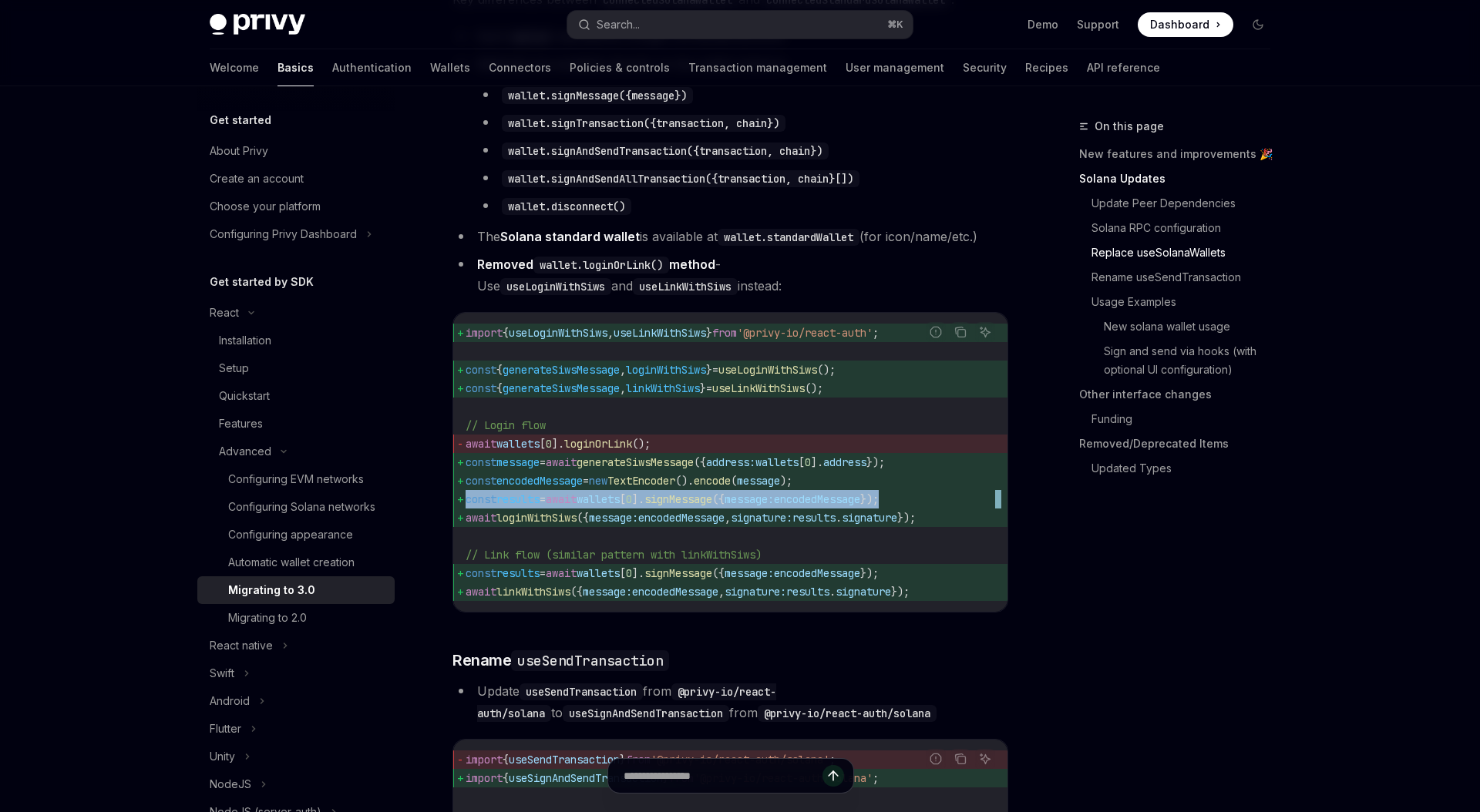
click at [616, 506] on span "wallets" at bounding box center [599, 499] width 44 height 14
copy code "const results = await wallets [ 0 ]. signMessage ({ message: encodedMessage });"
click at [523, 525] on span "loginWithSiws" at bounding box center [536, 518] width 80 height 14
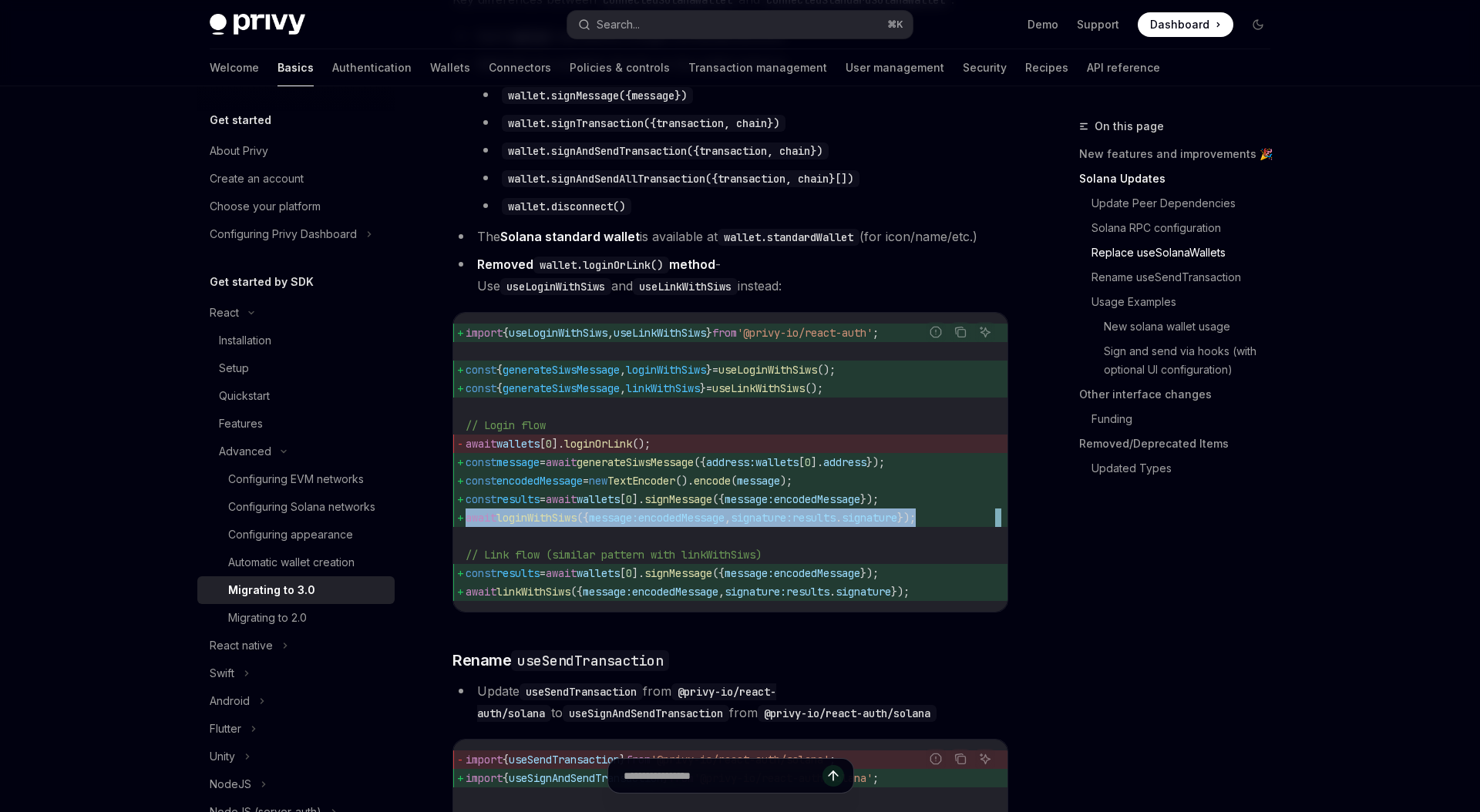
click at [523, 525] on span "loginWithSiws" at bounding box center [536, 518] width 80 height 14
copy code "await loginWithSiws ({ message: encodedMessage , signature: results . signature…"
click at [583, 527] on span "await loginWithSiws ({ message: encodedMessage , signature: results . signature…" at bounding box center [730, 517] width 529 height 19
copy span "loginWithSiws"
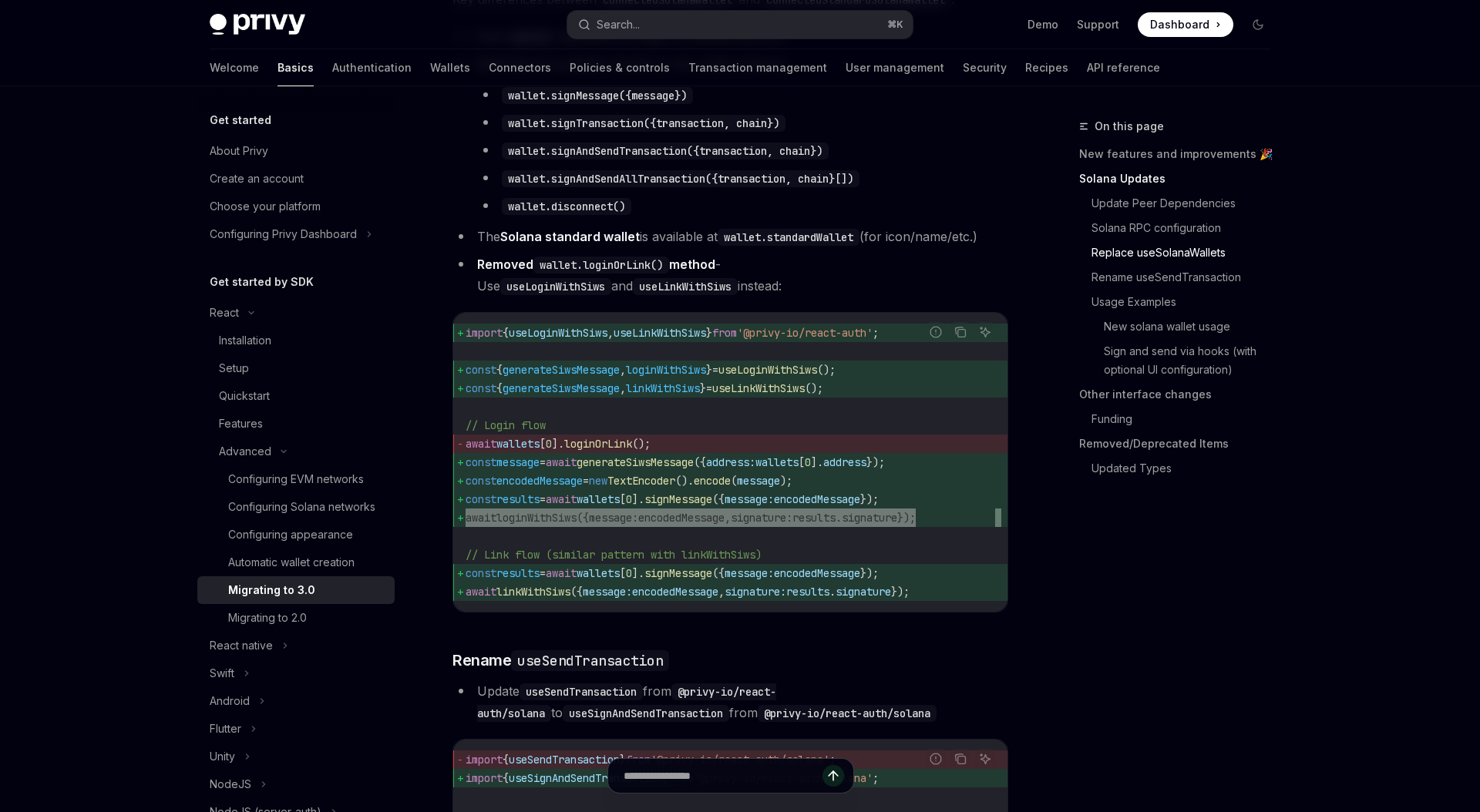
scroll to position [1774, 0]
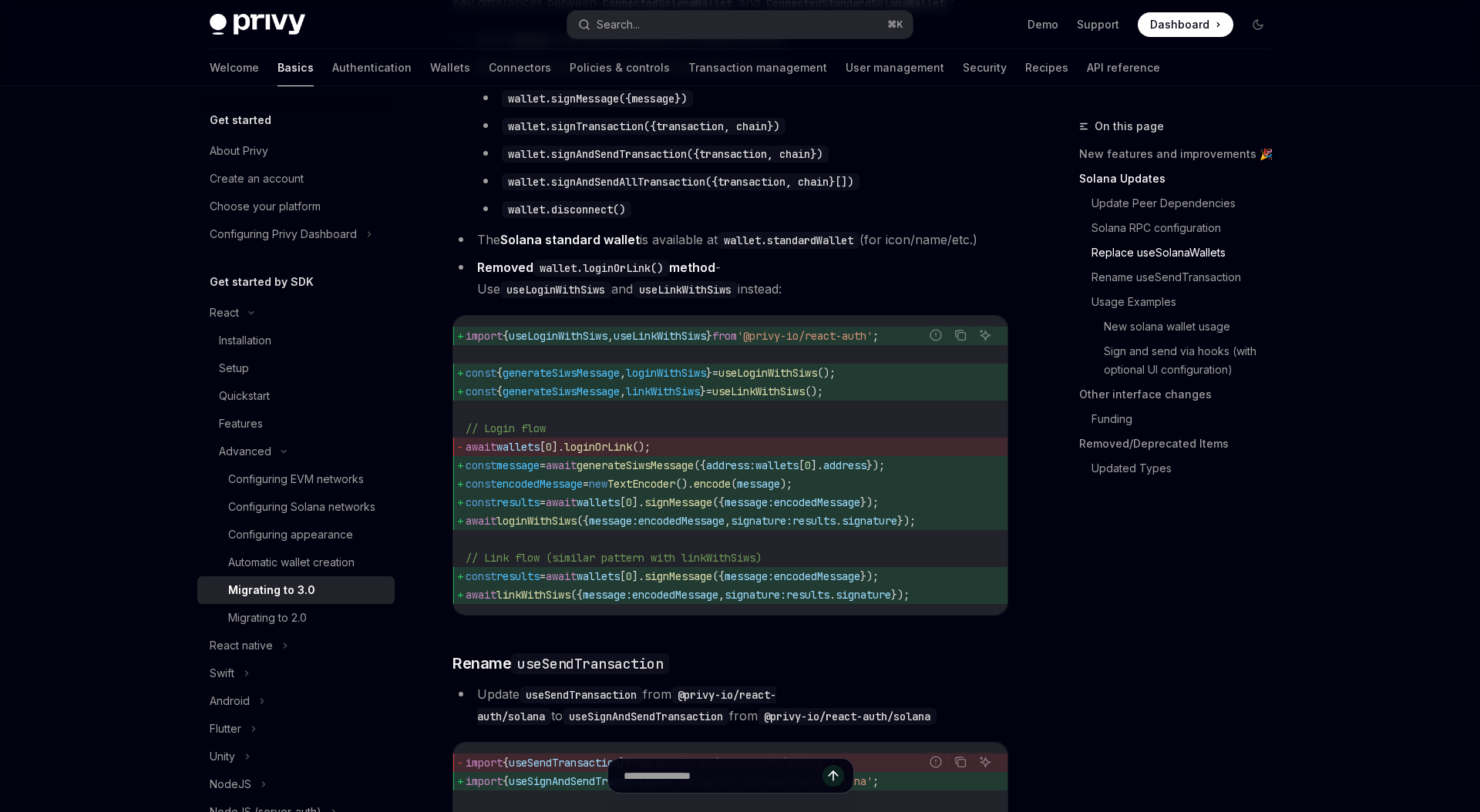
click at [817, 380] on span "useLoginWithSiws" at bounding box center [768, 373] width 99 height 14
copy span "useLoginWithSiws"
click at [515, 564] on code "import { useLoginWithSiws , useLinkWithSiws } from '@privy-io/react-auth' ; con…" at bounding box center [730, 465] width 529 height 278
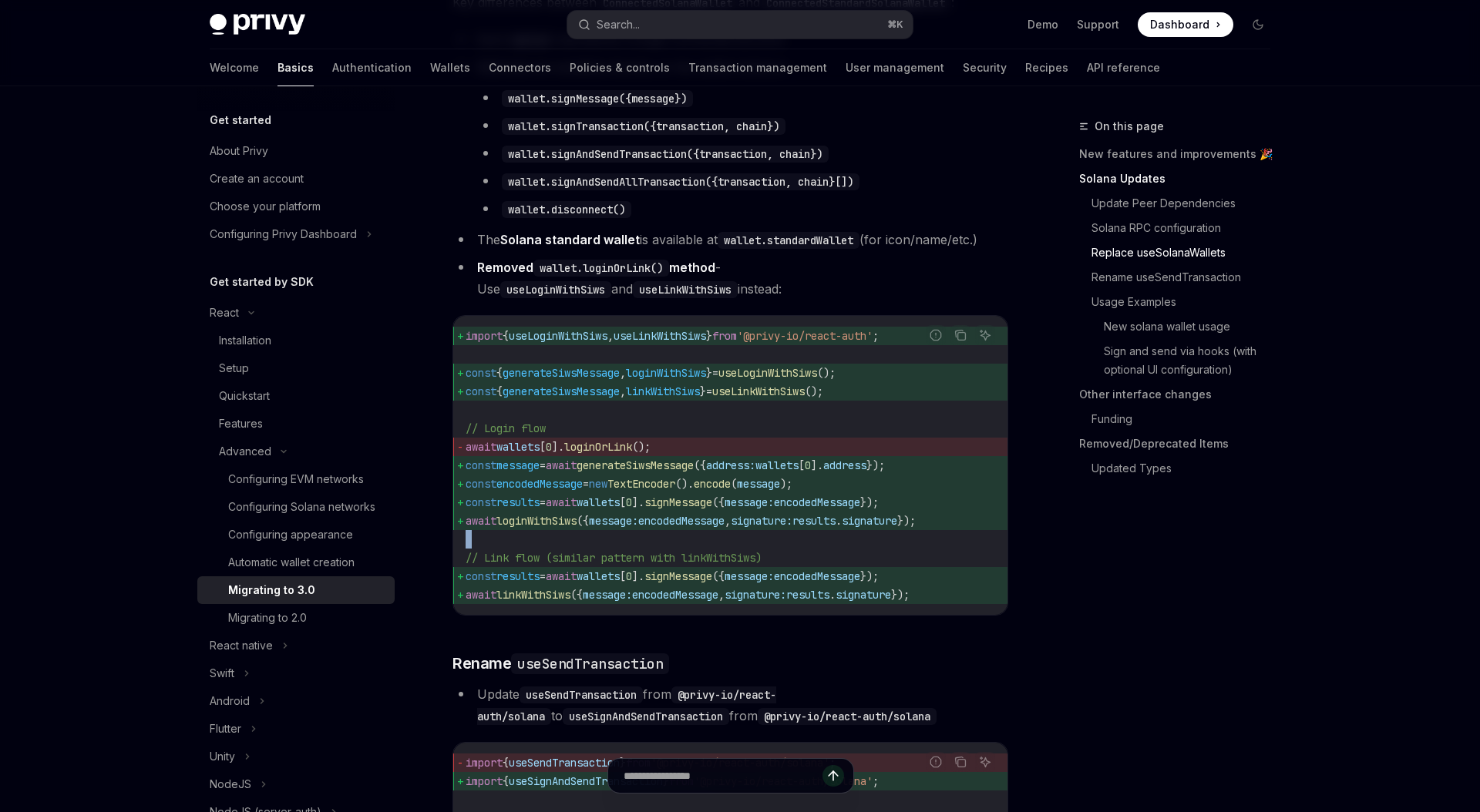
click at [515, 564] on code "import { useLoginWithSiws , useLinkWithSiws } from '@privy-io/react-auth' ; con…" at bounding box center [730, 465] width 529 height 278
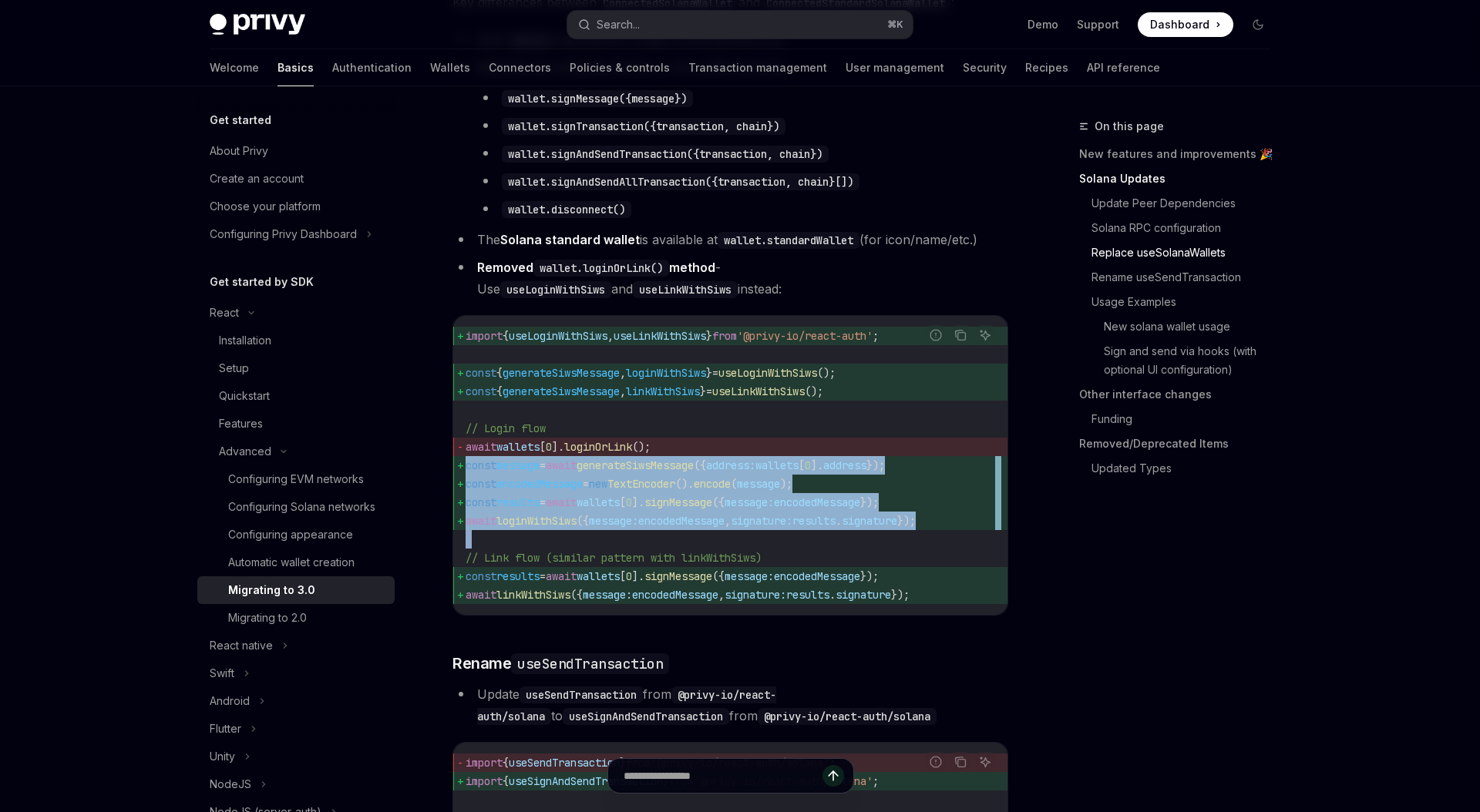
drag, startPoint x: 966, startPoint y: 564, endPoint x: 450, endPoint y: 500, distance: 520.0
copy code "const message = await generateSiwsMessage ({ address: wallets [ 0 ]. address })…"
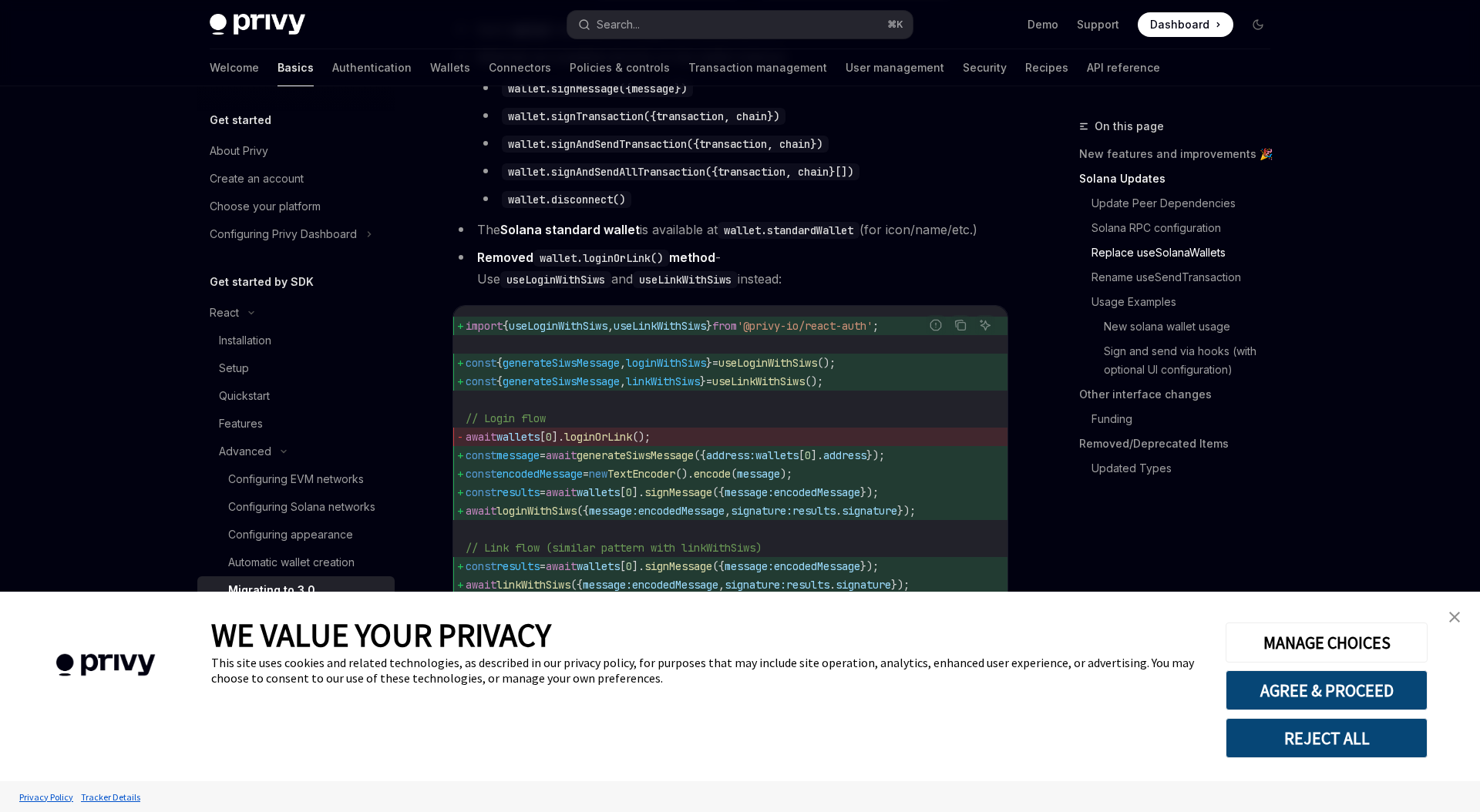
scroll to position [1797, 0]
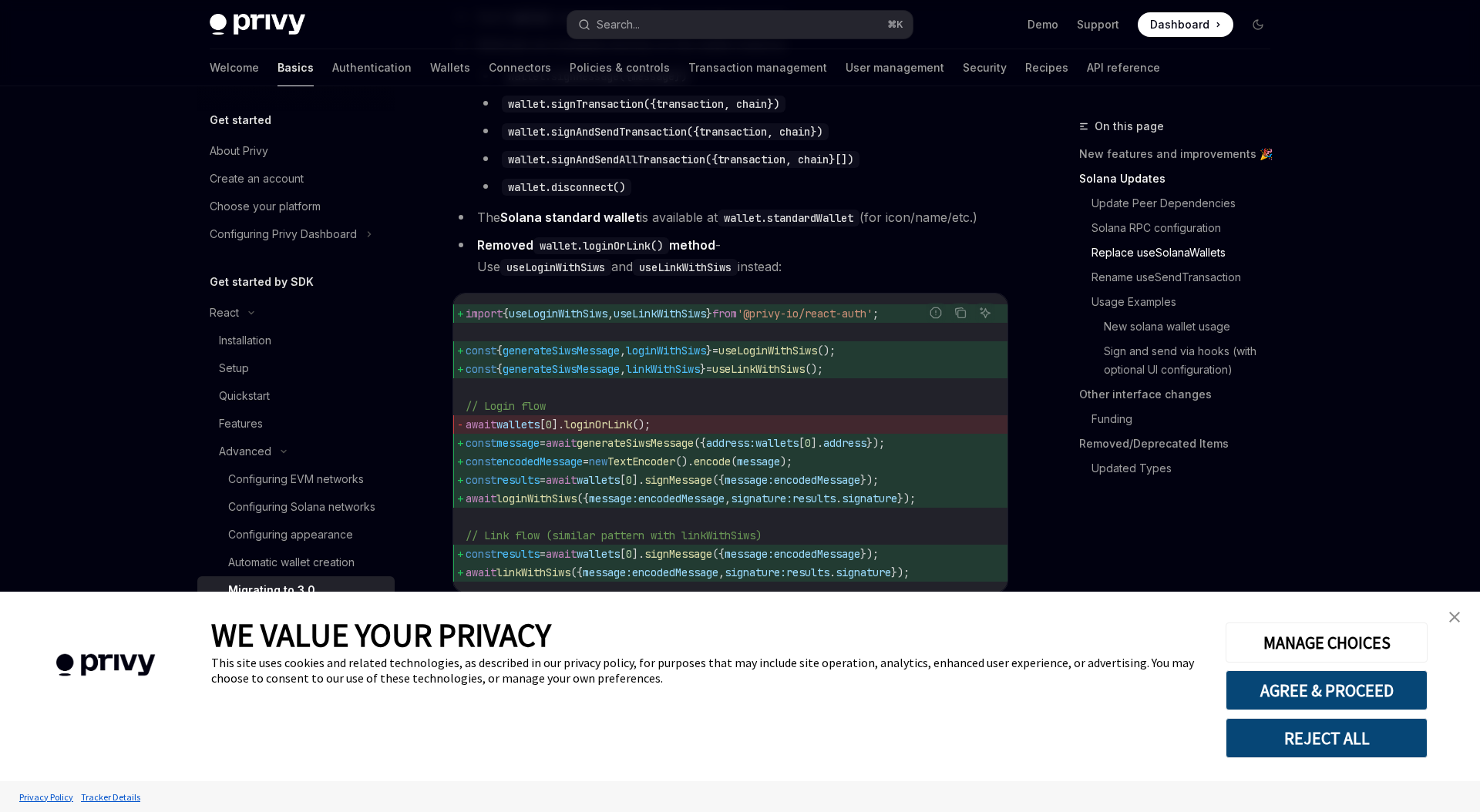
click at [612, 450] on span "generateSiwsMessage" at bounding box center [635, 443] width 117 height 14
copy code "const message = await generateSiwsMessage ({ address: wallets [ 0 ]. address });"
click at [583, 469] on span "encodedMessage" at bounding box center [539, 462] width 86 height 14
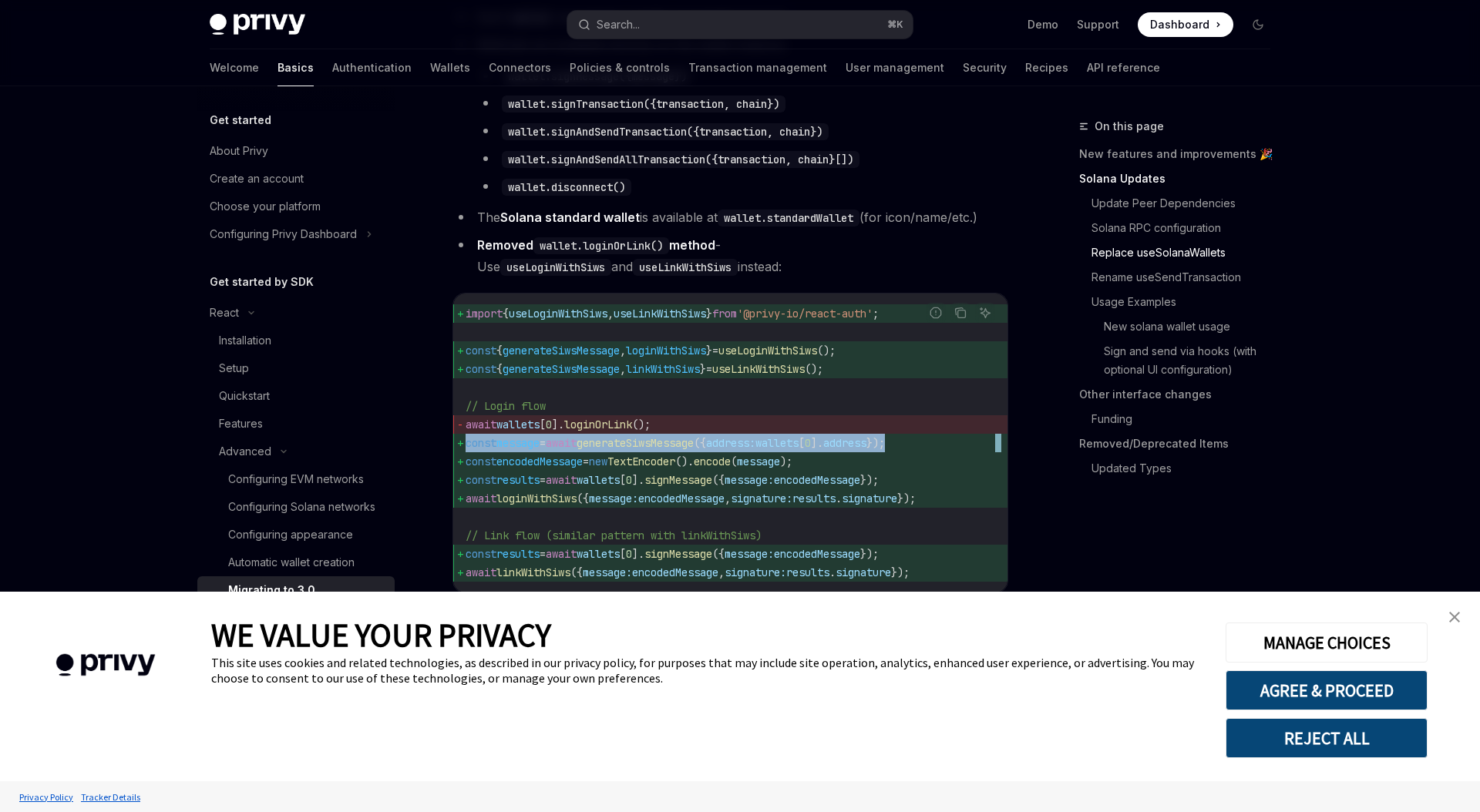
click at [583, 469] on span "encodedMessage" at bounding box center [539, 462] width 86 height 14
copy code "const encodedMessage = new TextEncoder (). encode ( message );"
